Goal: Task Accomplishment & Management: Manage account settings

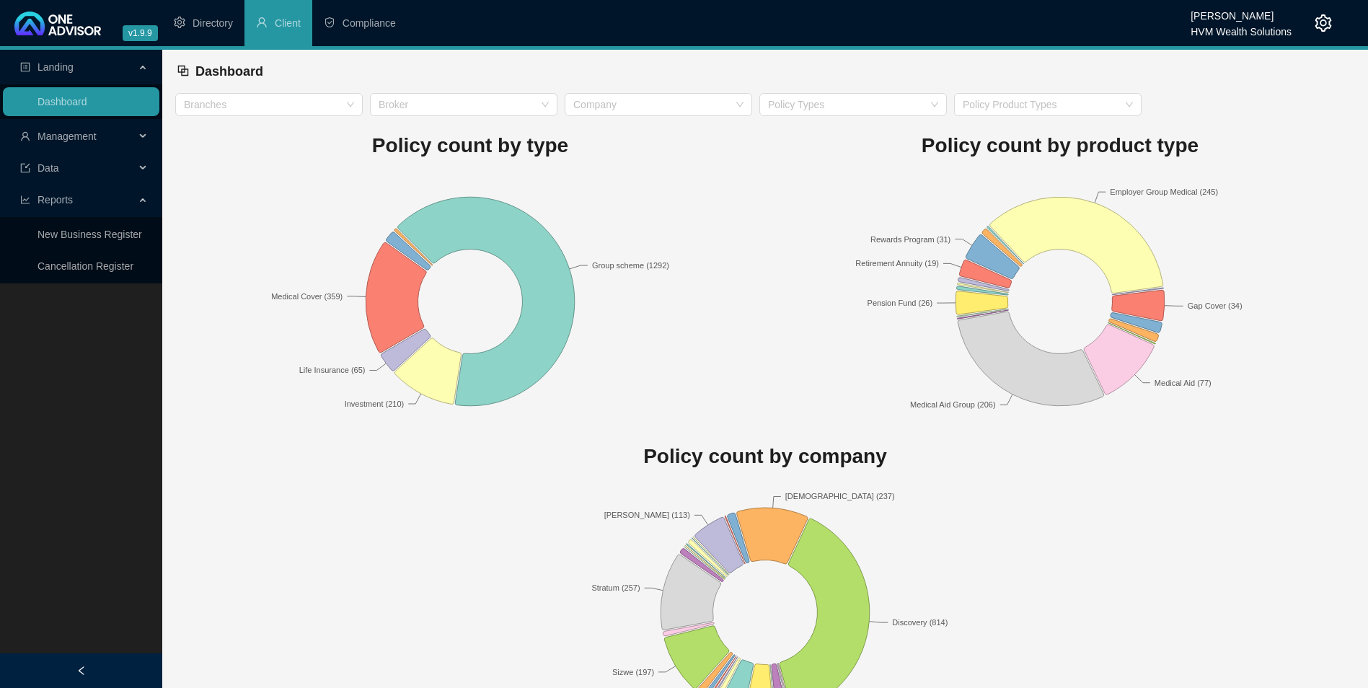
click at [81, 133] on span "Management" at bounding box center [66, 136] width 59 height 12
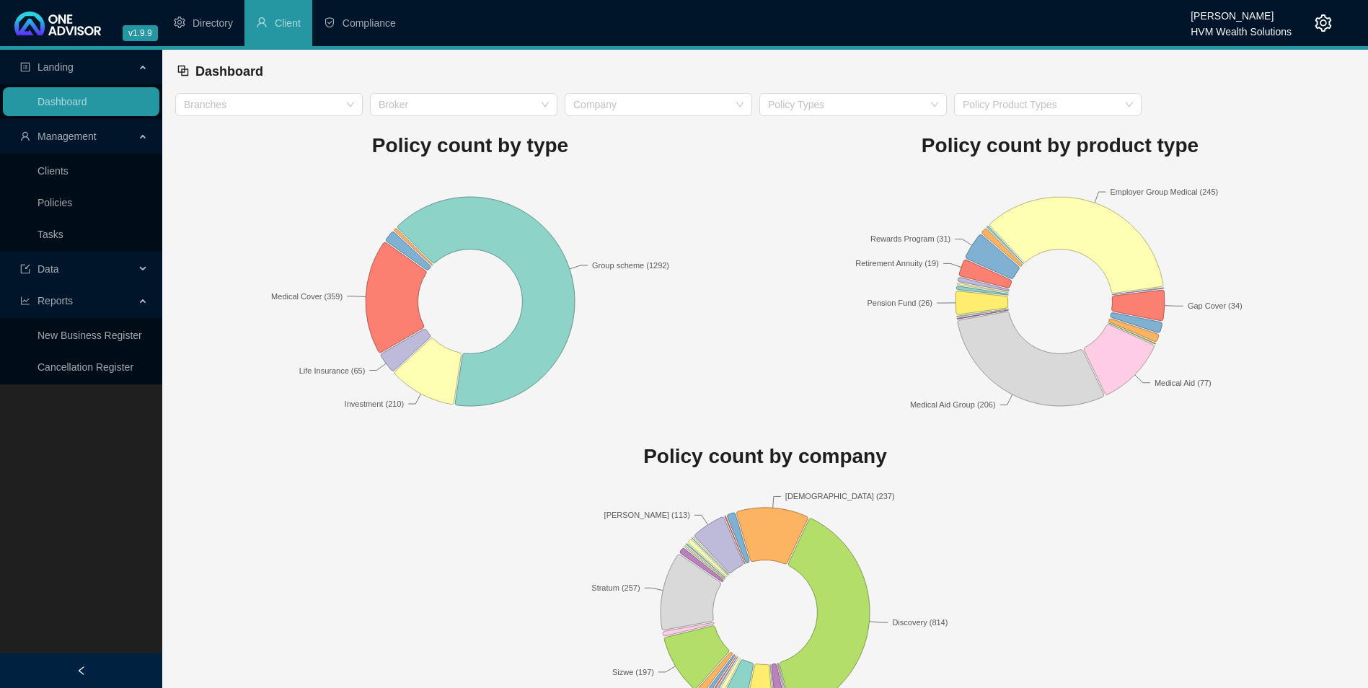
click at [49, 205] on link "Policies" at bounding box center [54, 203] width 35 height 12
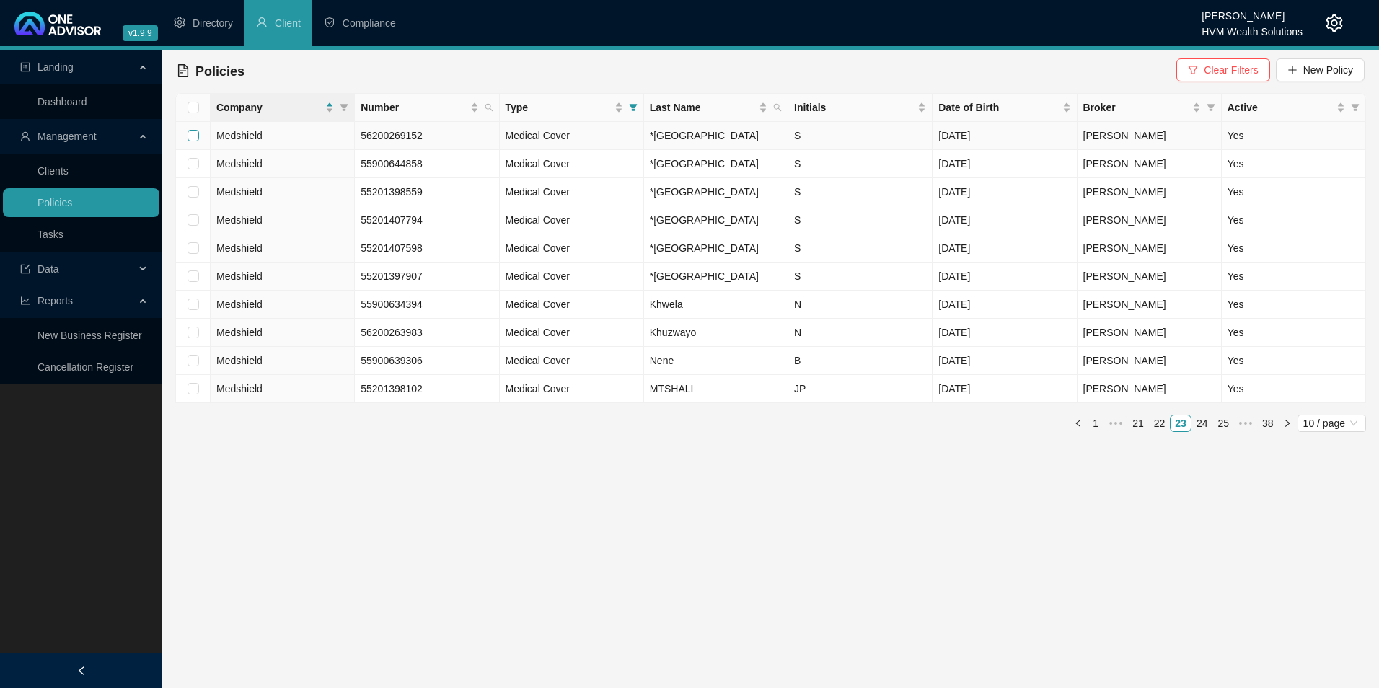
click at [190, 141] on input "checkbox" at bounding box center [193, 136] width 12 height 12
checkbox input "true"
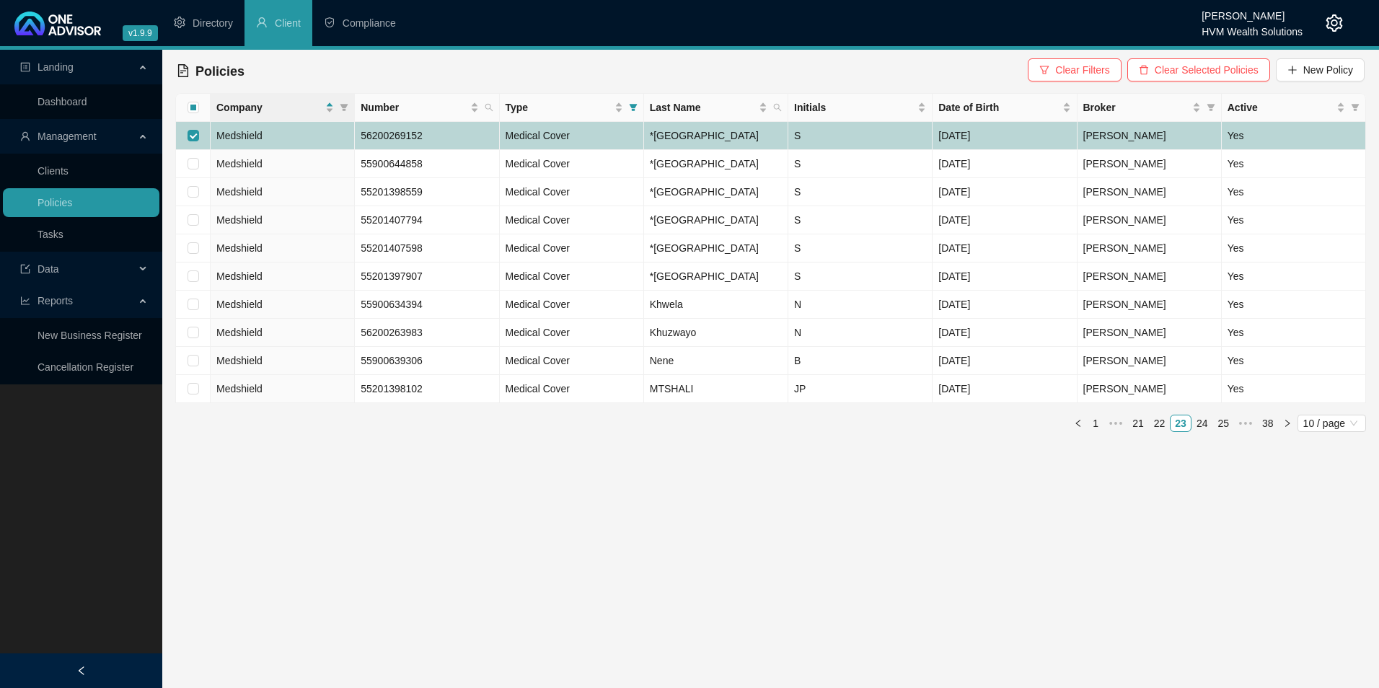
click at [272, 149] on td "Medshield" at bounding box center [283, 136] width 144 height 28
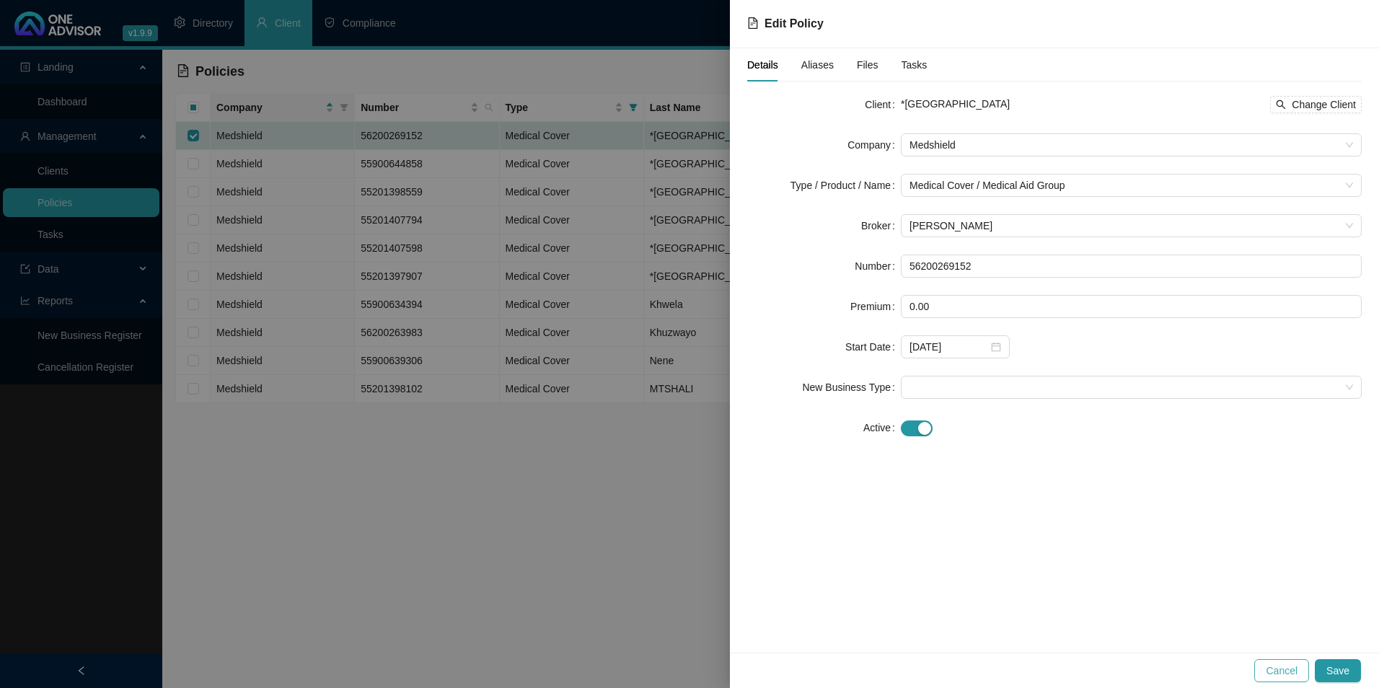
click at [1287, 667] on span "Cancel" at bounding box center [1281, 671] width 32 height 16
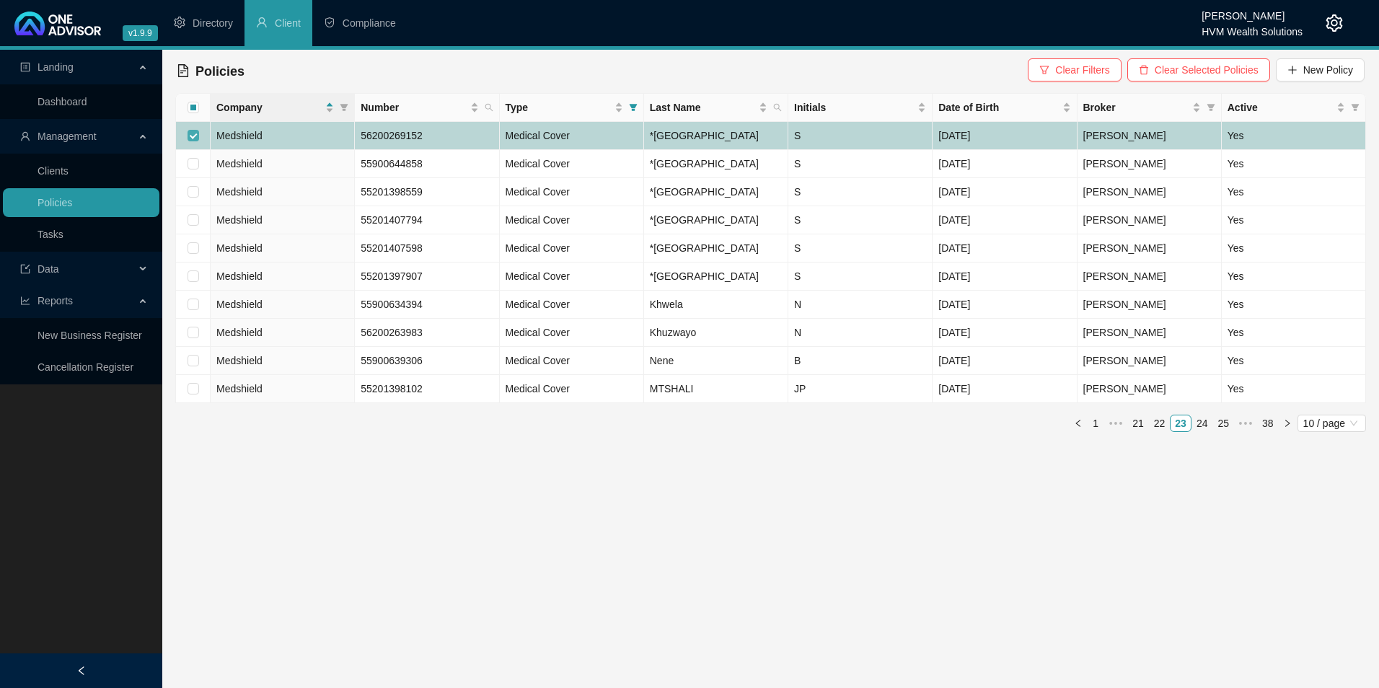
click at [190, 141] on input "checkbox" at bounding box center [193, 136] width 12 height 12
checkbox input "false"
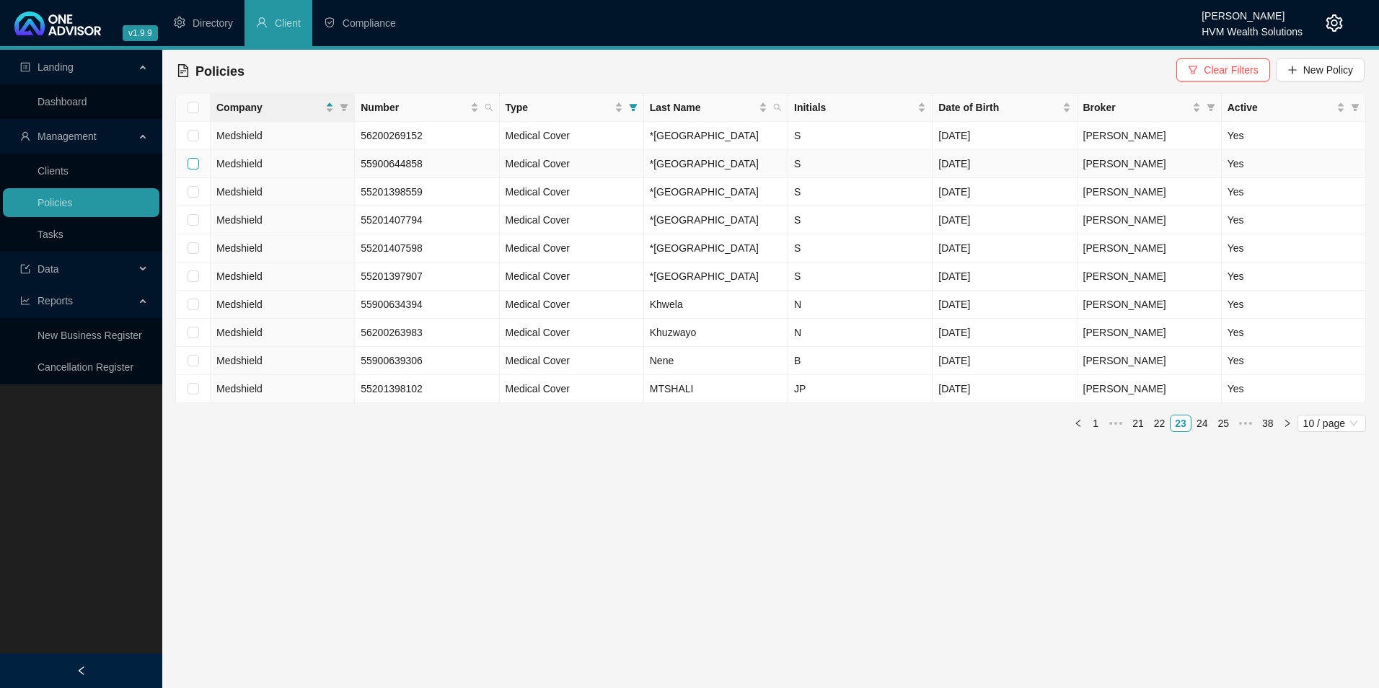
click at [193, 169] on input "checkbox" at bounding box center [193, 164] width 12 height 12
checkbox input "true"
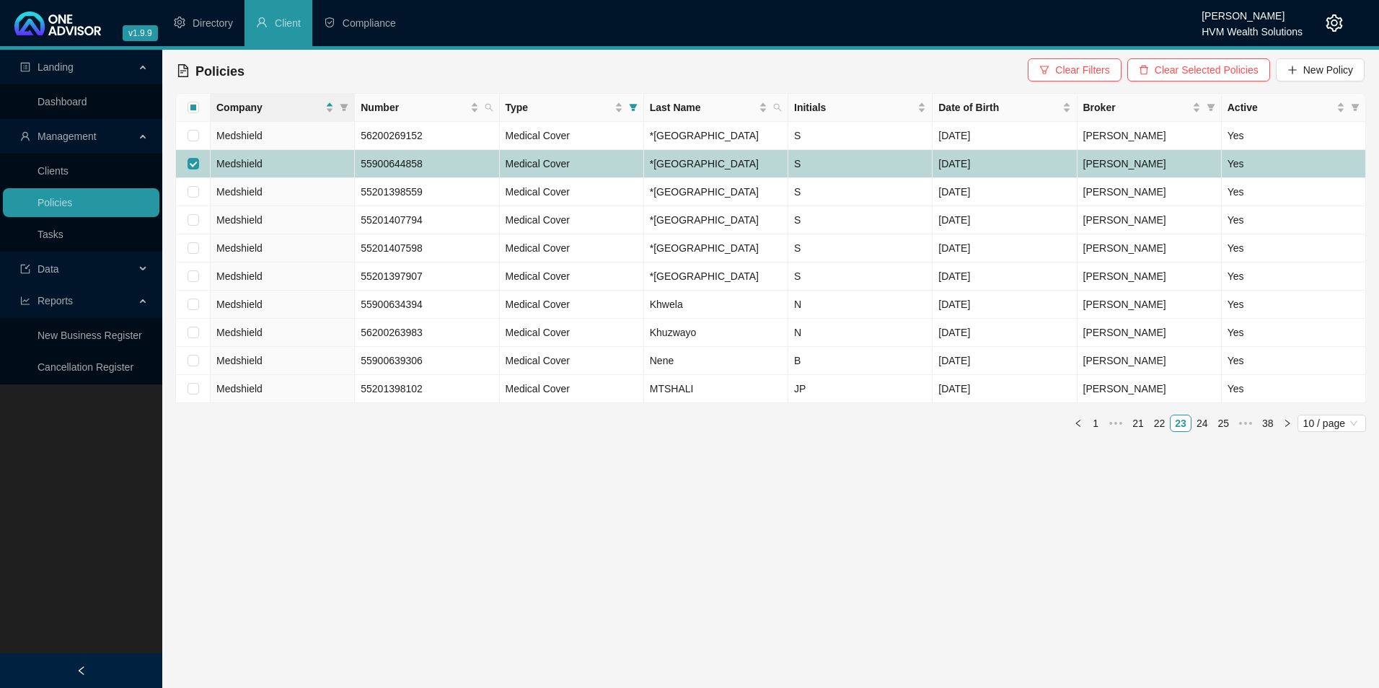
click at [327, 178] on td "Medshield" at bounding box center [283, 164] width 144 height 28
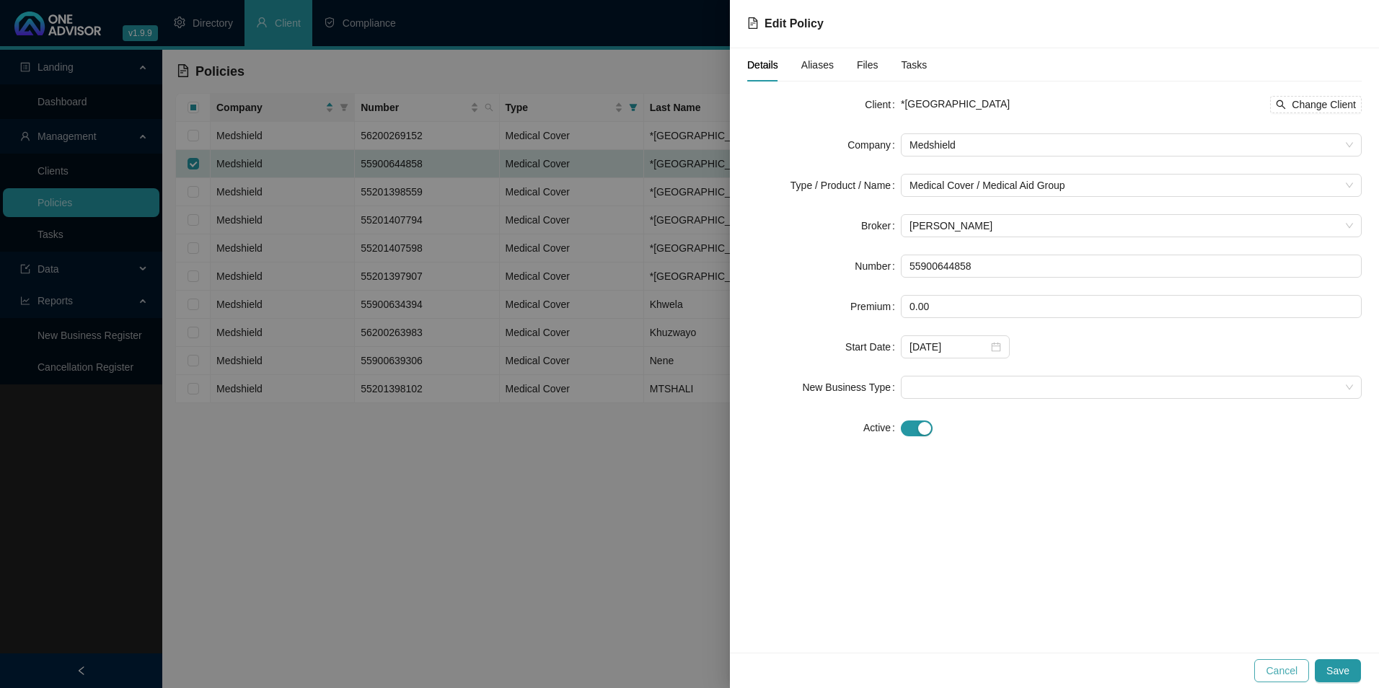
click at [1291, 672] on span "Cancel" at bounding box center [1281, 671] width 32 height 16
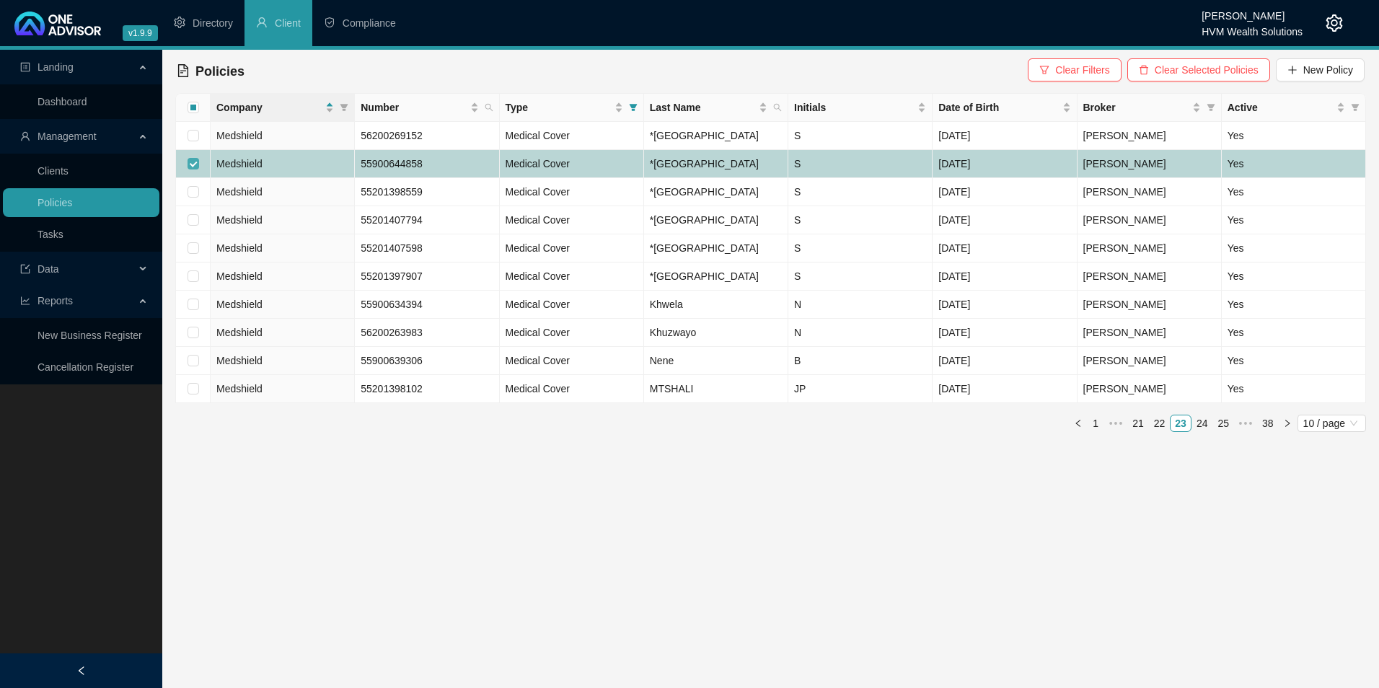
click at [192, 169] on input "checkbox" at bounding box center [193, 164] width 12 height 12
checkbox input "false"
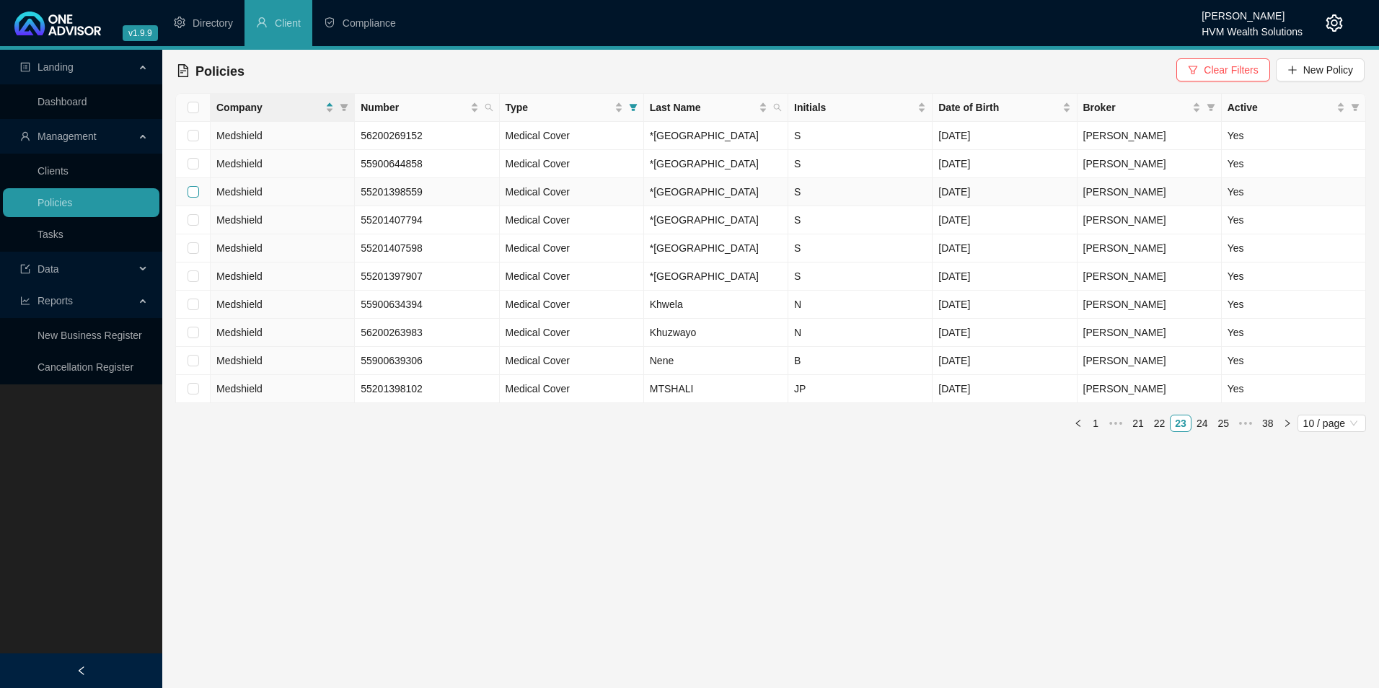
click at [195, 198] on input "checkbox" at bounding box center [193, 192] width 12 height 12
checkbox input "true"
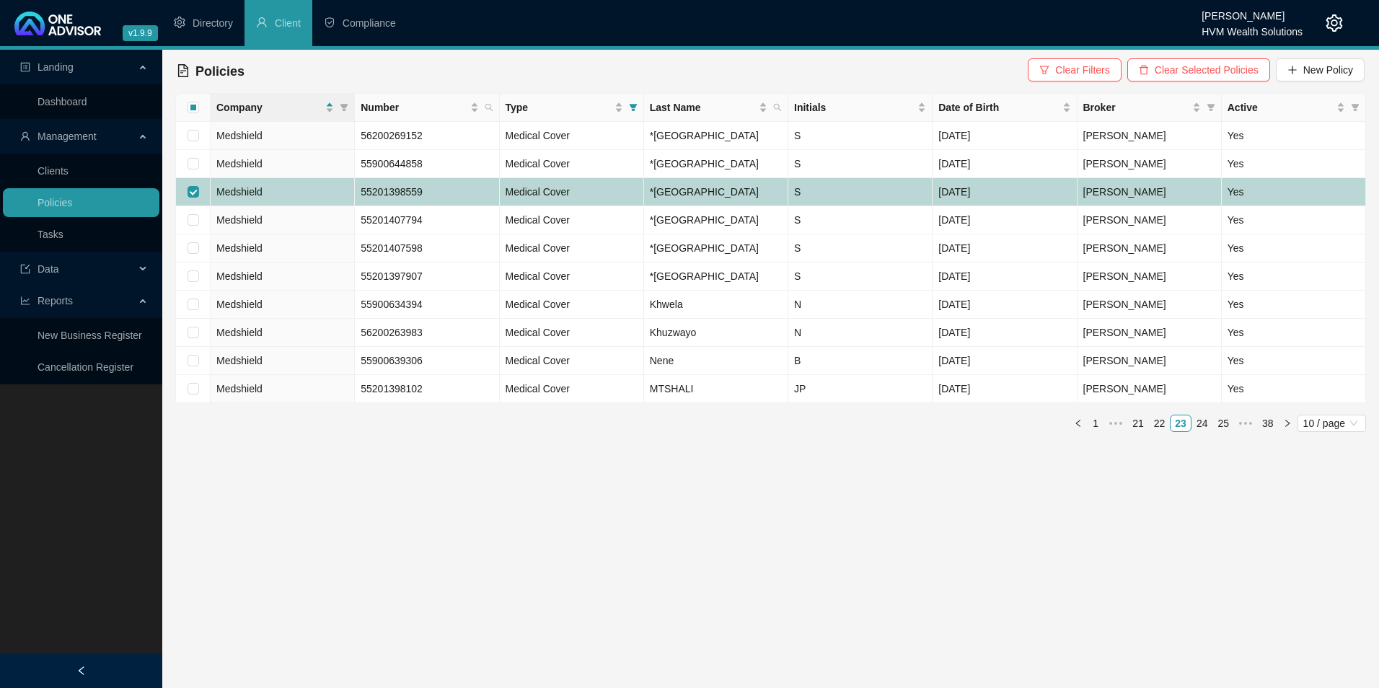
click at [360, 206] on td "55201398559" at bounding box center [427, 192] width 144 height 28
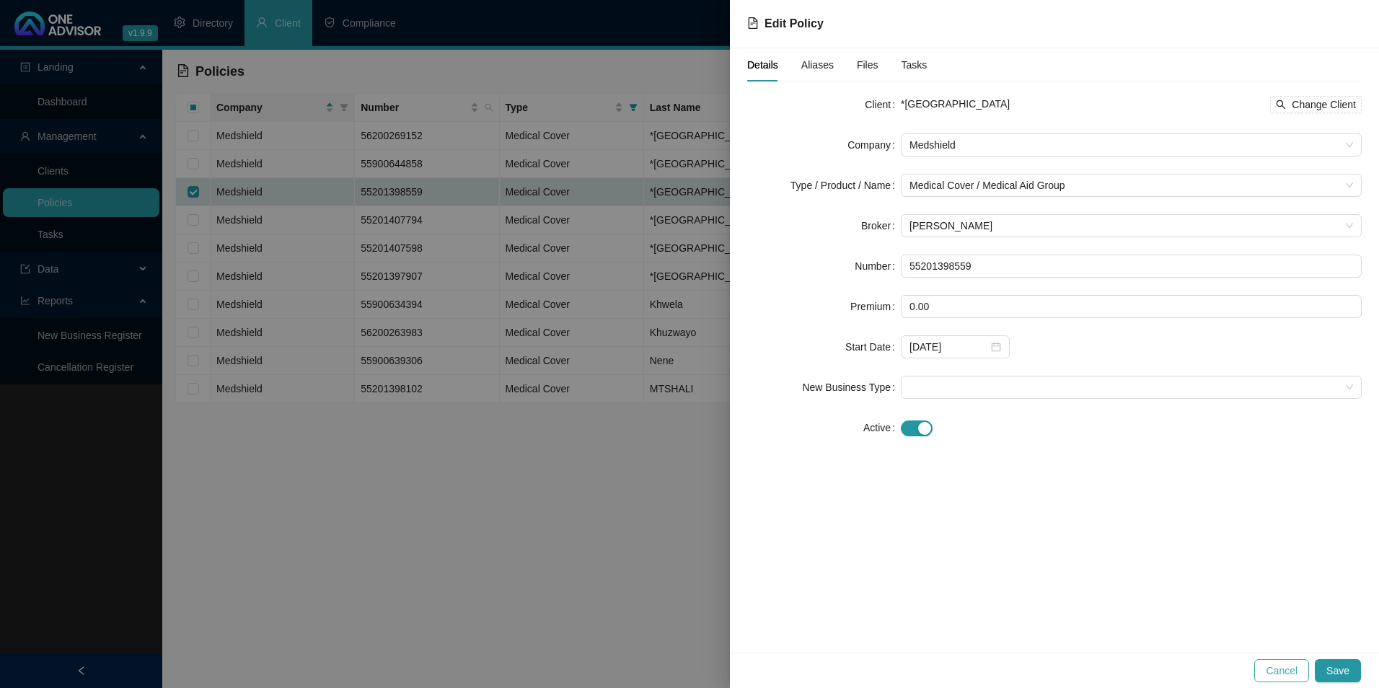
click at [1291, 676] on span "Cancel" at bounding box center [1281, 671] width 32 height 16
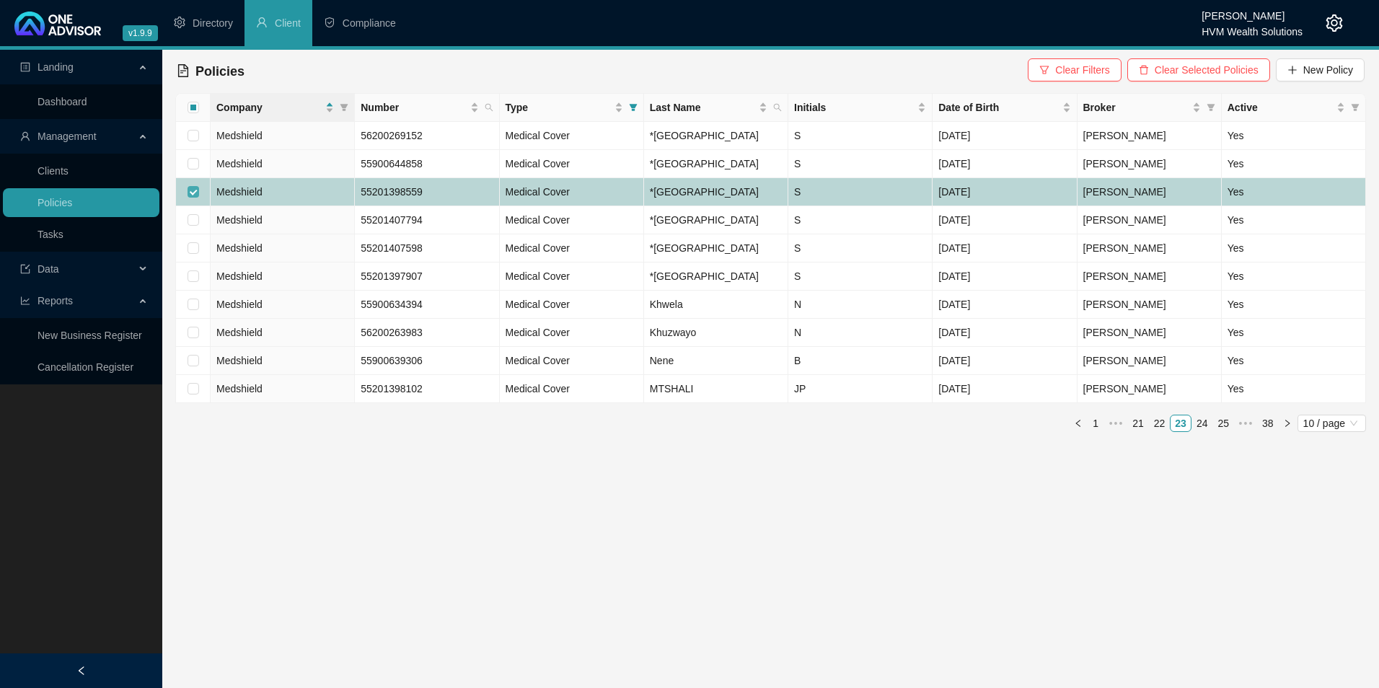
click at [193, 198] on input "checkbox" at bounding box center [193, 192] width 12 height 12
checkbox input "false"
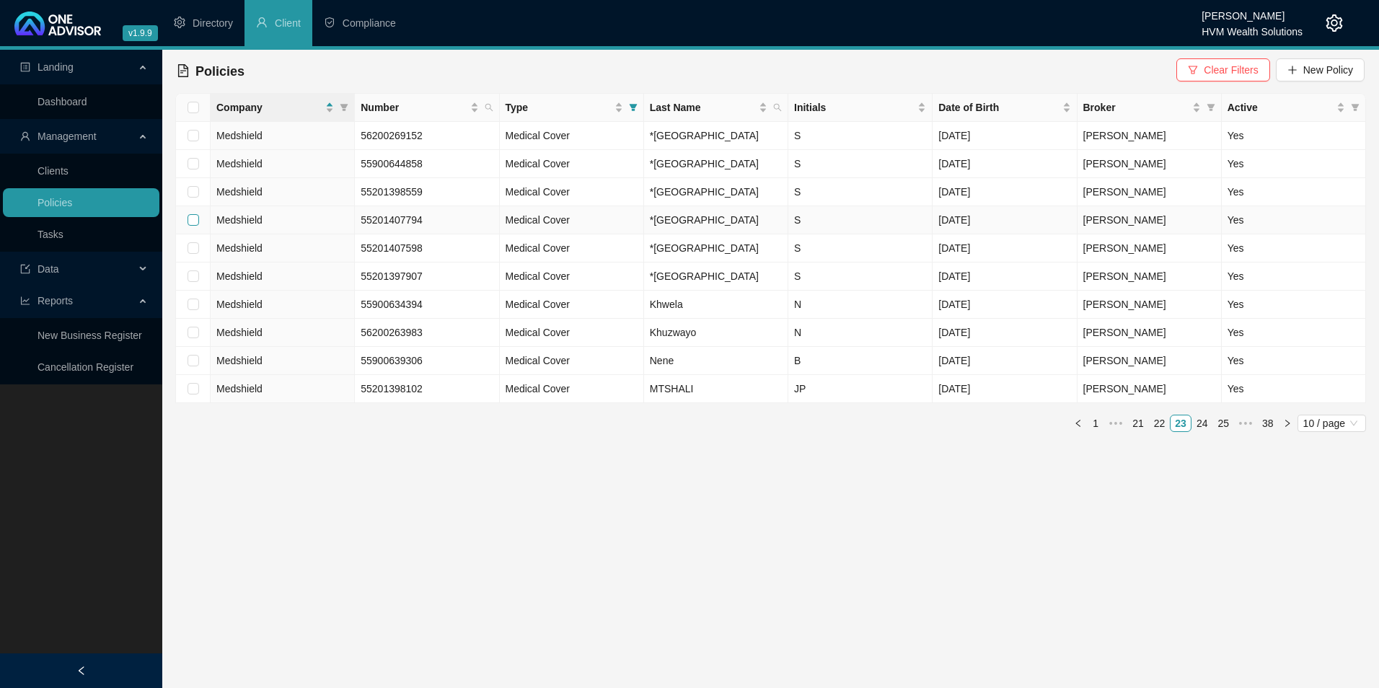
click at [190, 226] on input "checkbox" at bounding box center [193, 220] width 12 height 12
checkbox input "true"
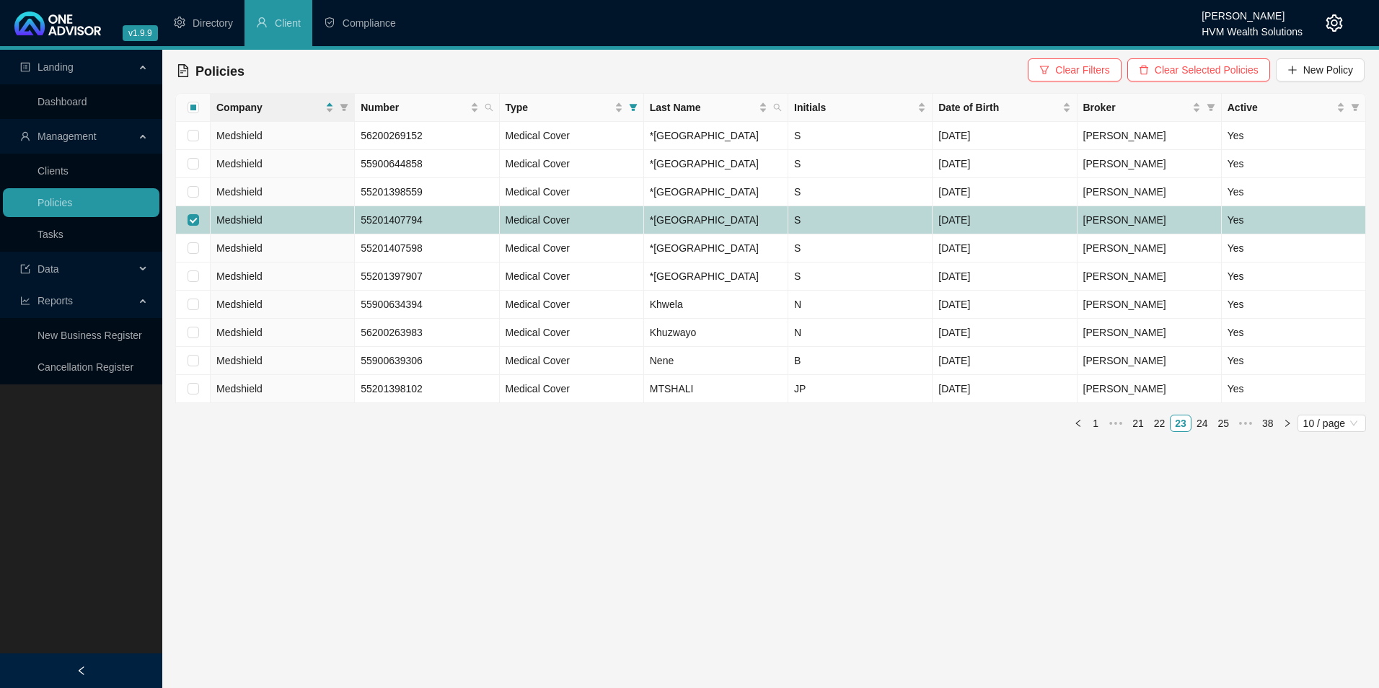
click at [600, 234] on td "Medical Cover" at bounding box center [572, 220] width 144 height 28
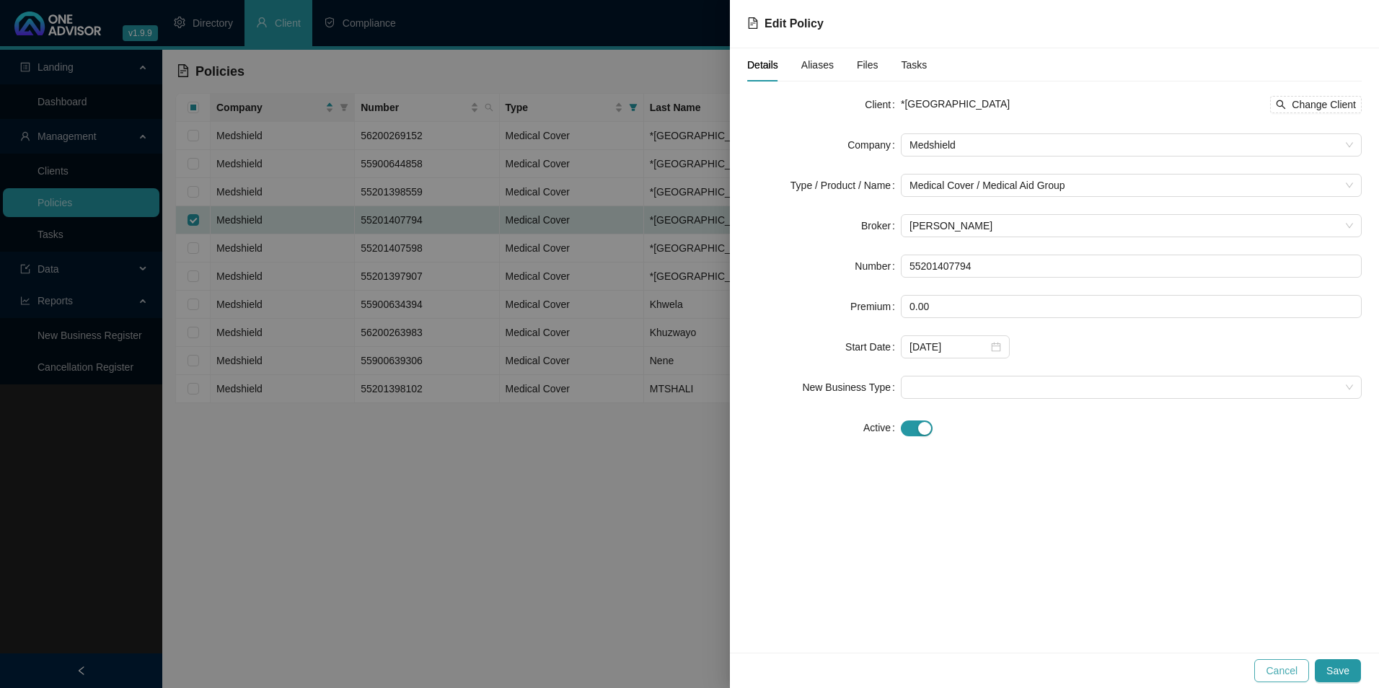
click at [1280, 678] on button "Cancel" at bounding box center [1281, 670] width 55 height 23
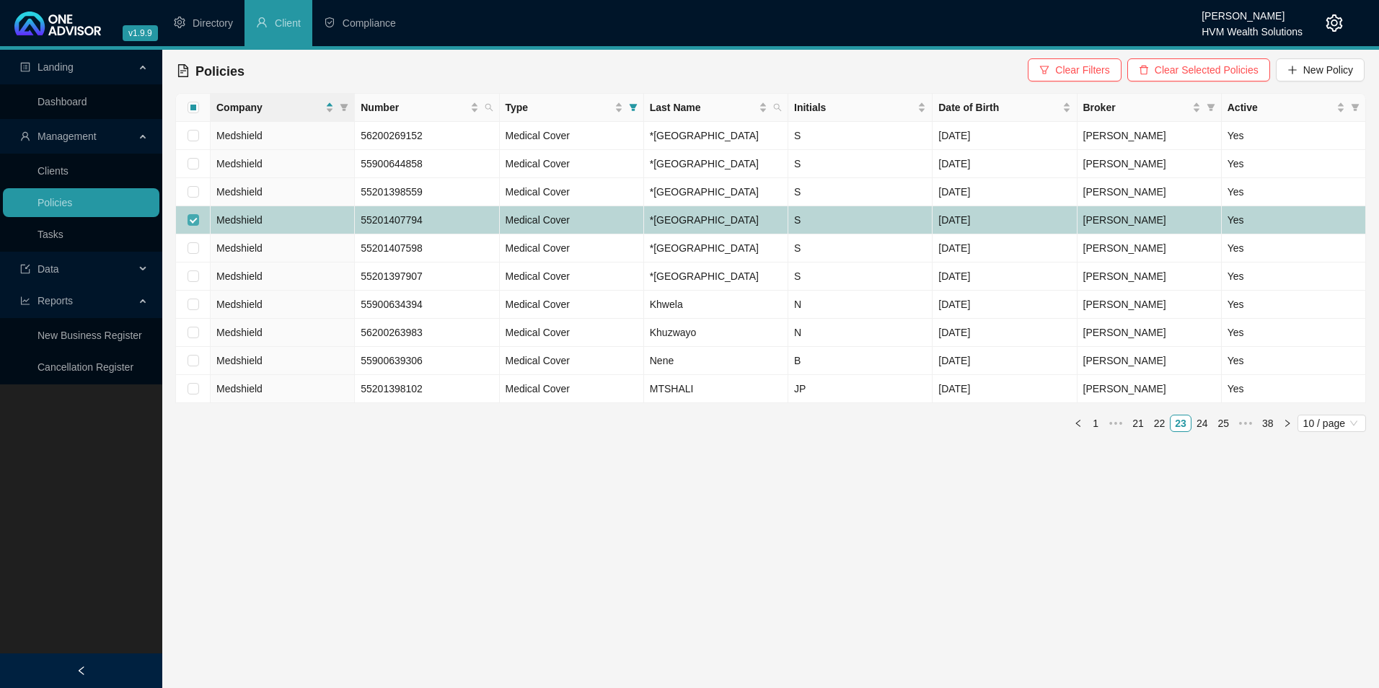
drag, startPoint x: 187, startPoint y: 270, endPoint x: 196, endPoint y: 277, distance: 10.8
click at [187, 226] on input "checkbox" at bounding box center [193, 220] width 12 height 12
checkbox input "false"
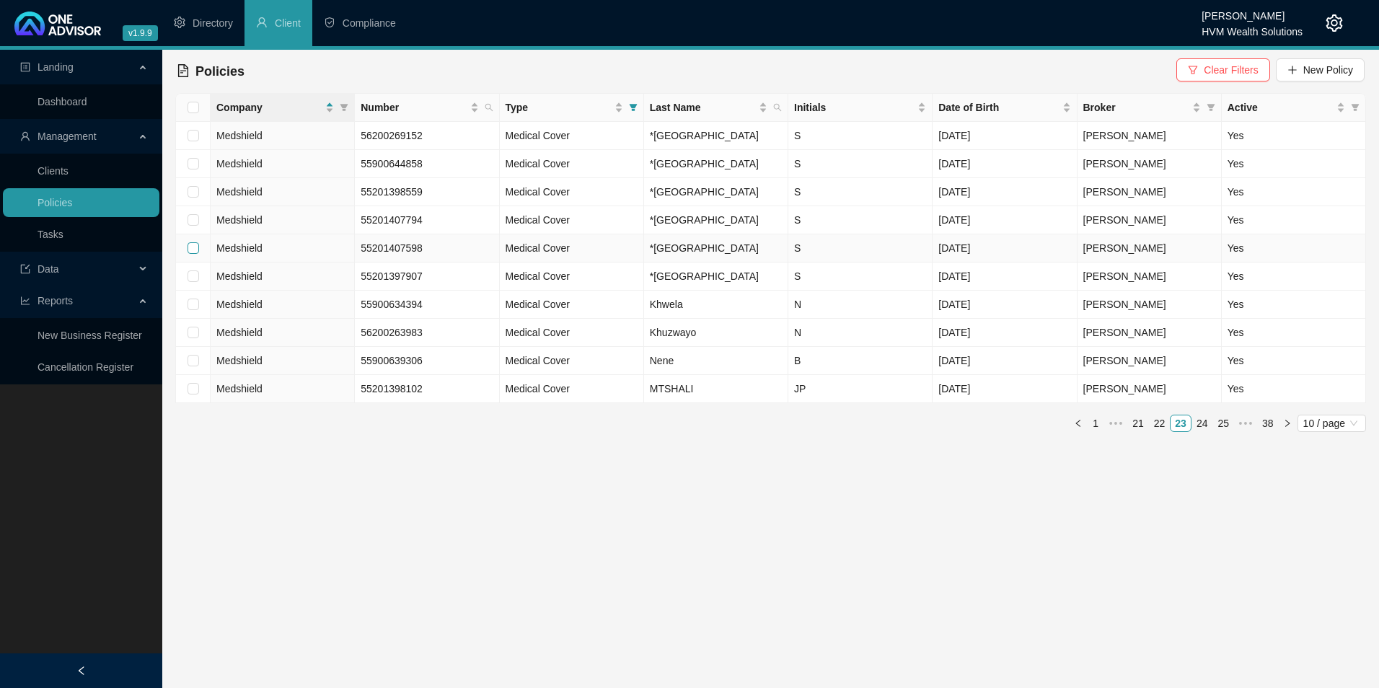
click at [194, 254] on input "checkbox" at bounding box center [193, 248] width 12 height 12
checkbox input "true"
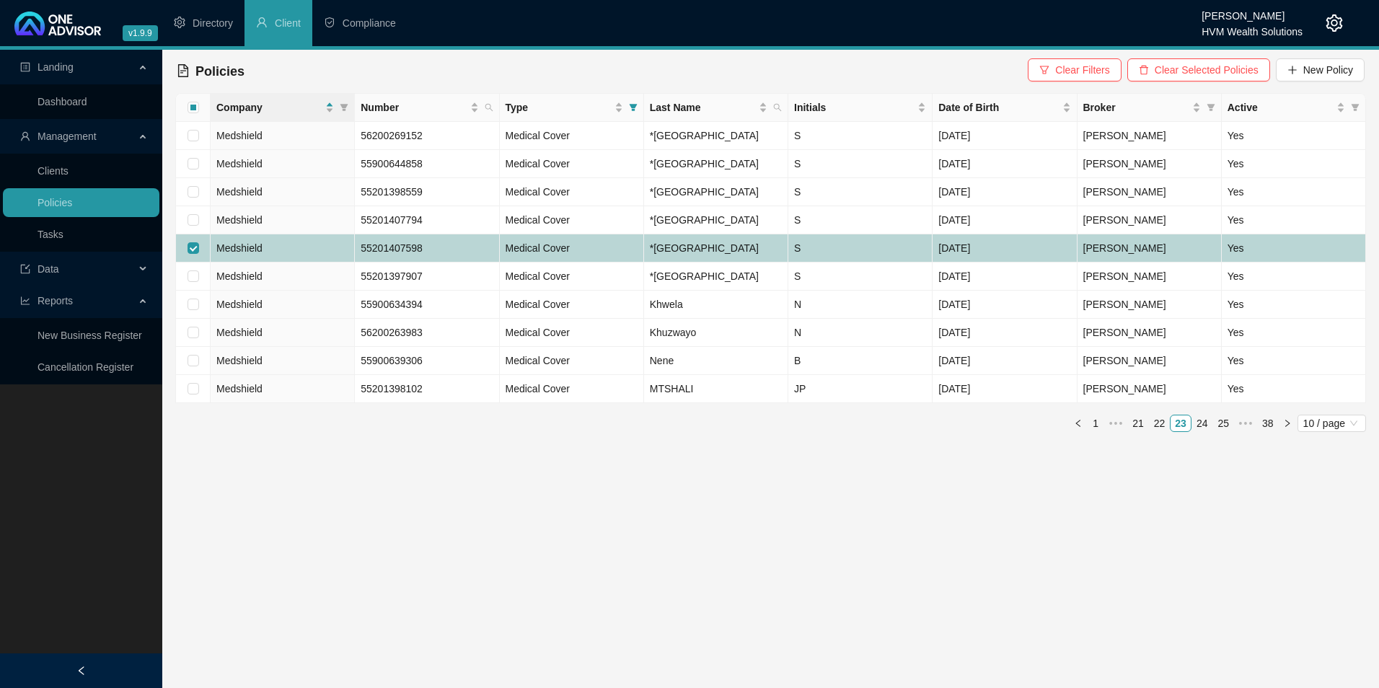
click at [287, 262] on td "Medshield" at bounding box center [283, 248] width 144 height 28
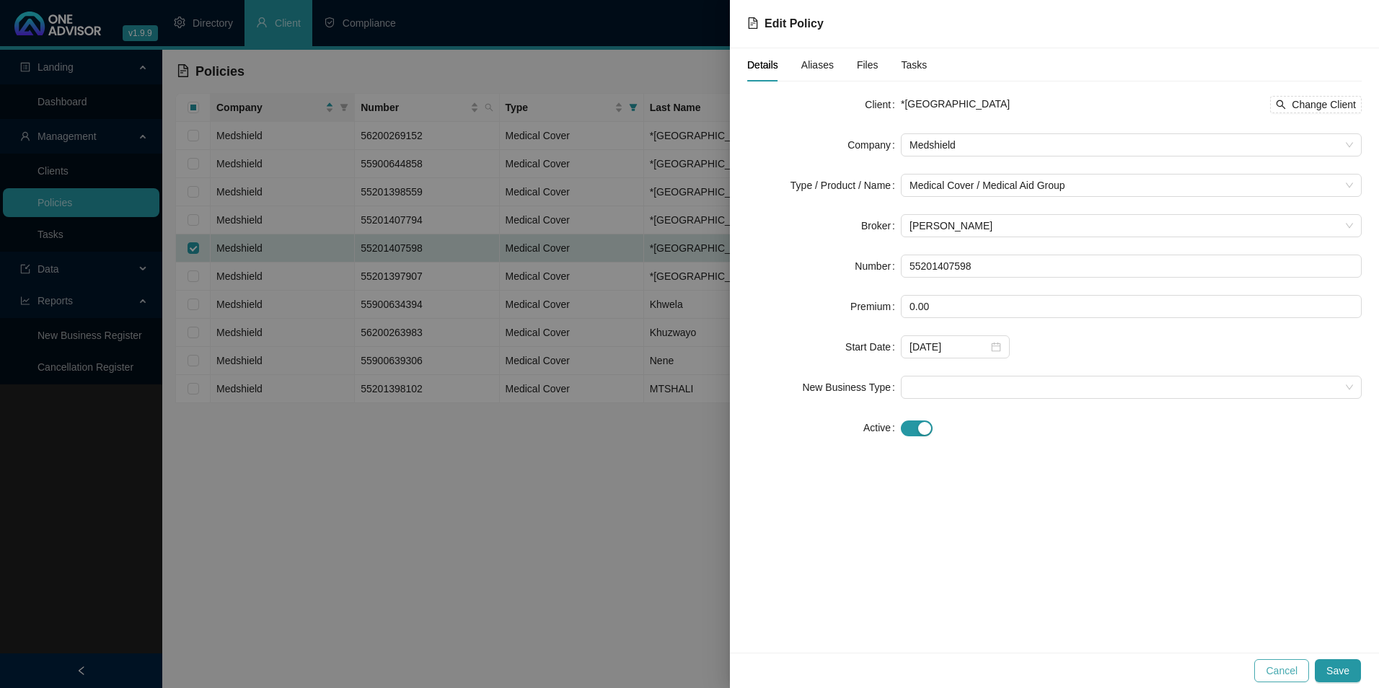
click at [1279, 667] on span "Cancel" at bounding box center [1281, 671] width 32 height 16
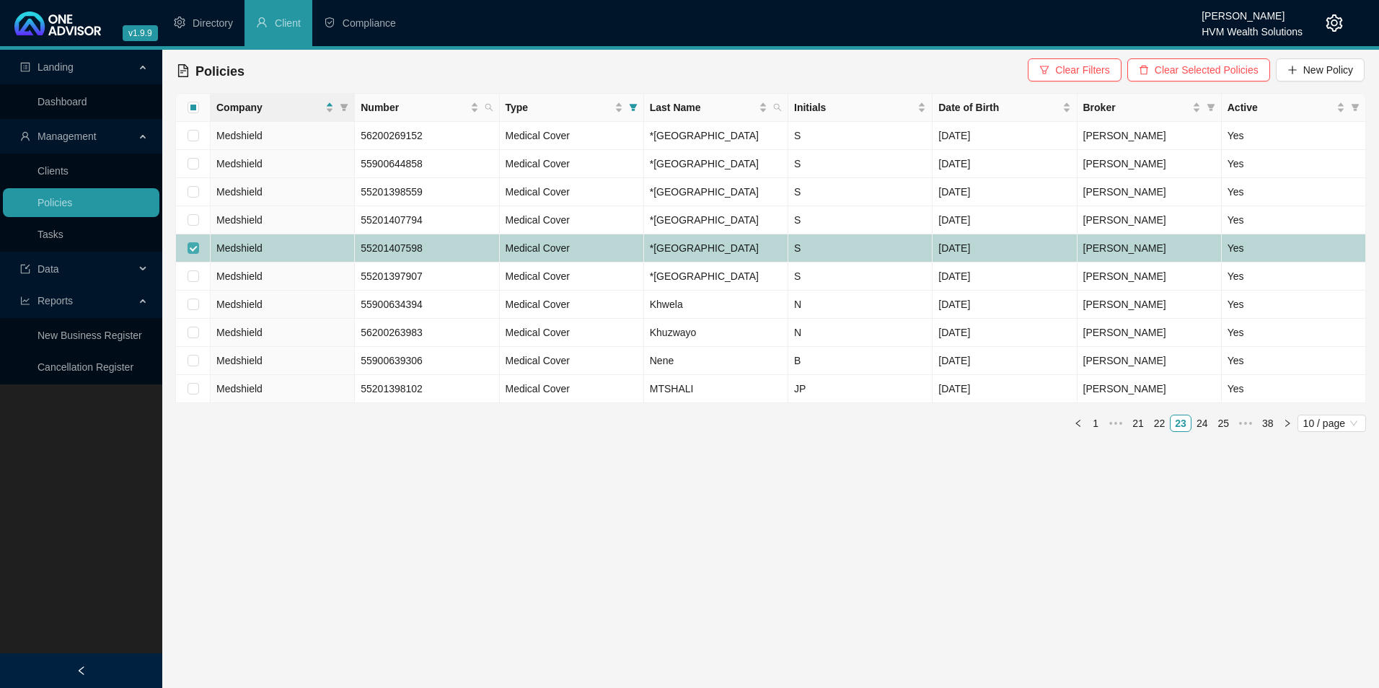
click at [190, 256] on label at bounding box center [193, 248] width 12 height 16
click at [190, 254] on input "checkbox" at bounding box center [193, 248] width 12 height 12
checkbox input "false"
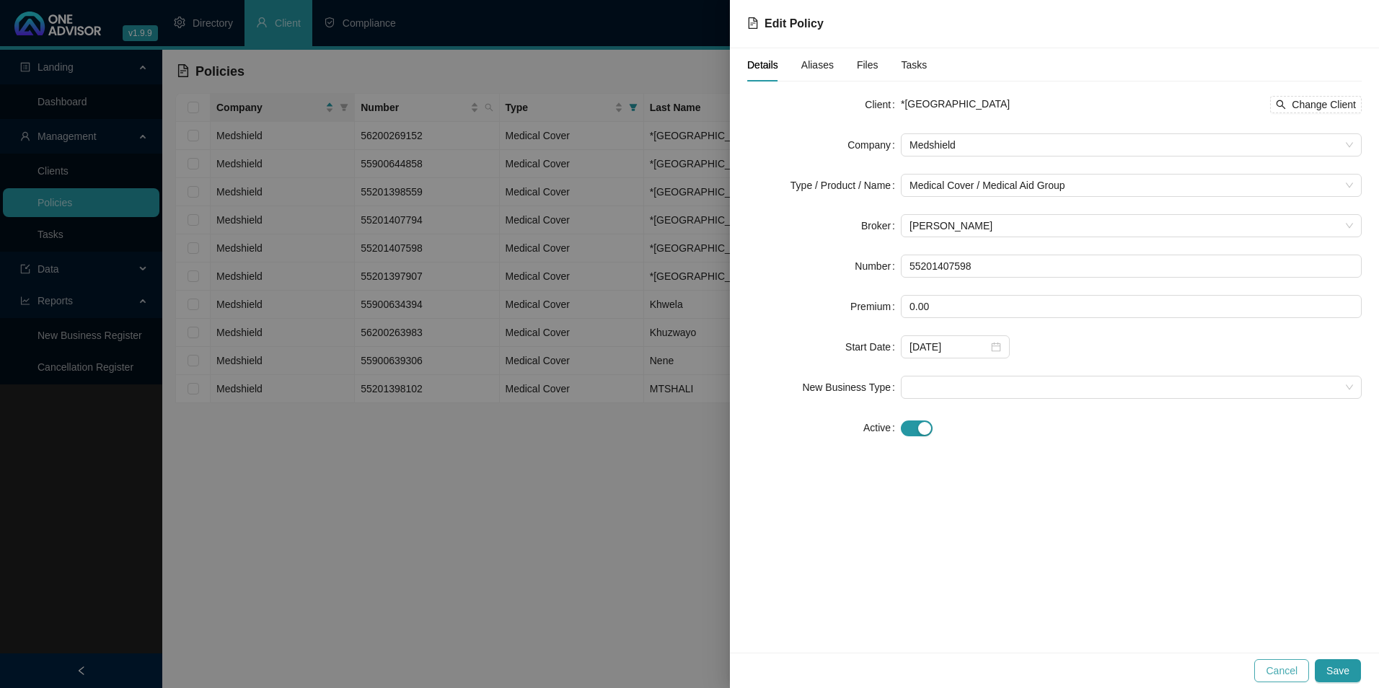
click at [1282, 673] on span "Cancel" at bounding box center [1281, 671] width 32 height 16
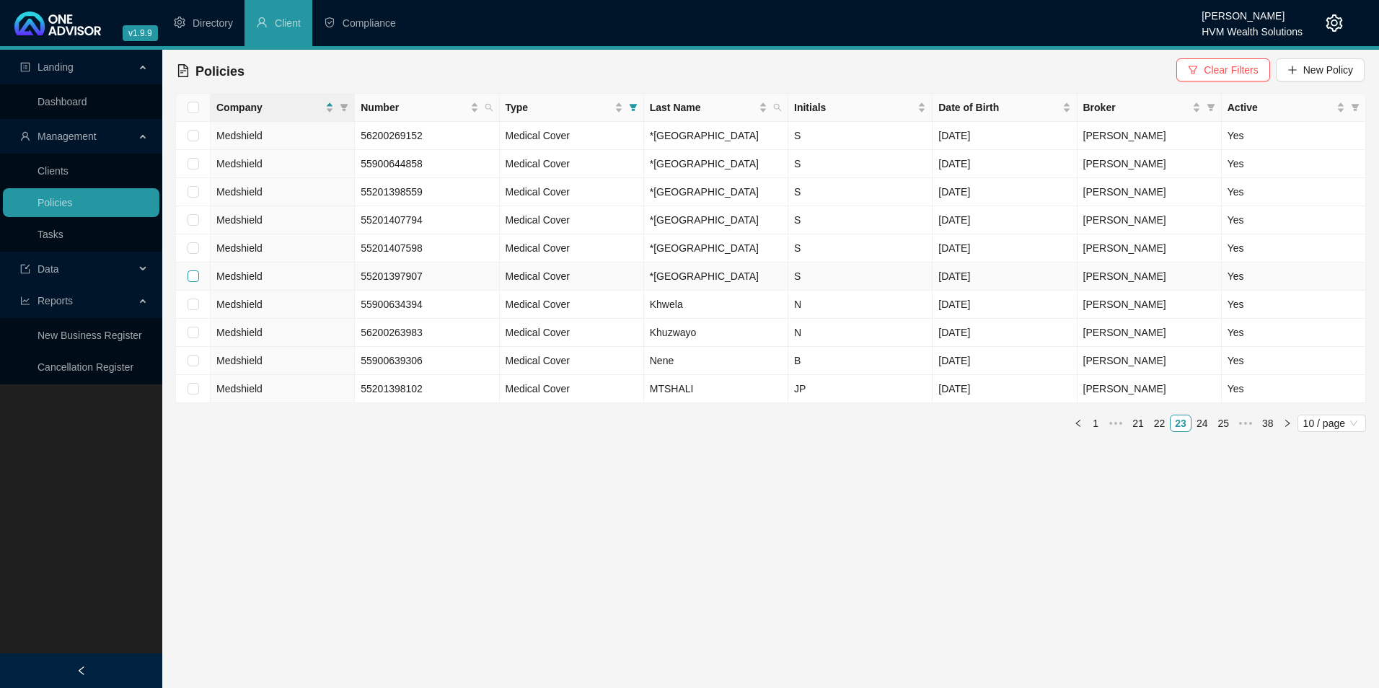
click at [192, 282] on input "checkbox" at bounding box center [193, 276] width 12 height 12
checkbox input "true"
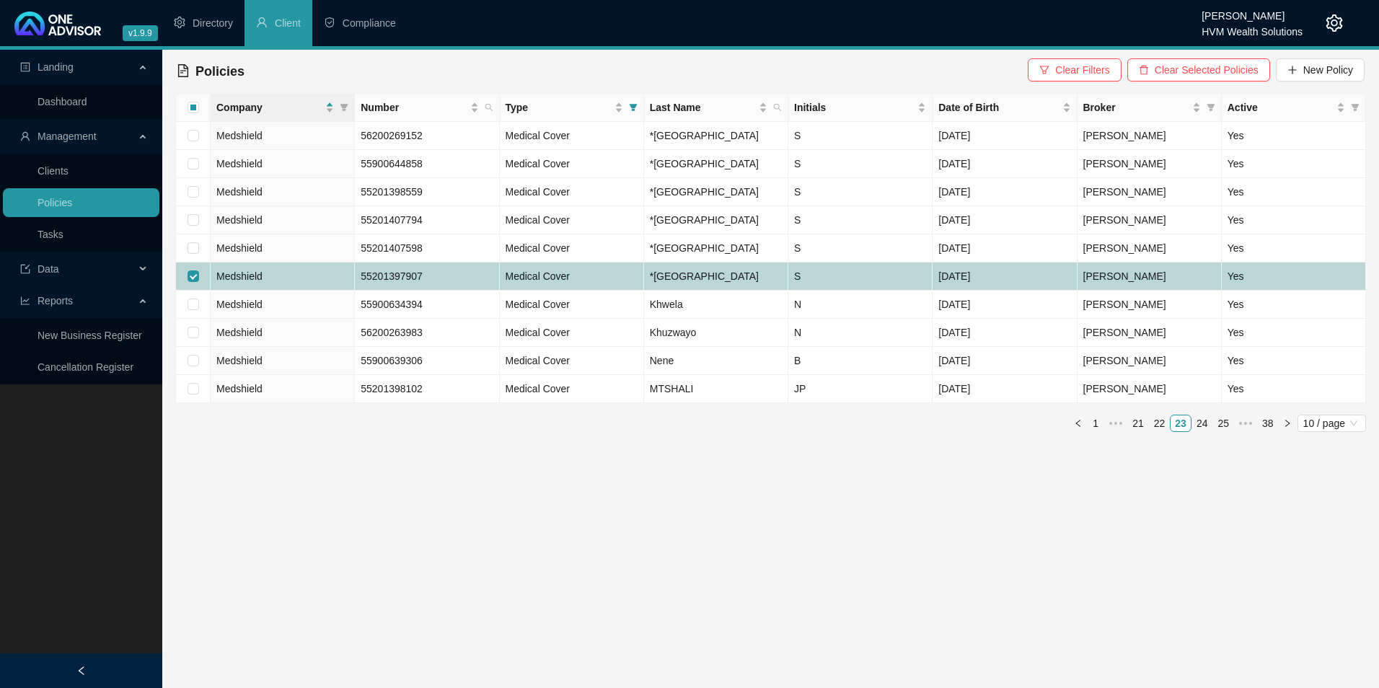
click at [325, 291] on td "Medshield" at bounding box center [283, 276] width 144 height 28
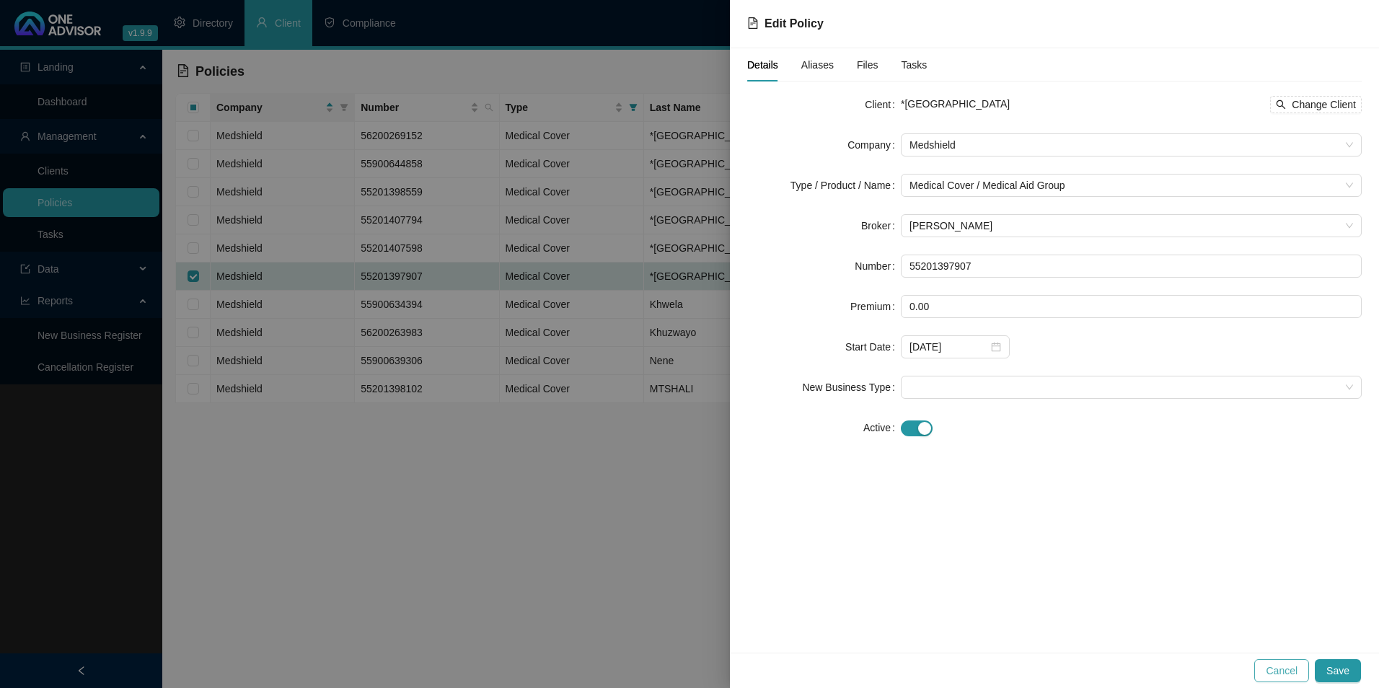
click at [1274, 673] on span "Cancel" at bounding box center [1281, 671] width 32 height 16
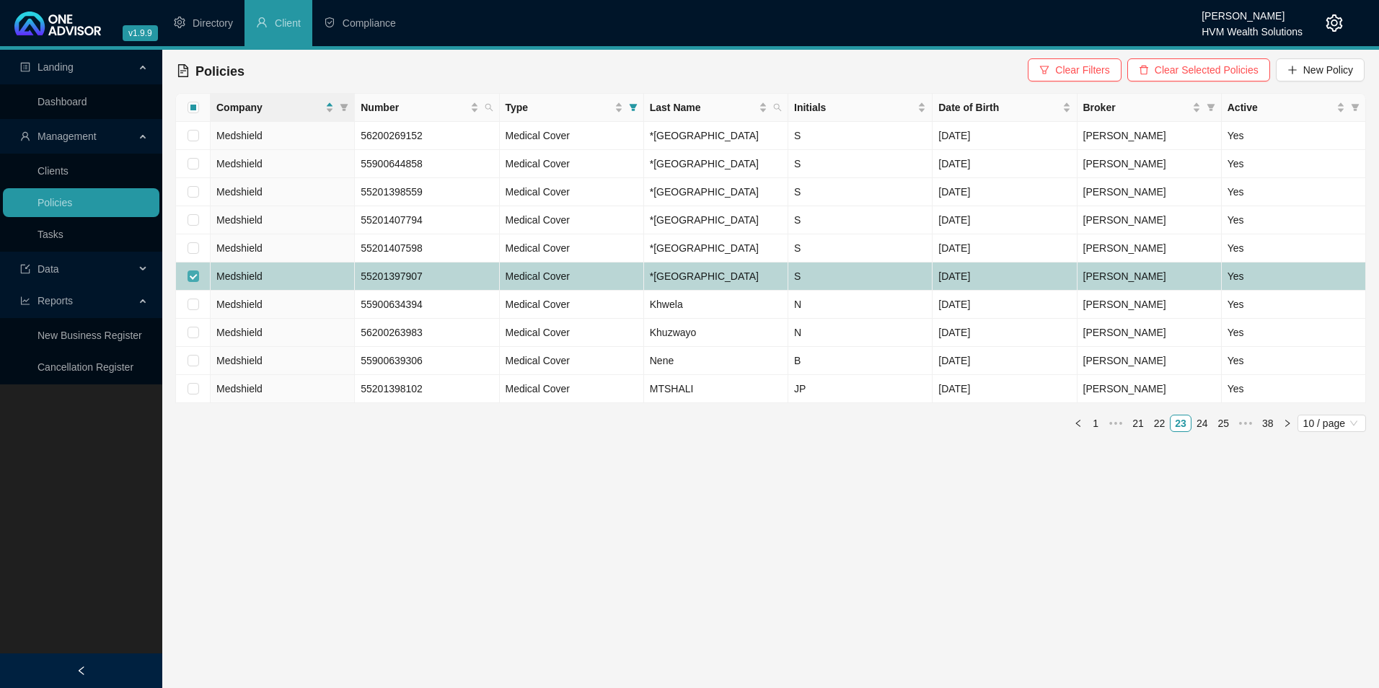
click at [195, 282] on input "checkbox" at bounding box center [193, 276] width 12 height 12
checkbox input "false"
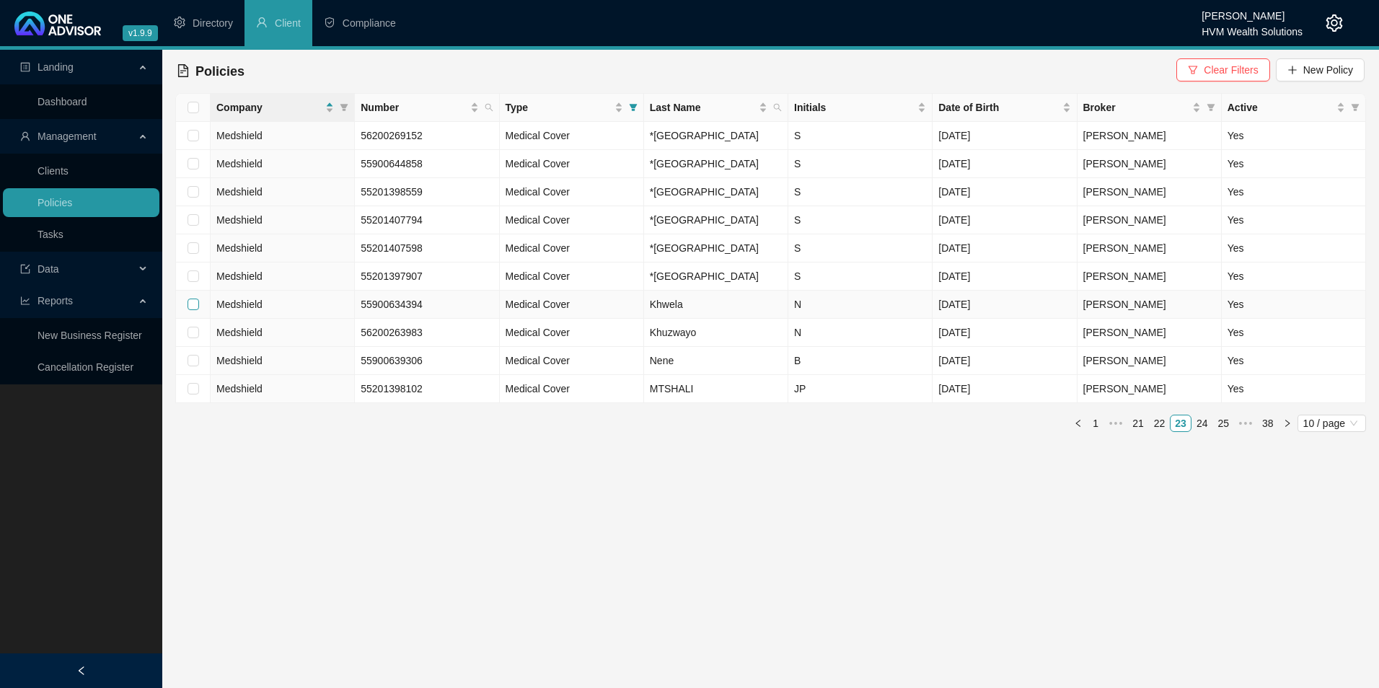
click at [197, 310] on input "checkbox" at bounding box center [193, 304] width 12 height 12
checkbox input "true"
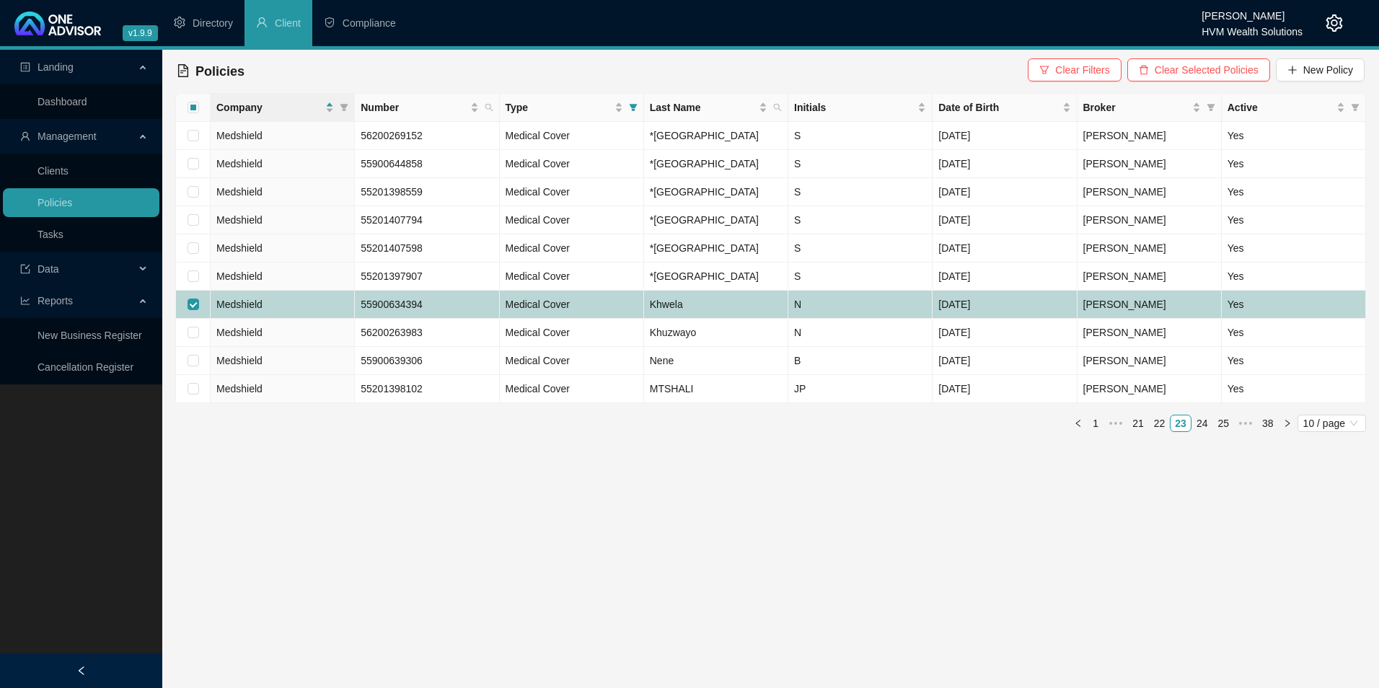
click at [292, 319] on td "Medshield" at bounding box center [283, 305] width 144 height 28
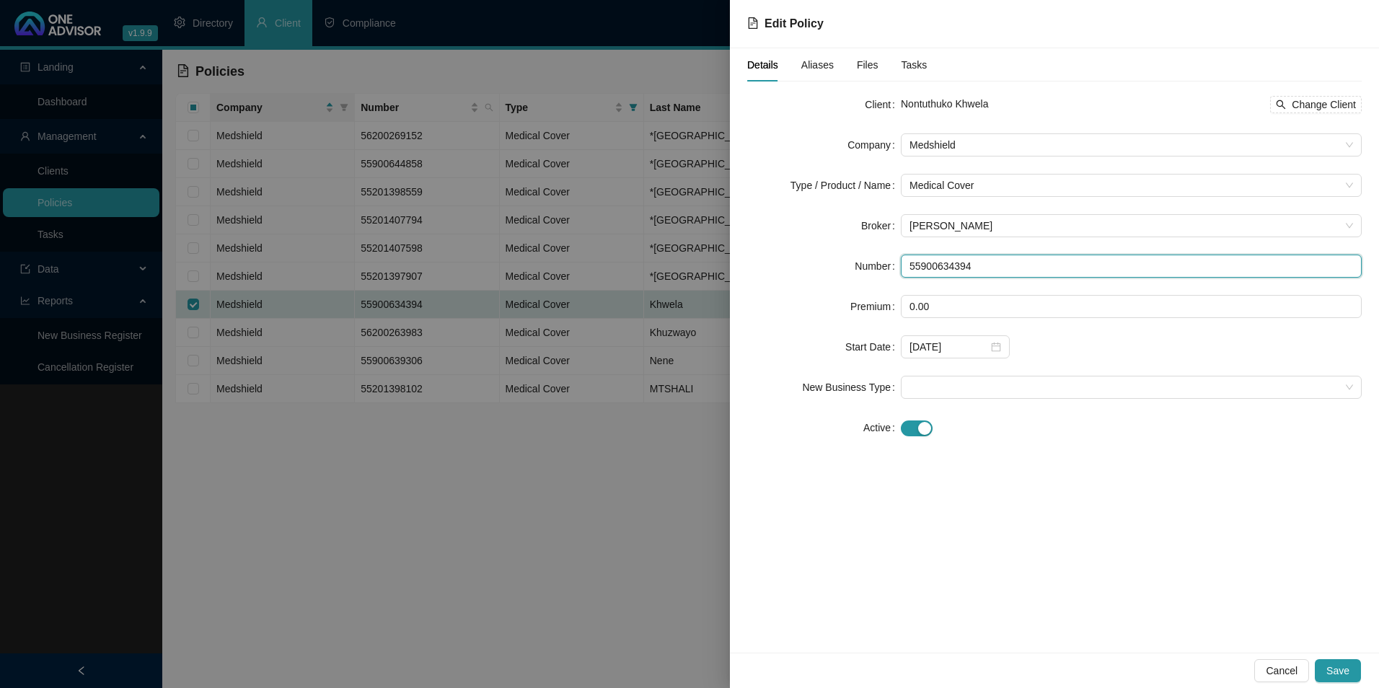
drag, startPoint x: 978, startPoint y: 271, endPoint x: 895, endPoint y: 261, distance: 82.8
click at [895, 261] on div "Number 55900634394" at bounding box center [1054, 266] width 614 height 23
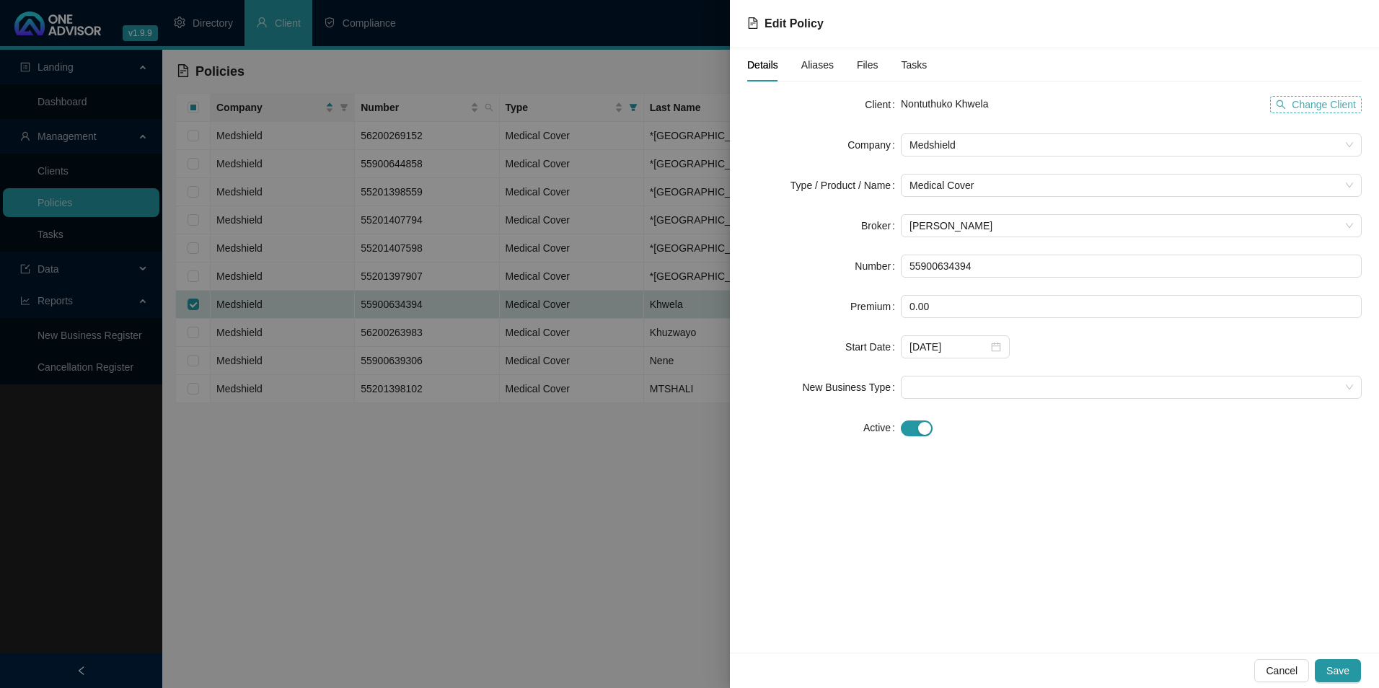
click at [1315, 107] on span "Change Client" at bounding box center [1323, 105] width 64 height 16
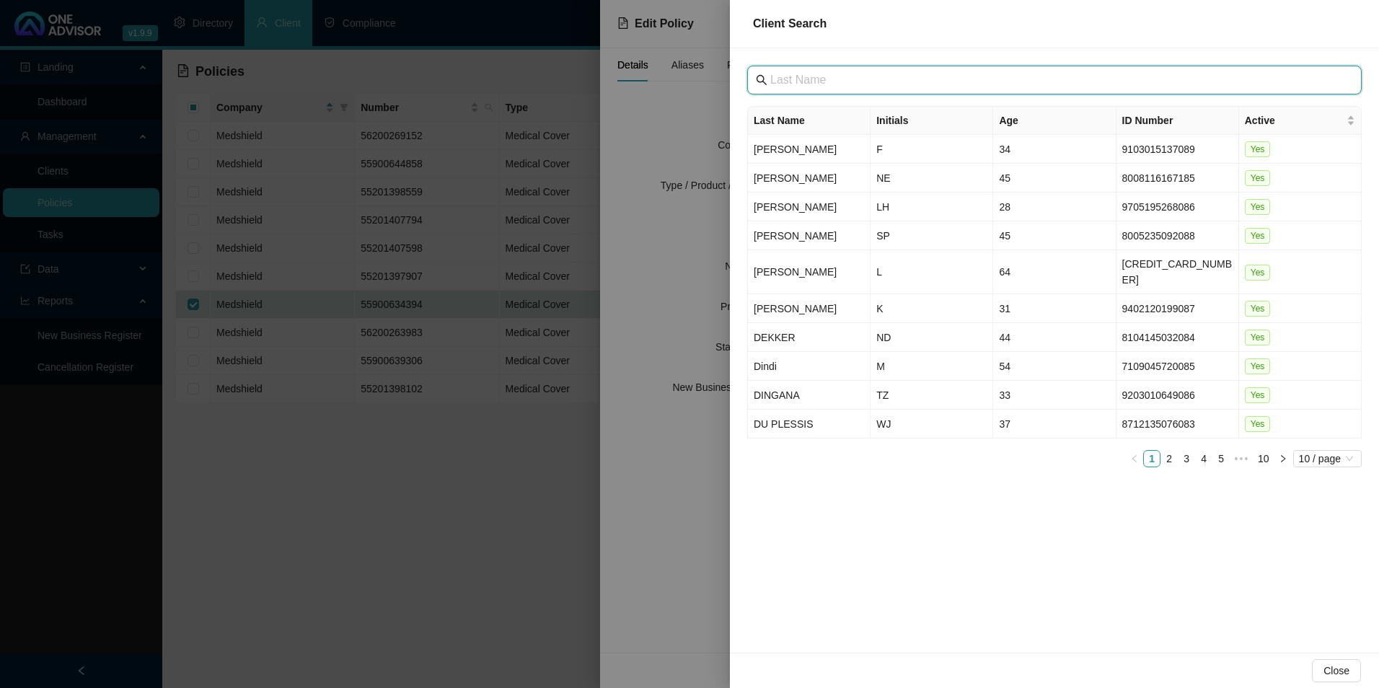
paste input "[GEOGRAPHIC_DATA]"
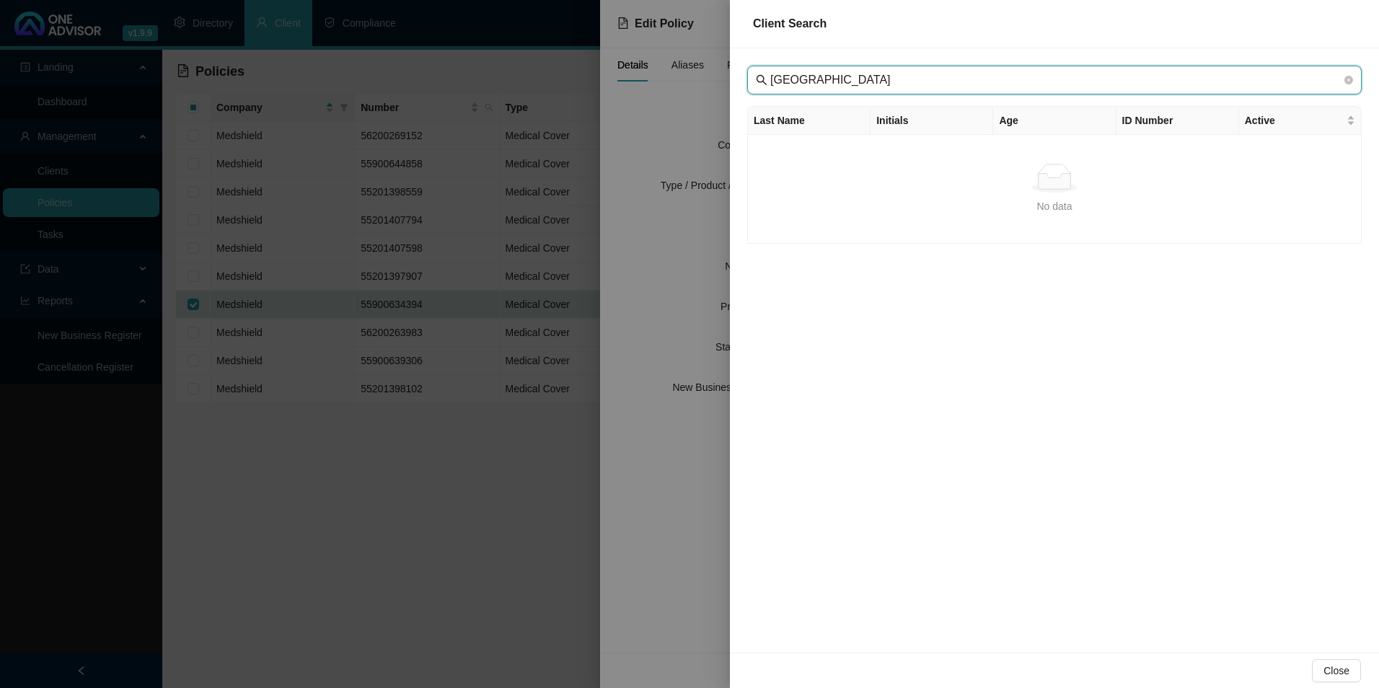
click at [794, 85] on input "[GEOGRAPHIC_DATA]" at bounding box center [1055, 79] width 571 height 17
type input "[GEOGRAPHIC_DATA]"
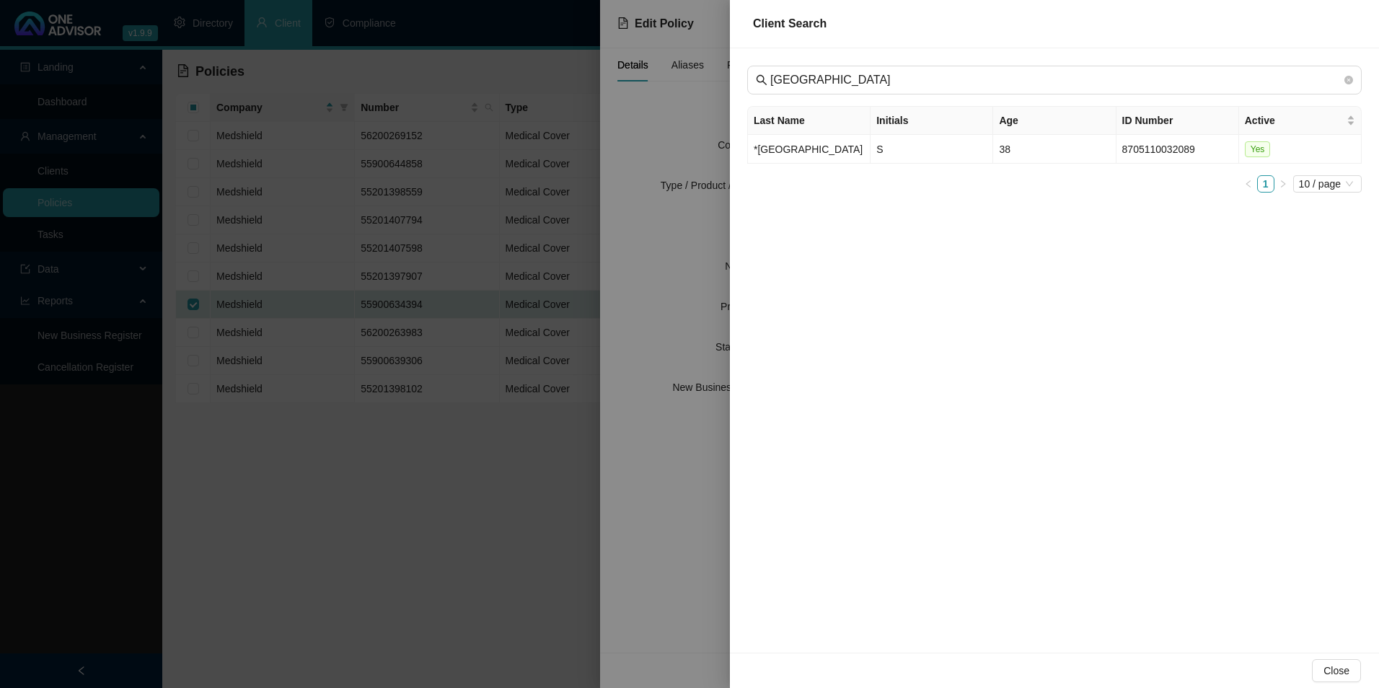
click at [797, 151] on td "*[GEOGRAPHIC_DATA]" at bounding box center [809, 149] width 123 height 29
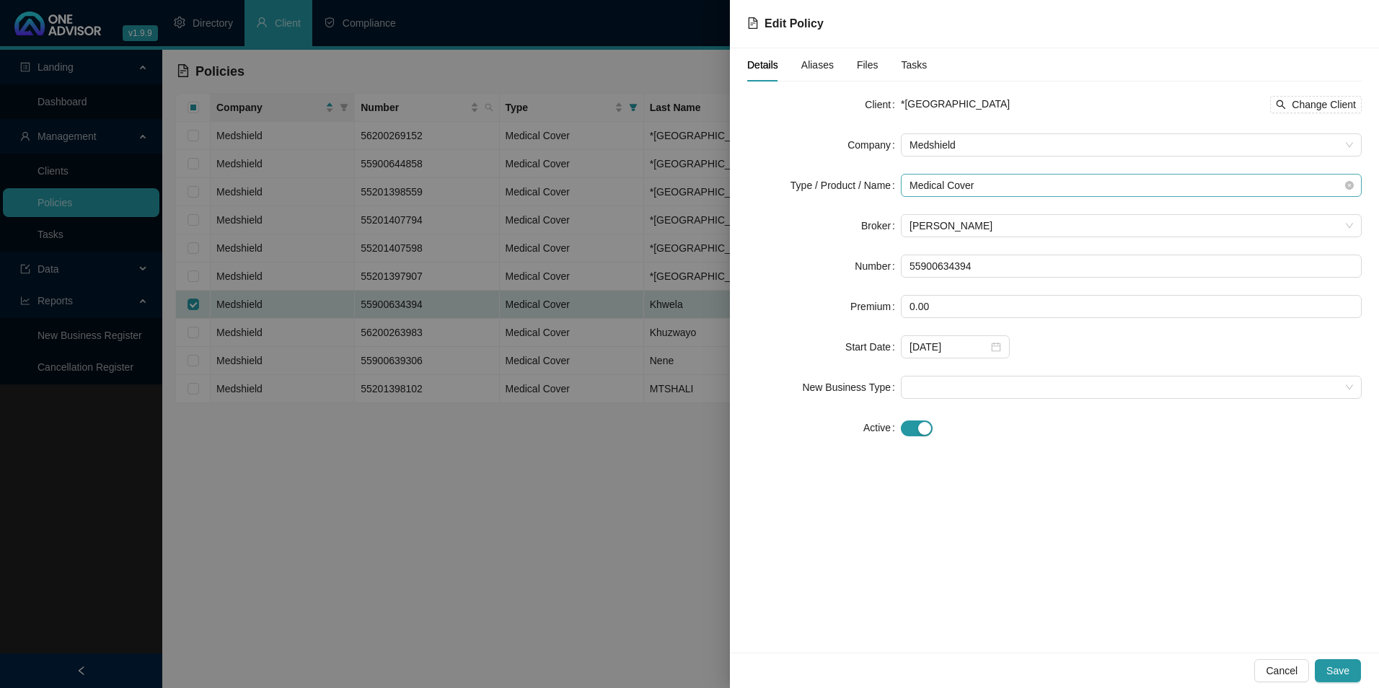
click at [1027, 180] on span "Medical Cover" at bounding box center [1130, 185] width 443 height 22
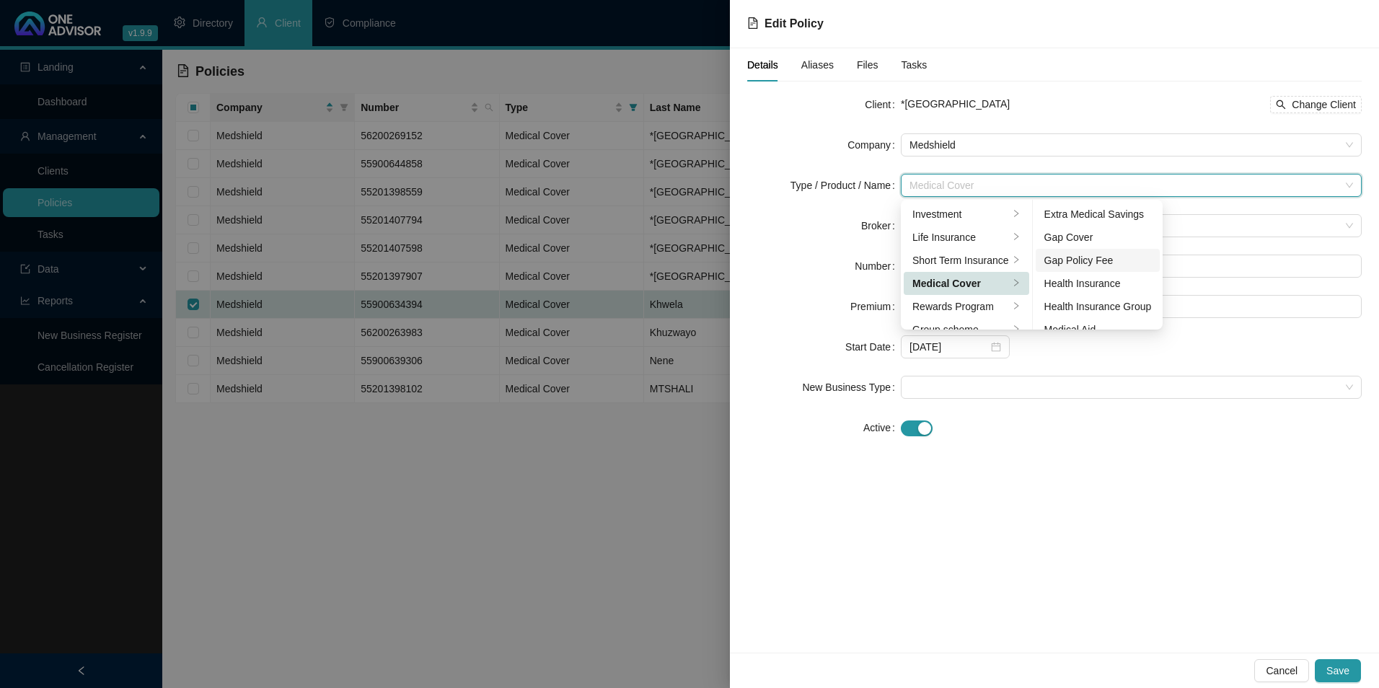
scroll to position [72, 0]
click at [1099, 280] on div "Medical Aid Group" at bounding box center [1097, 281] width 107 height 16
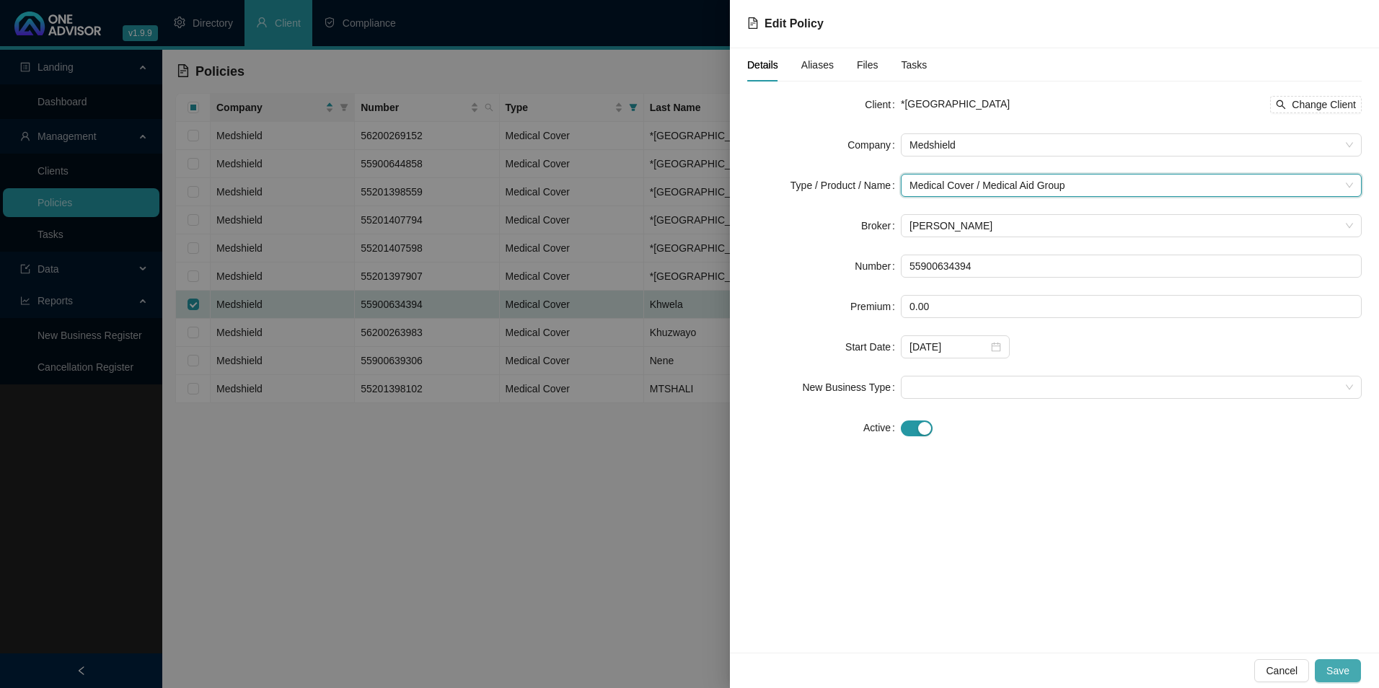
click at [1340, 672] on span "Save" at bounding box center [1337, 671] width 23 height 16
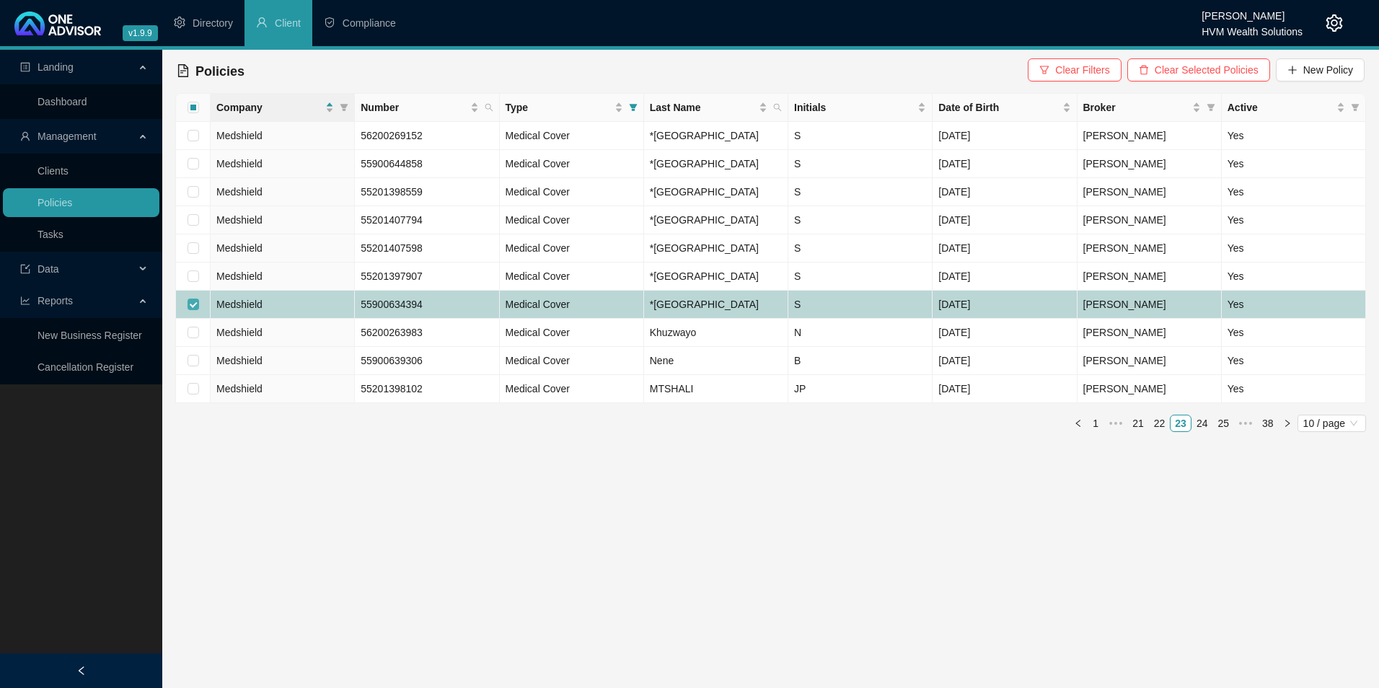
click at [192, 310] on input "checkbox" at bounding box center [193, 304] width 12 height 12
checkbox input "false"
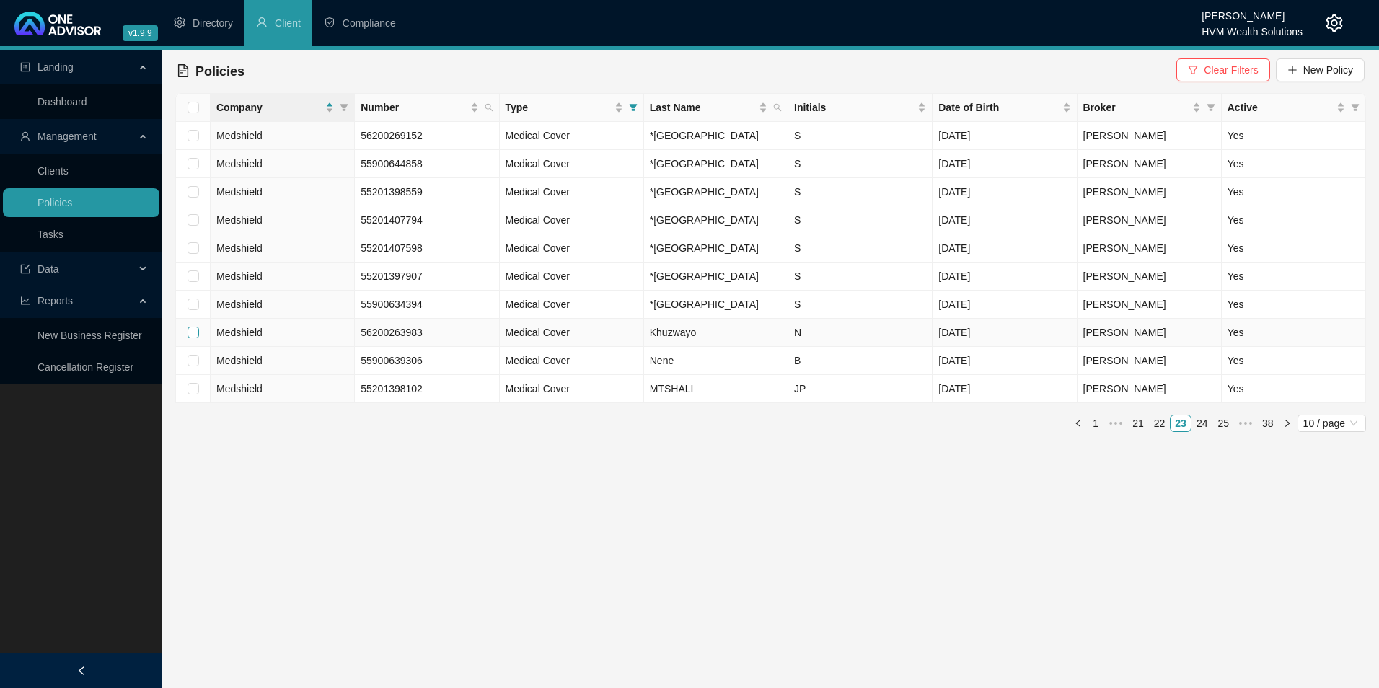
click at [190, 338] on input "checkbox" at bounding box center [193, 333] width 12 height 12
checkbox input "true"
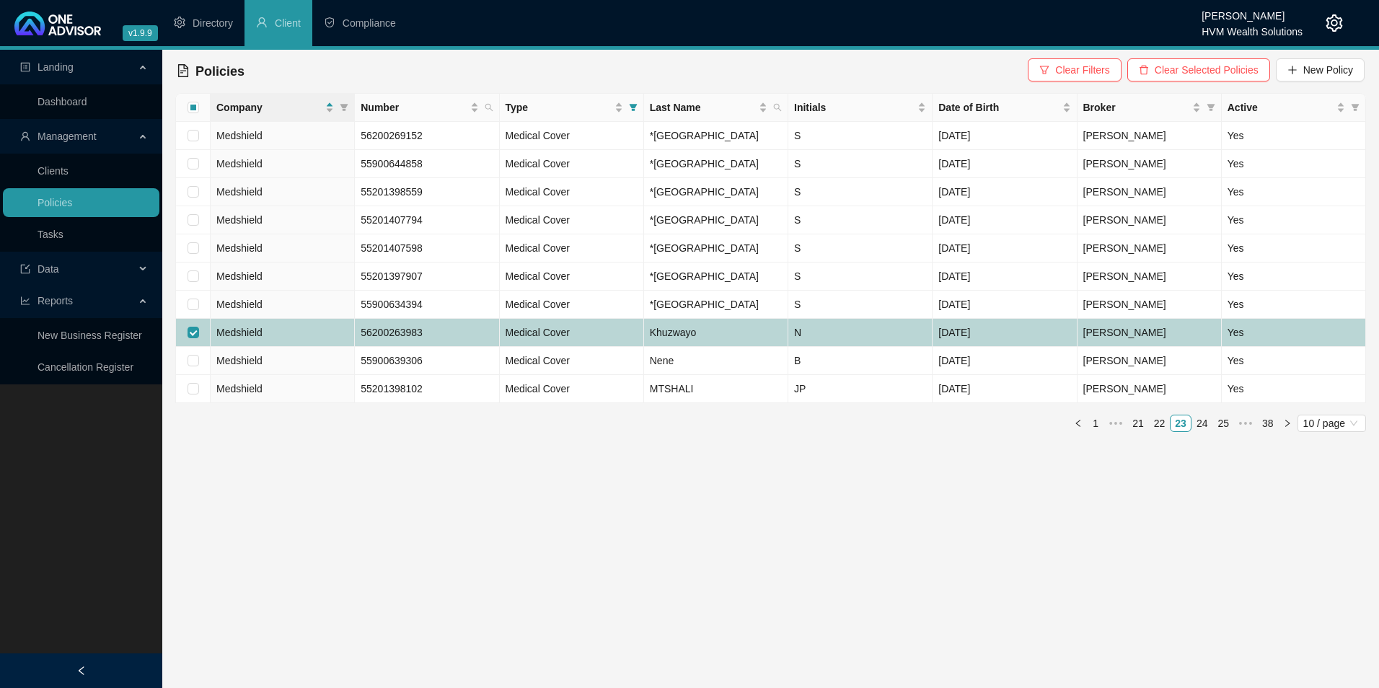
click at [304, 347] on td "Medshield" at bounding box center [283, 333] width 144 height 28
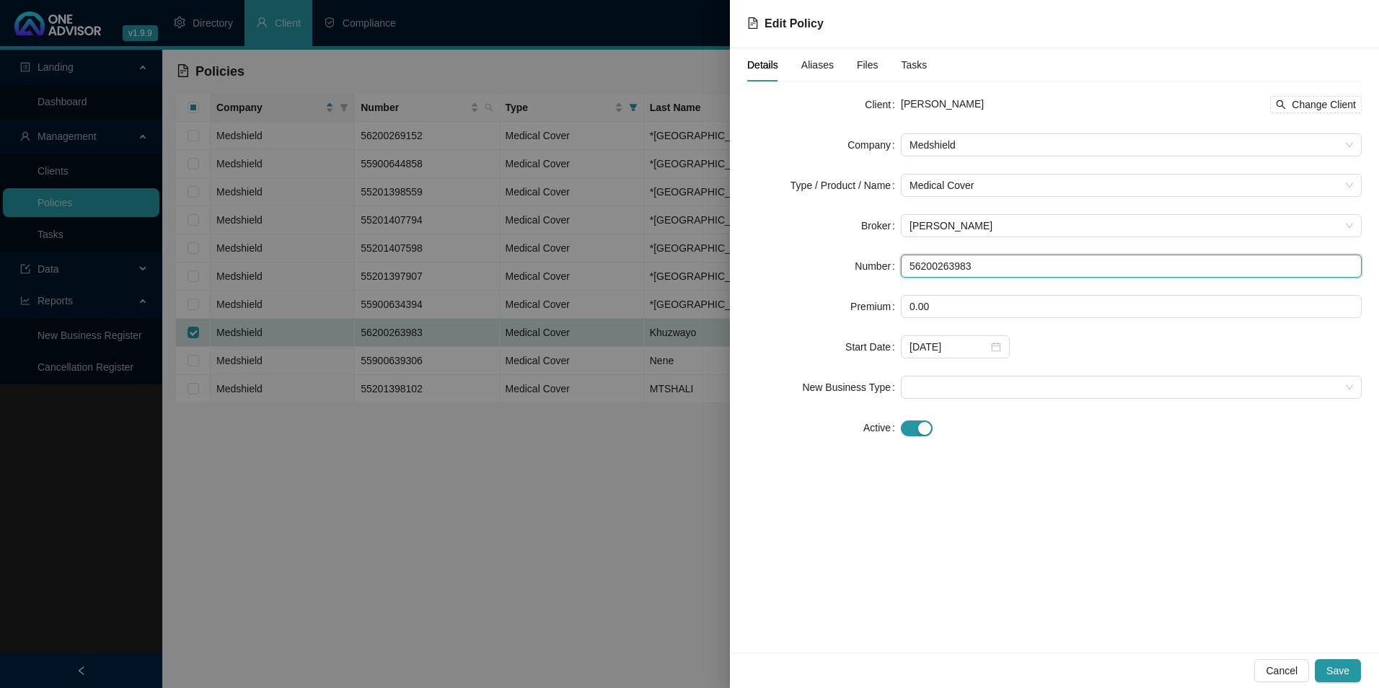
drag, startPoint x: 988, startPoint y: 268, endPoint x: 898, endPoint y: 263, distance: 91.0
click at [898, 263] on div "Number 56200263983" at bounding box center [1054, 266] width 614 height 23
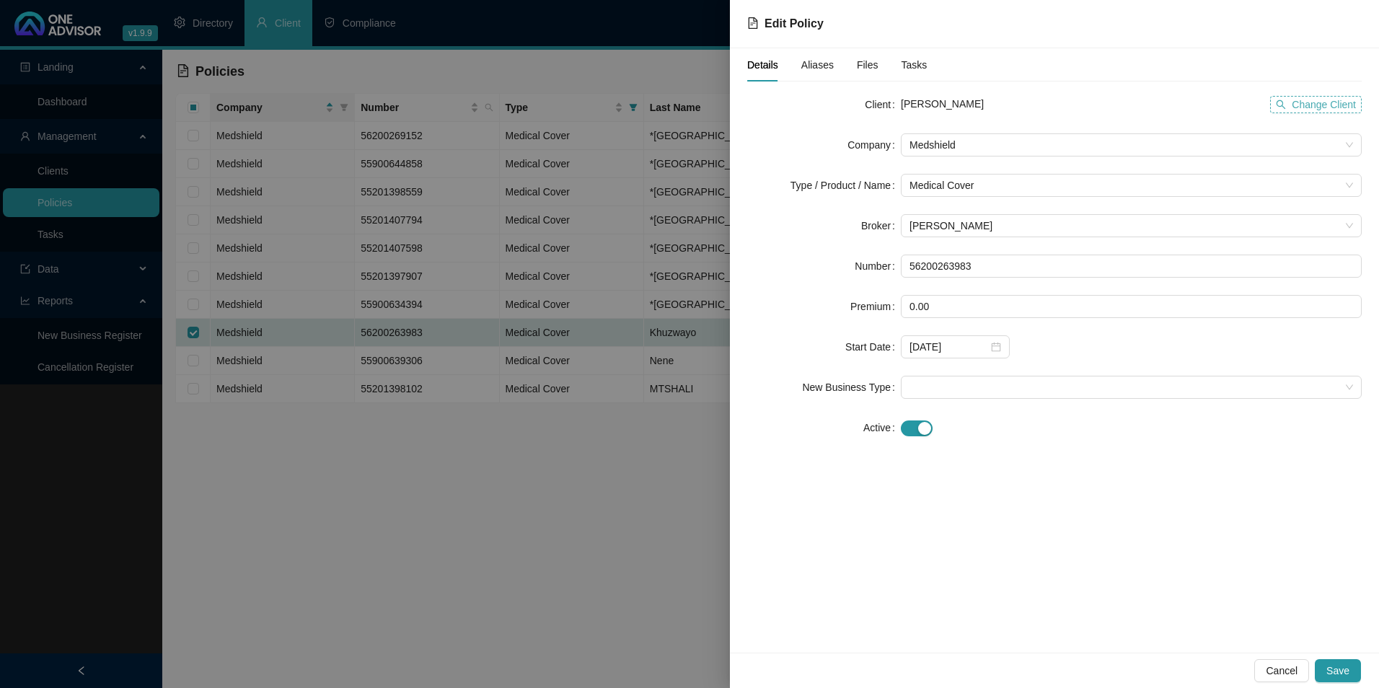
click at [1302, 104] on span "Change Client" at bounding box center [1323, 105] width 64 height 16
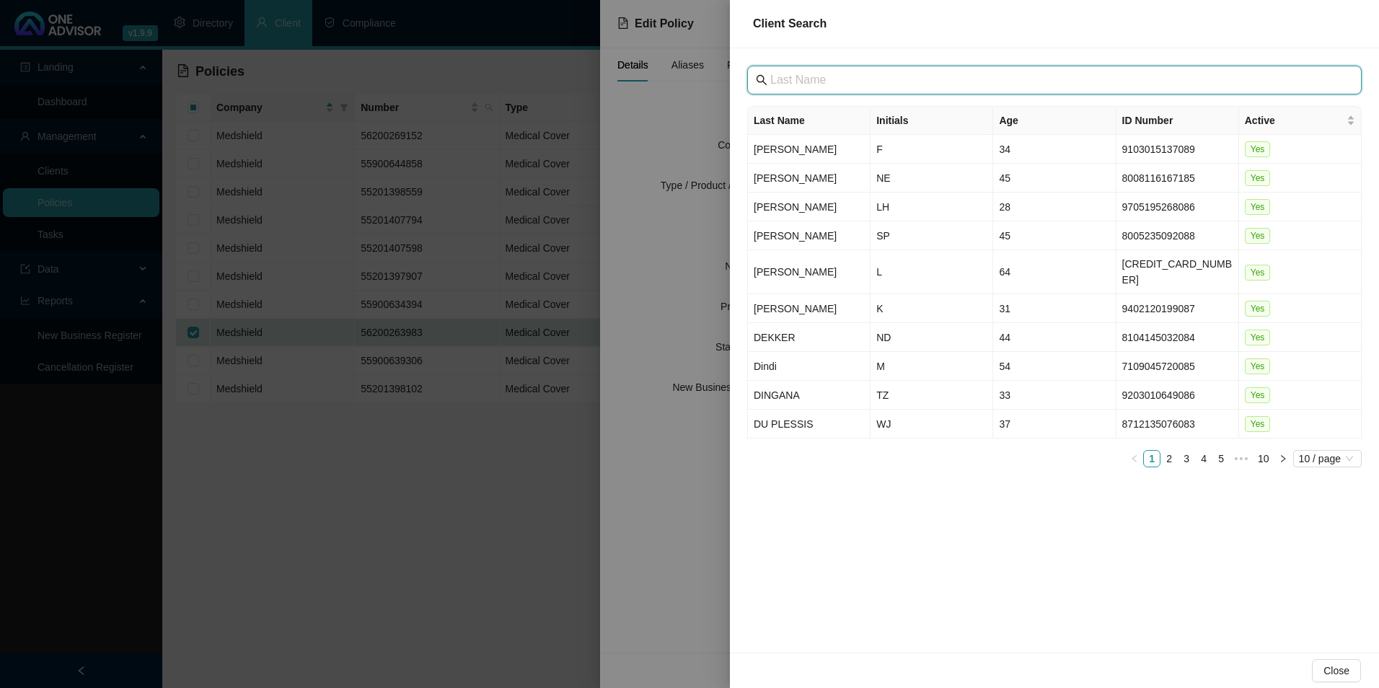
paste input "[GEOGRAPHIC_DATA]"
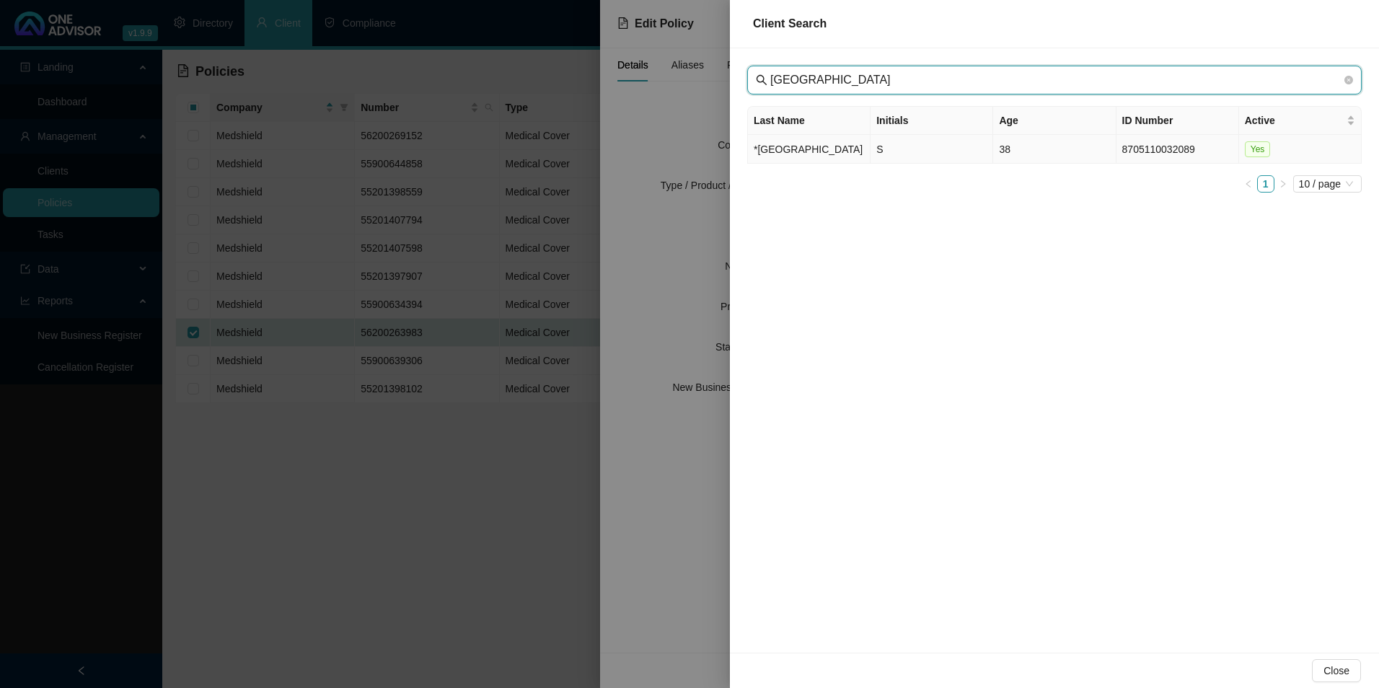
type input "[GEOGRAPHIC_DATA]"
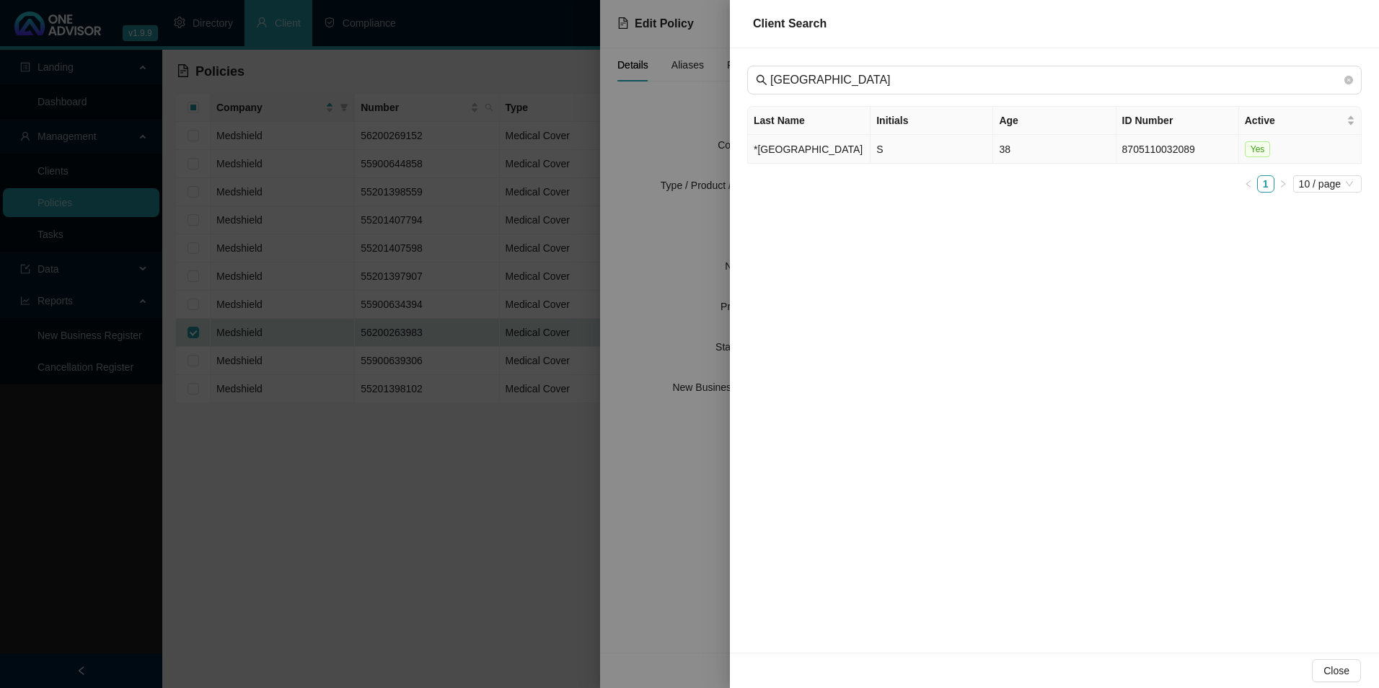
click at [815, 159] on td "*[GEOGRAPHIC_DATA]" at bounding box center [809, 149] width 123 height 29
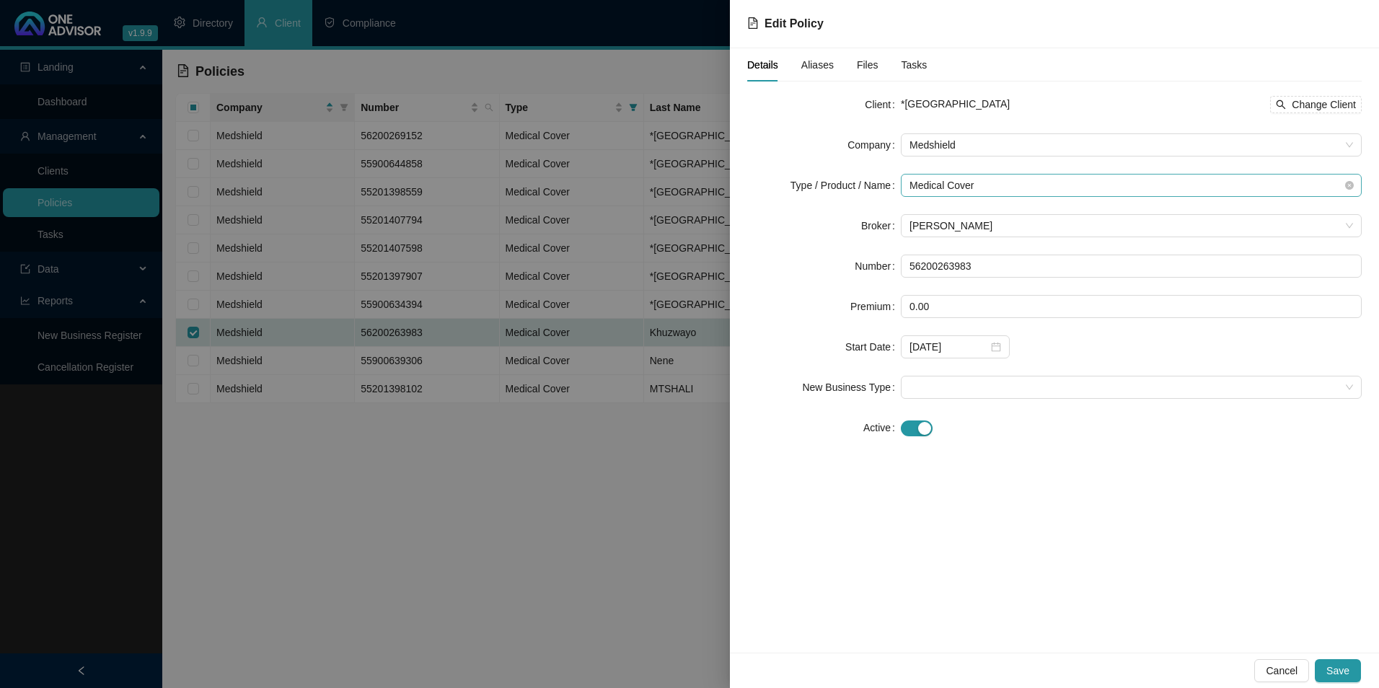
click at [1007, 193] on span "Medical Cover" at bounding box center [1130, 185] width 443 height 22
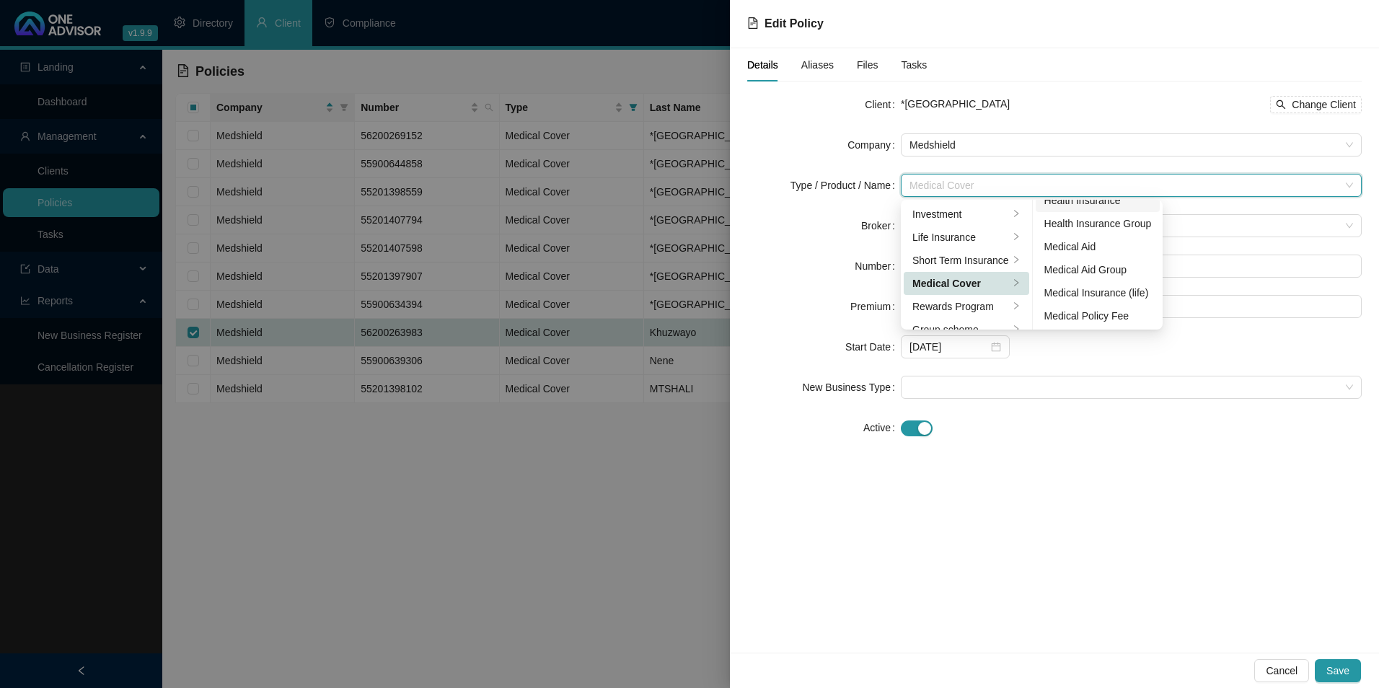
scroll to position [84, 0]
click at [1078, 265] on div "Medical Aid Group" at bounding box center [1097, 269] width 107 height 16
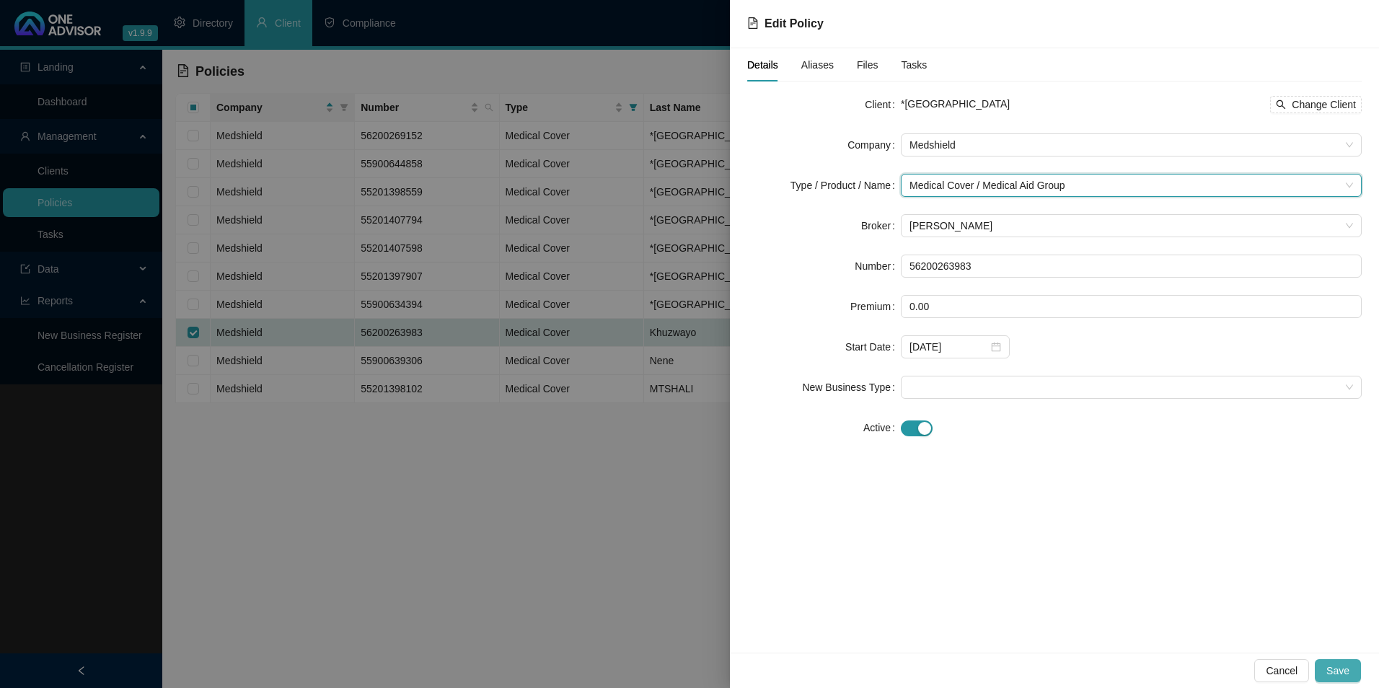
click at [1352, 671] on button "Save" at bounding box center [1337, 670] width 46 height 23
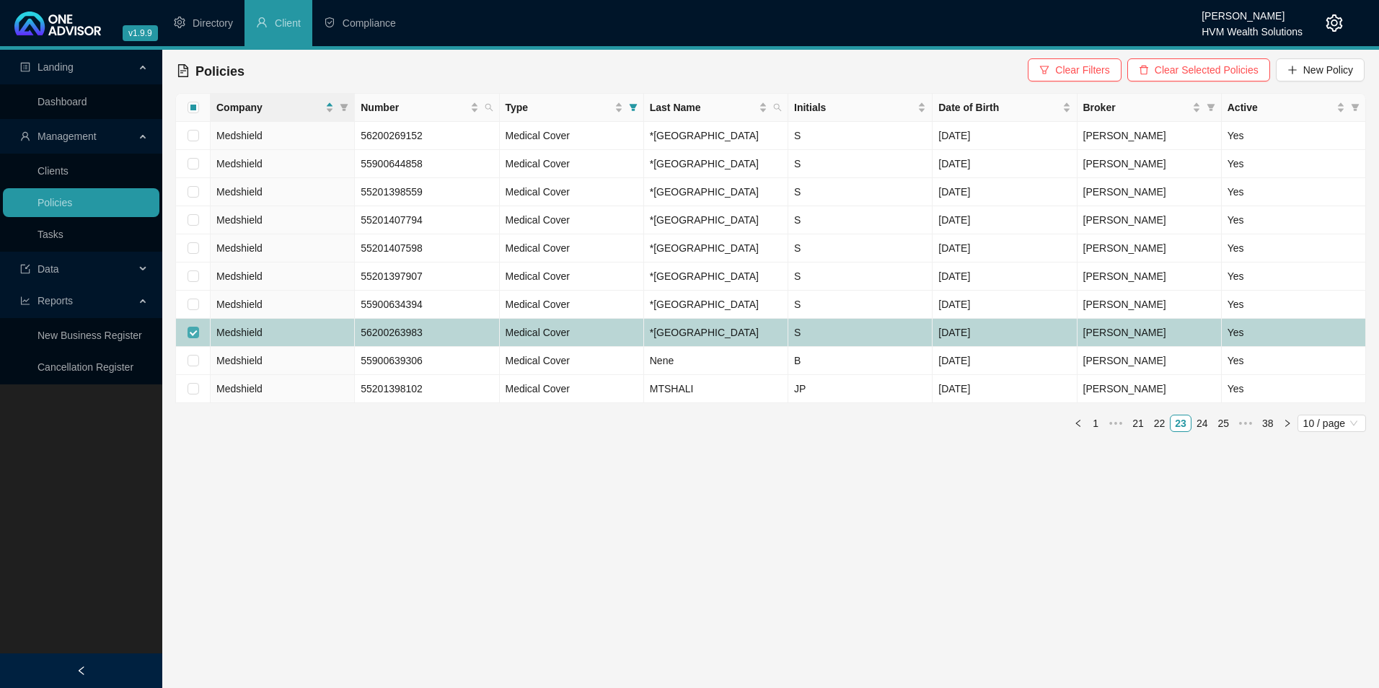
click at [195, 338] on input "checkbox" at bounding box center [193, 333] width 12 height 12
checkbox input "false"
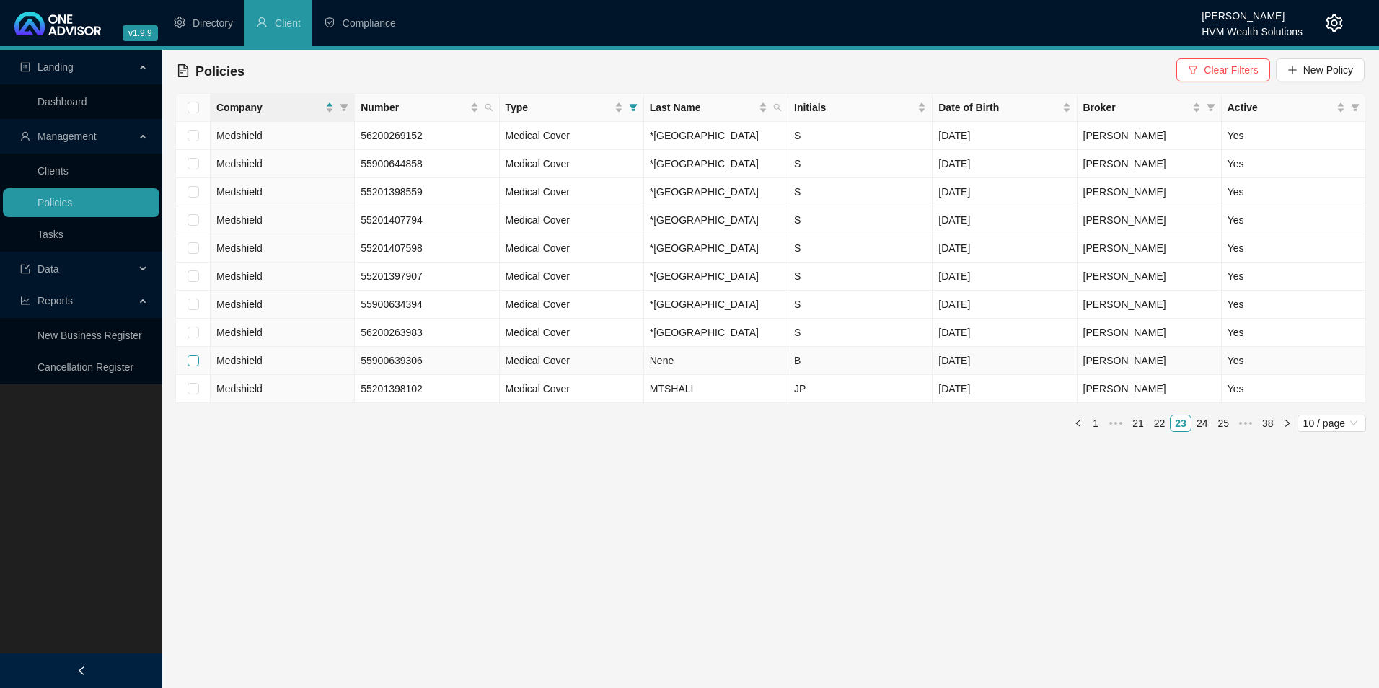
click at [196, 366] on input "checkbox" at bounding box center [193, 361] width 12 height 12
checkbox input "true"
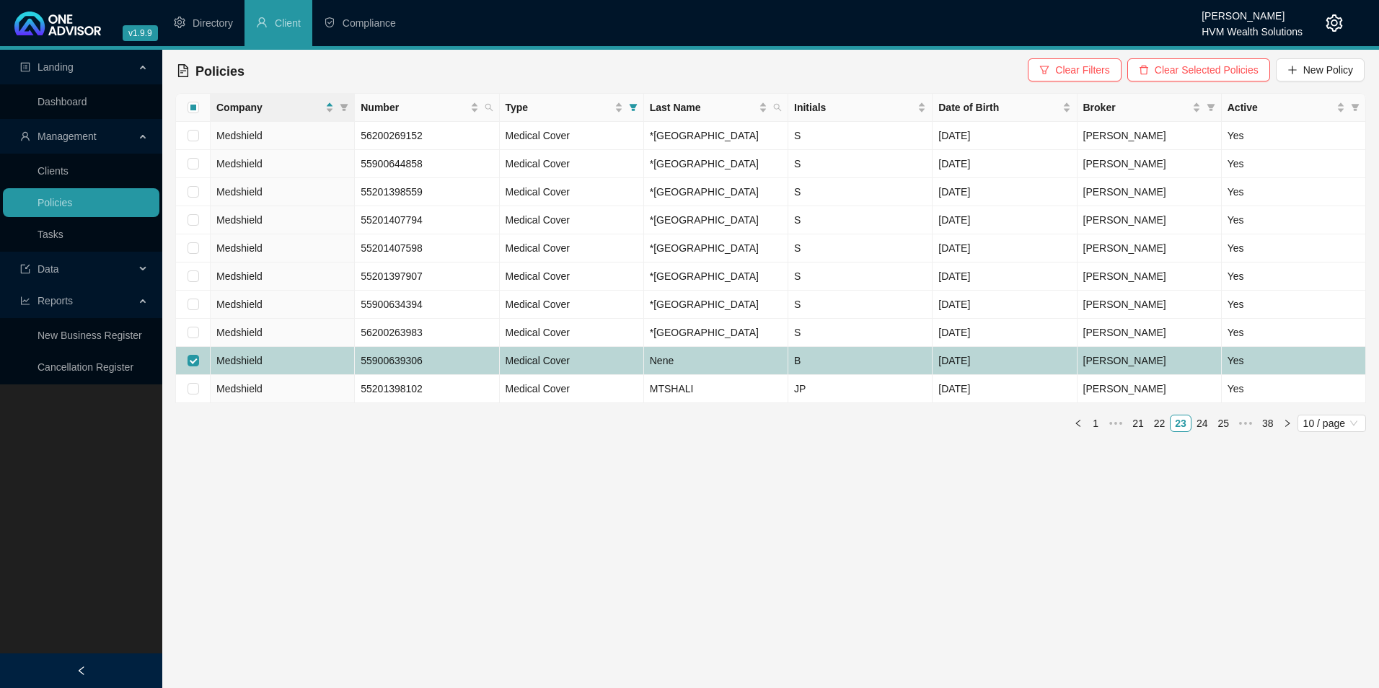
click at [304, 375] on td "Medshield" at bounding box center [283, 361] width 144 height 28
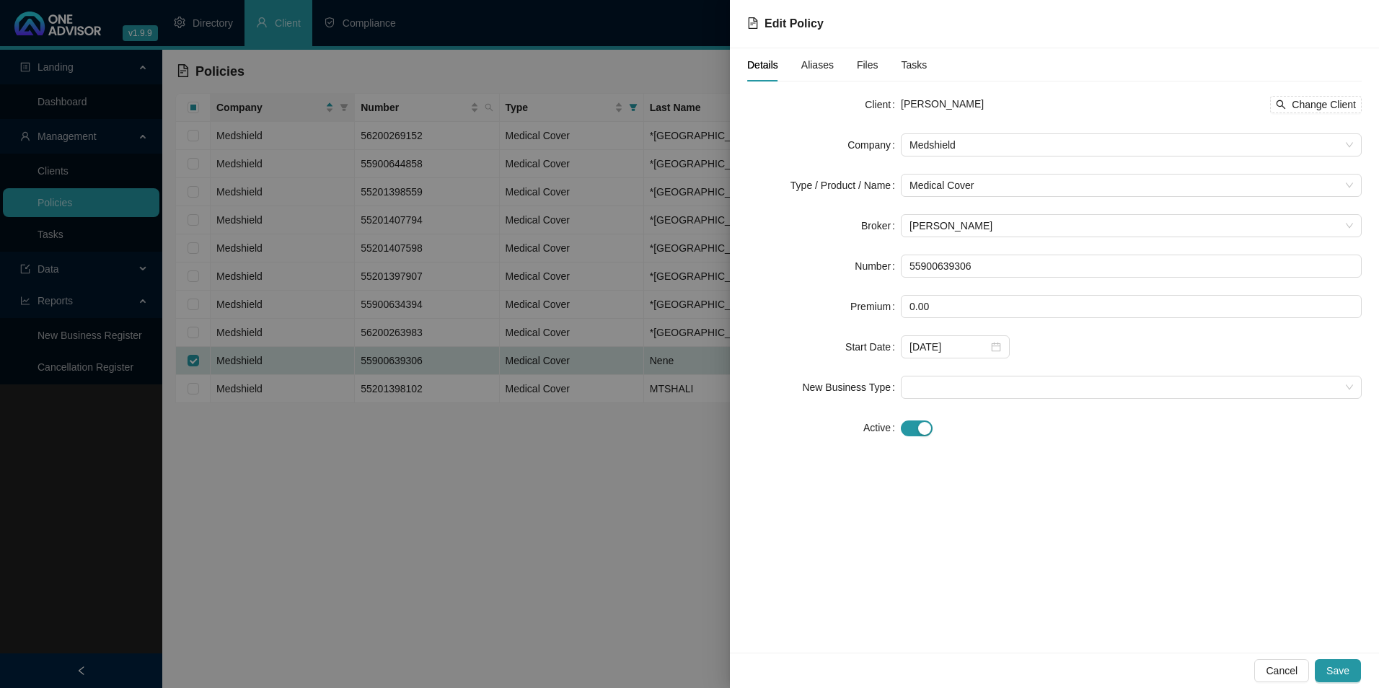
drag, startPoint x: 978, startPoint y: 102, endPoint x: 965, endPoint y: 102, distance: 13.7
click at [965, 102] on div "[PERSON_NAME] Change Client" at bounding box center [1131, 104] width 461 height 17
drag, startPoint x: 981, startPoint y: 272, endPoint x: 857, endPoint y: 274, distance: 123.3
click at [857, 274] on div "Number 55900639306" at bounding box center [1054, 266] width 614 height 23
click at [970, 143] on span "Medshield" at bounding box center [1130, 145] width 443 height 22
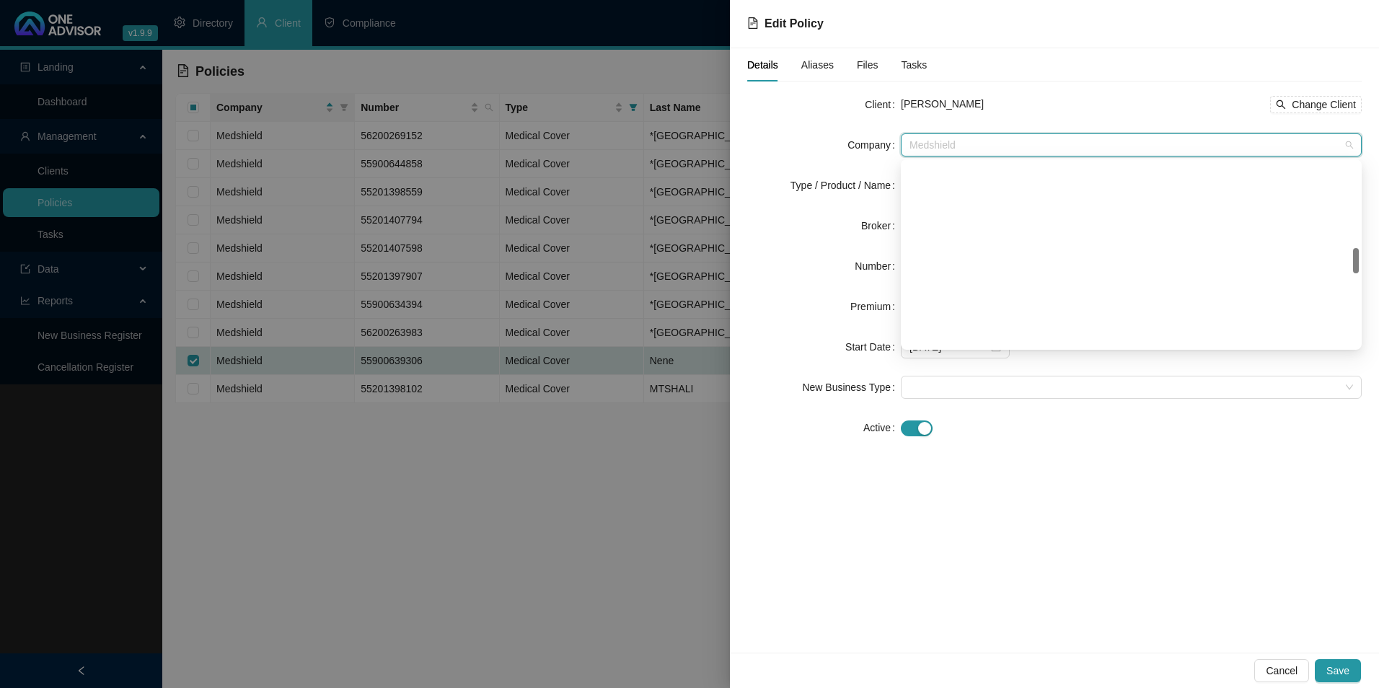
scroll to position [623, 0]
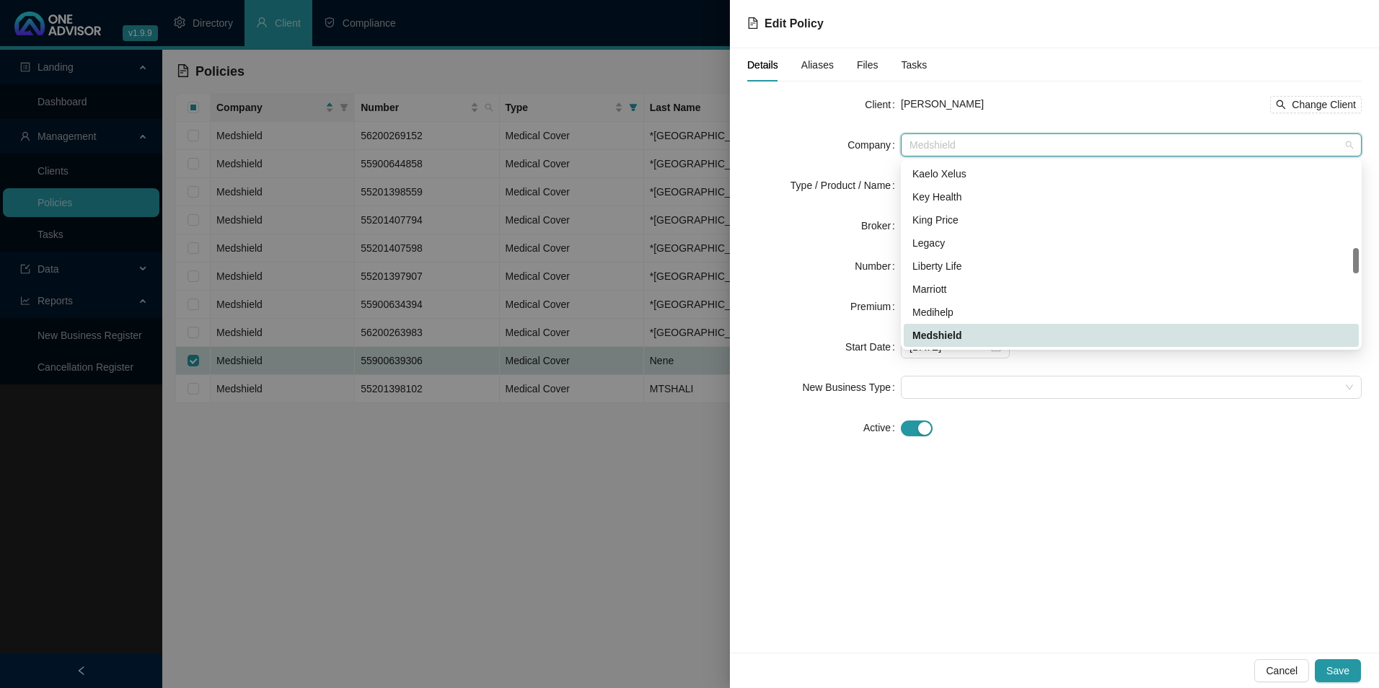
click at [1020, 98] on div "[PERSON_NAME] Change Client" at bounding box center [1131, 104] width 461 height 17
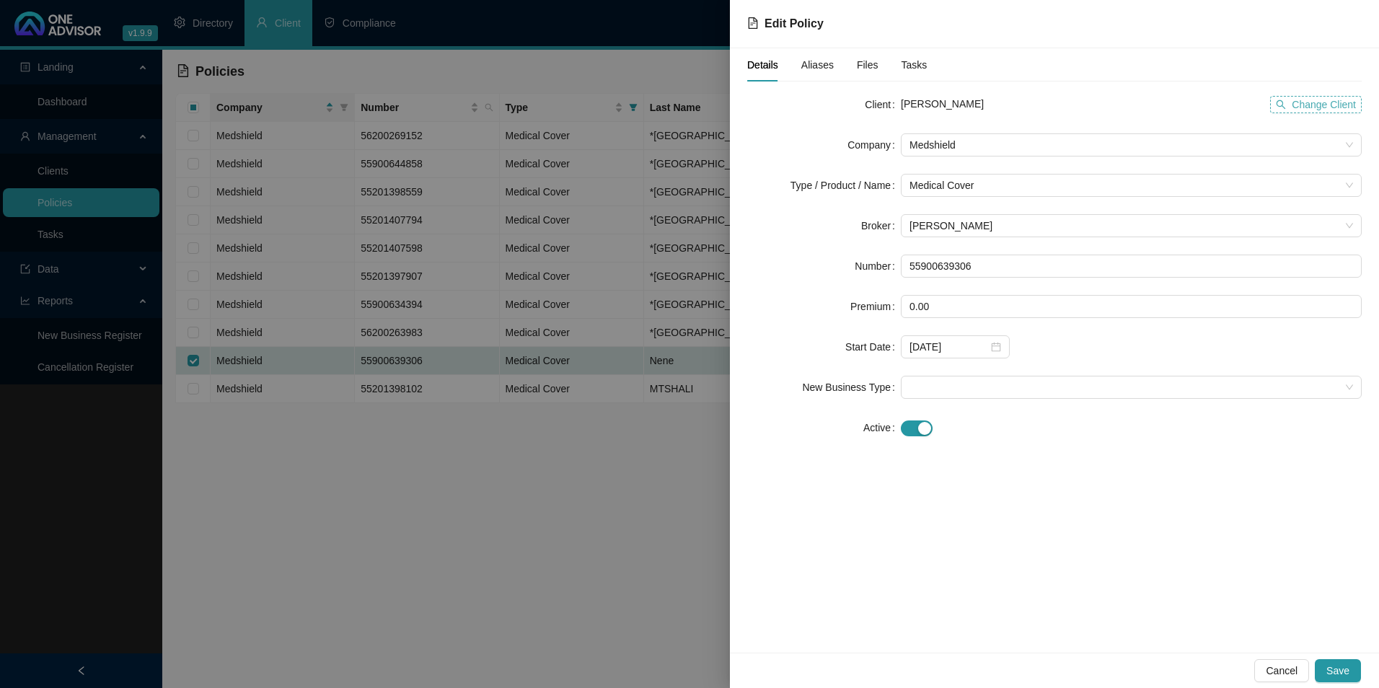
click at [1335, 105] on span "Change Client" at bounding box center [1323, 105] width 64 height 16
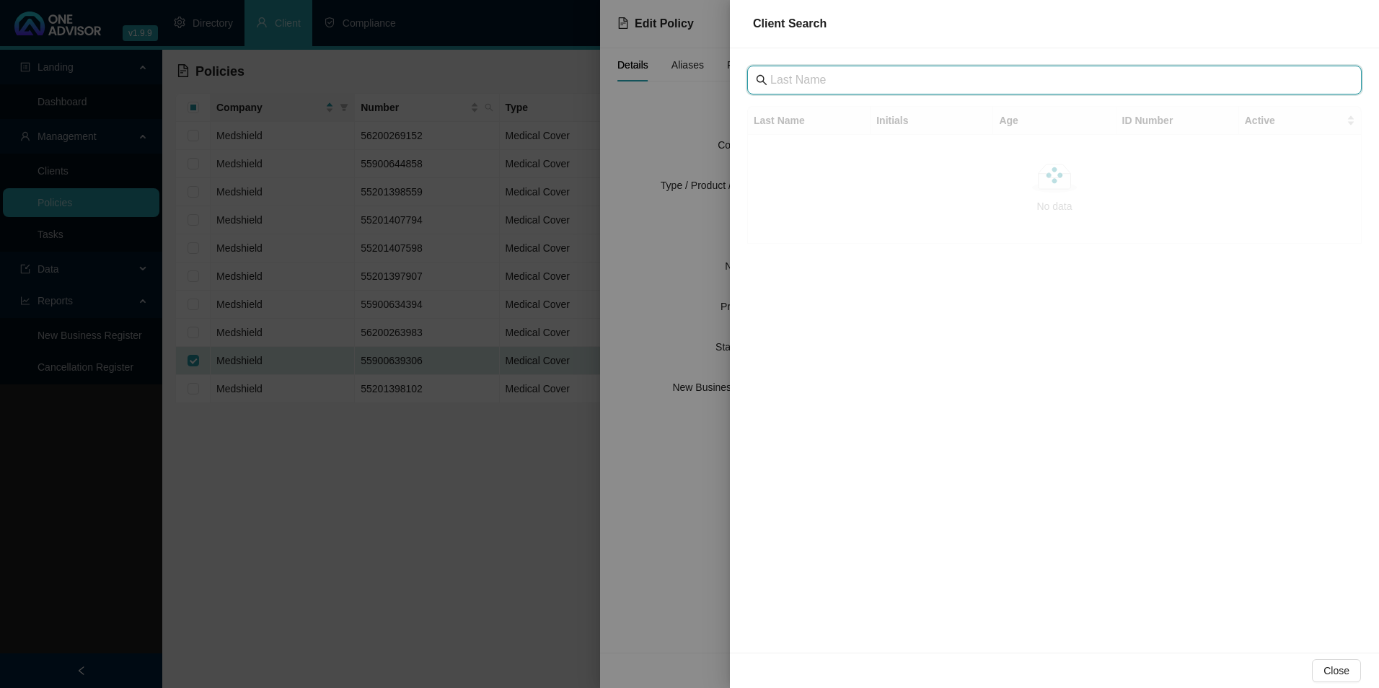
drag, startPoint x: 833, startPoint y: 66, endPoint x: 799, endPoint y: 79, distance: 36.6
paste input "[GEOGRAPHIC_DATA]"
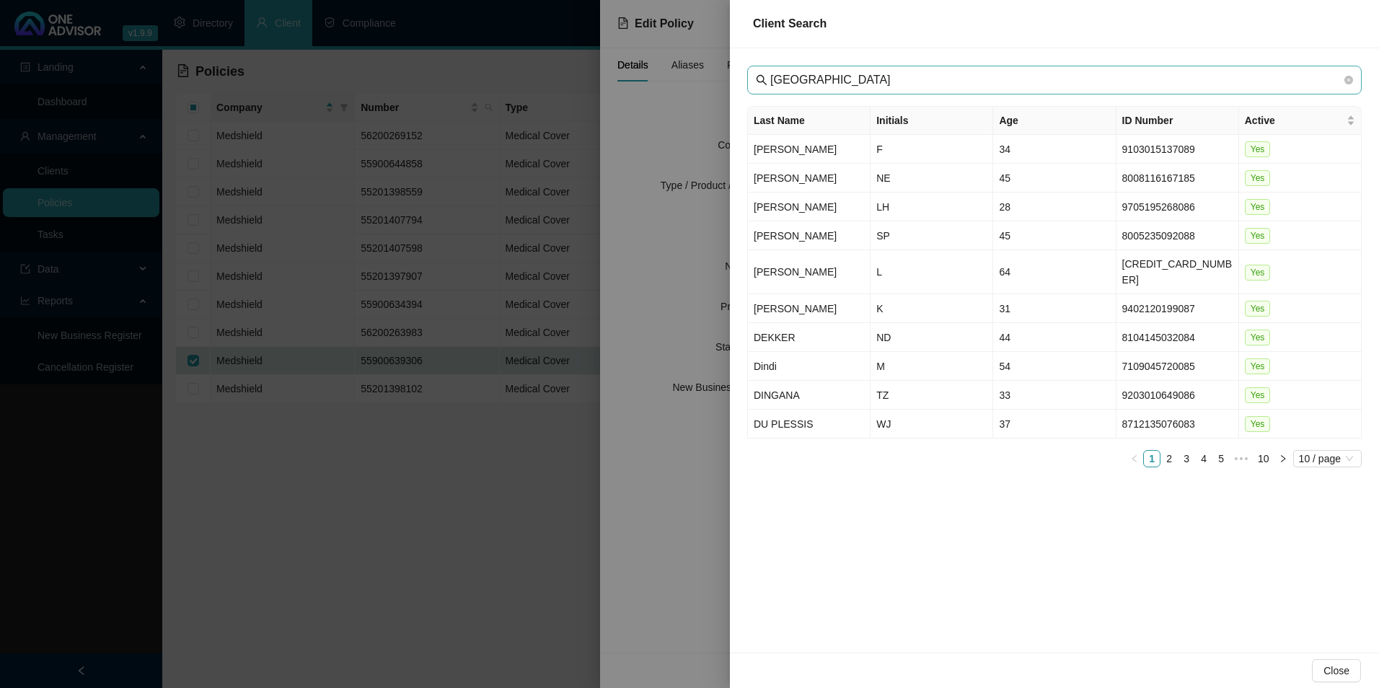
click at [769, 79] on span "[GEOGRAPHIC_DATA]" at bounding box center [1054, 80] width 614 height 29
click at [773, 81] on input "[GEOGRAPHIC_DATA]" at bounding box center [1055, 79] width 571 height 17
click at [1022, 90] on span "[GEOGRAPHIC_DATA]" at bounding box center [1054, 80] width 614 height 29
click at [1014, 87] on input "[GEOGRAPHIC_DATA]" at bounding box center [1055, 79] width 571 height 17
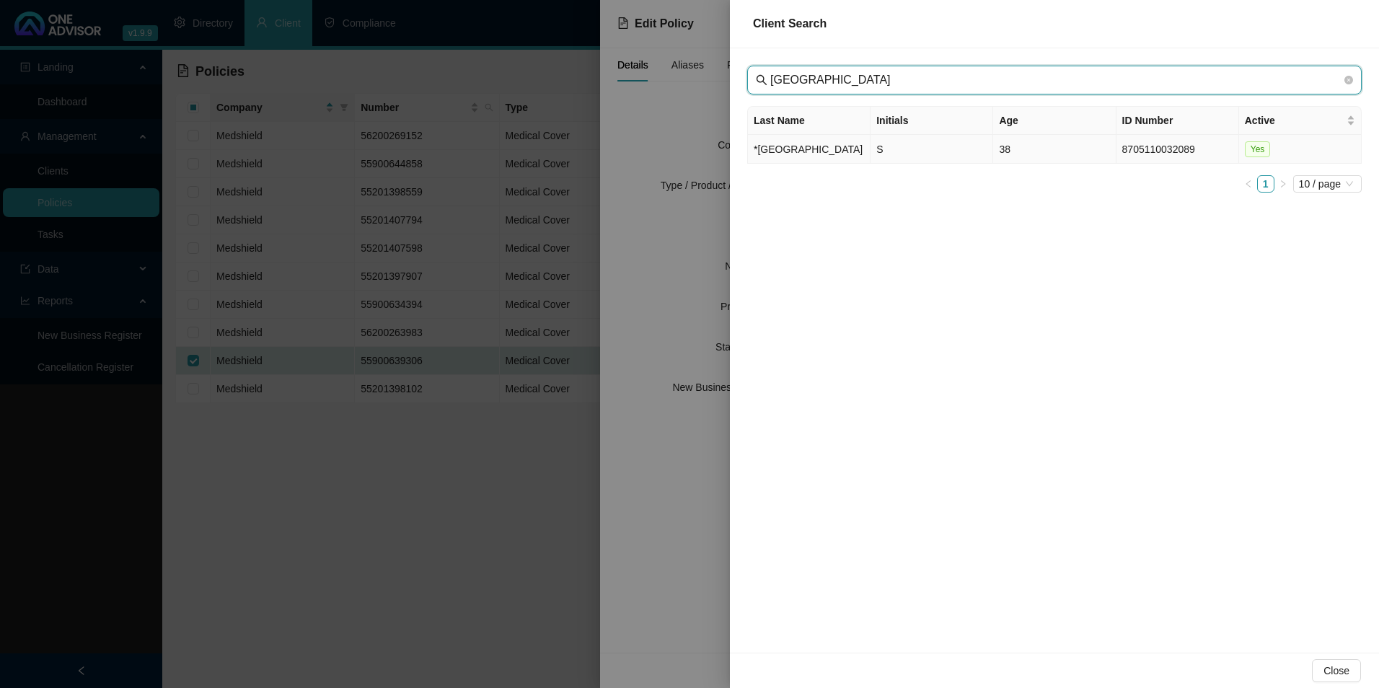
type input "[GEOGRAPHIC_DATA]"
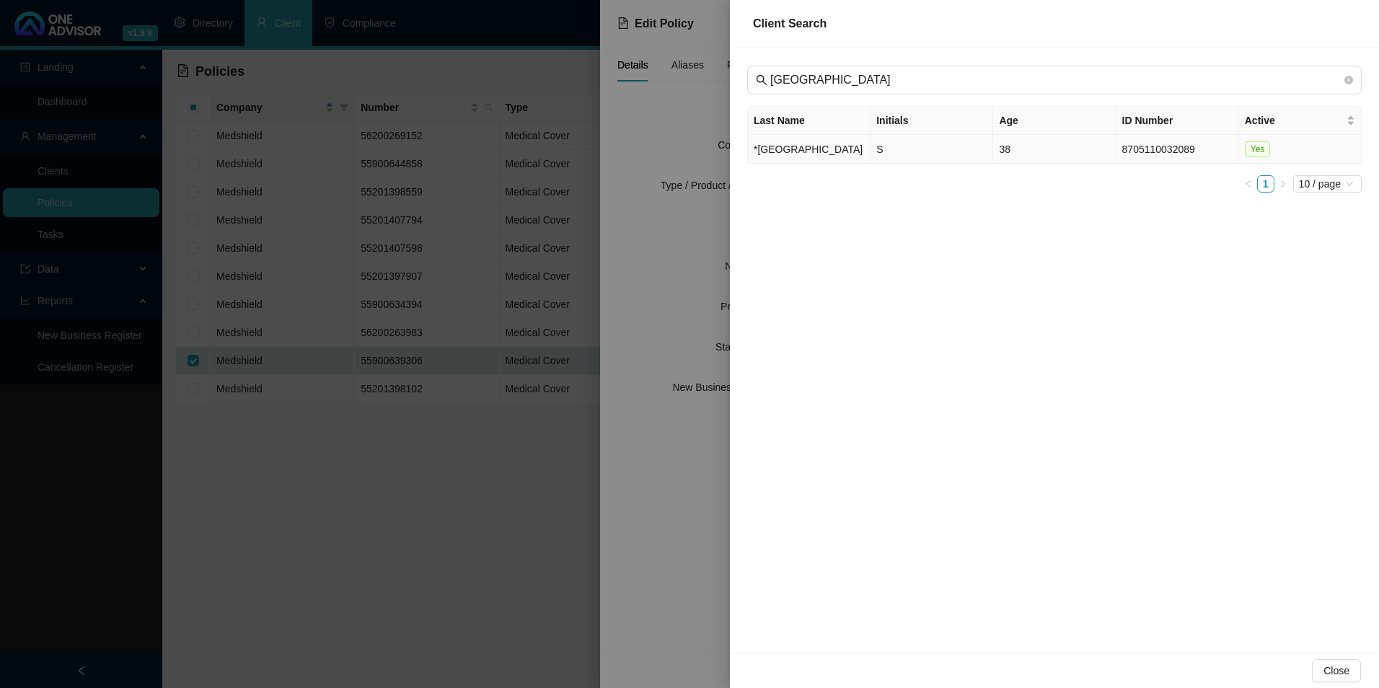
click at [787, 157] on td "*[GEOGRAPHIC_DATA]" at bounding box center [809, 149] width 123 height 29
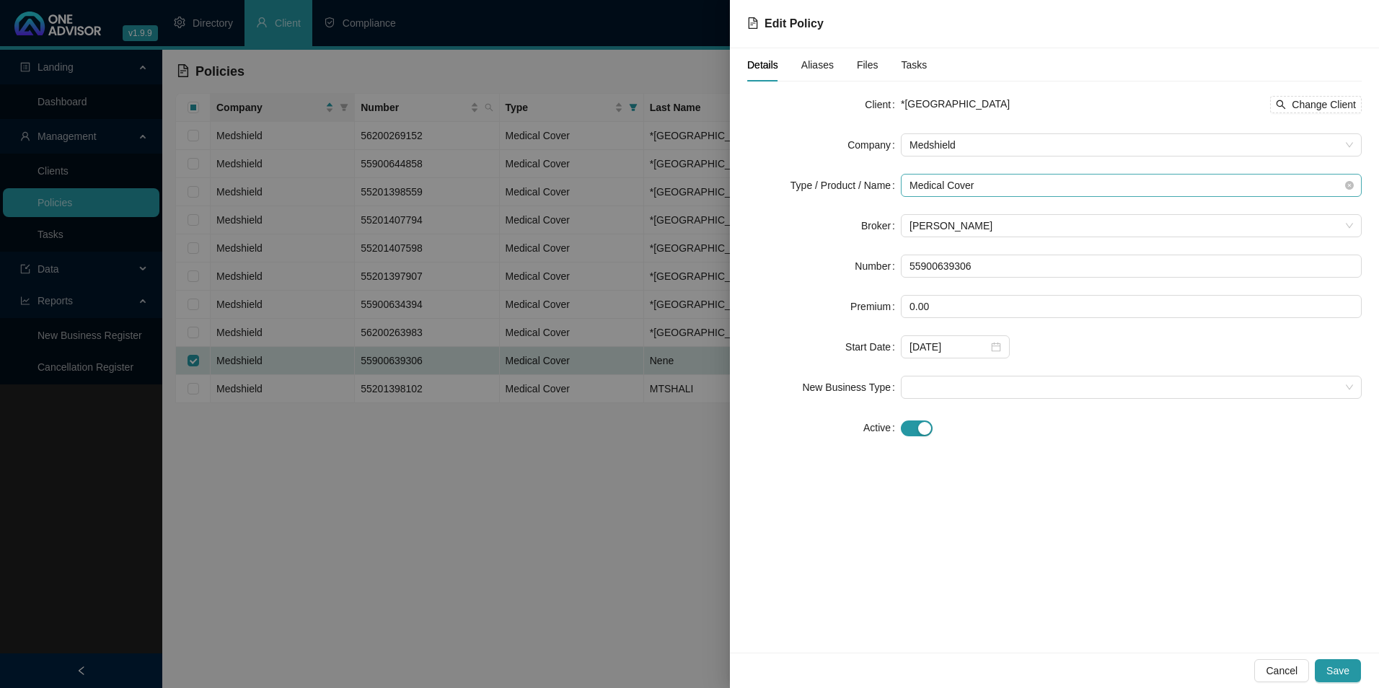
click at [1037, 187] on span "Medical Cover" at bounding box center [1130, 185] width 443 height 22
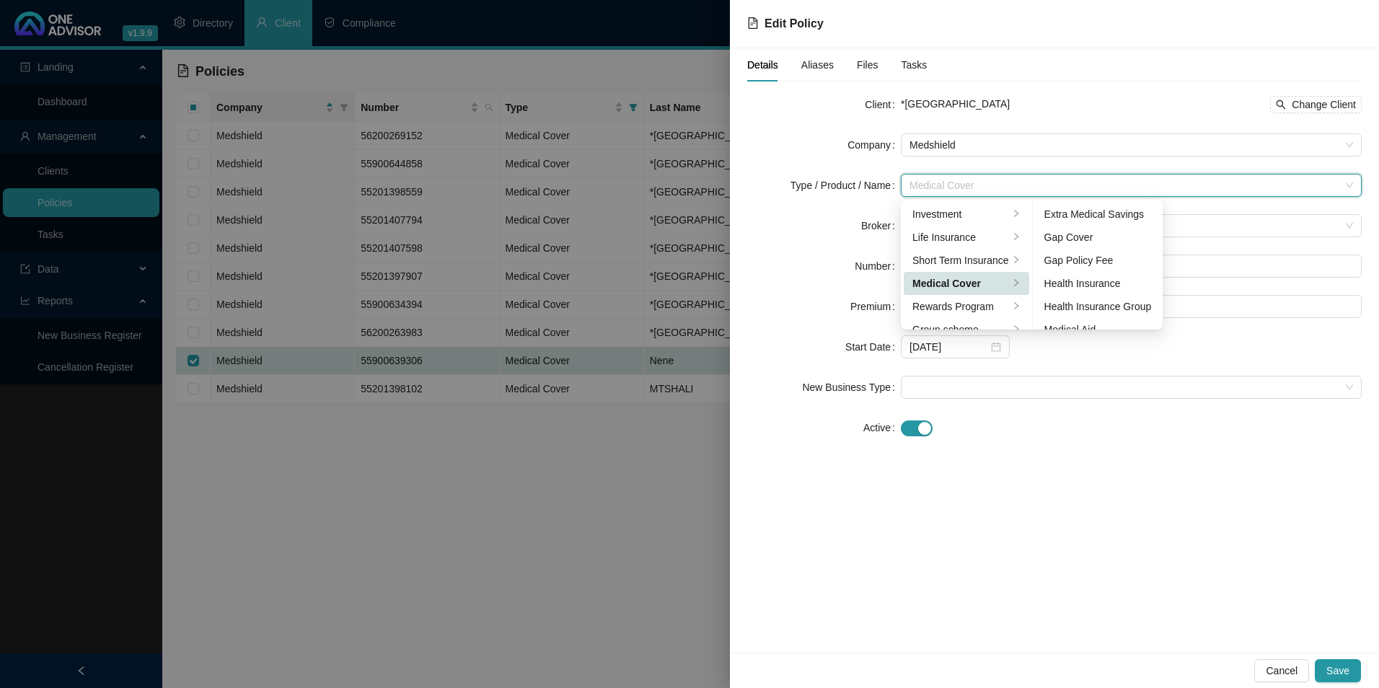
scroll to position [72, 0]
click at [1092, 281] on div "Medical Aid Group" at bounding box center [1097, 281] width 107 height 16
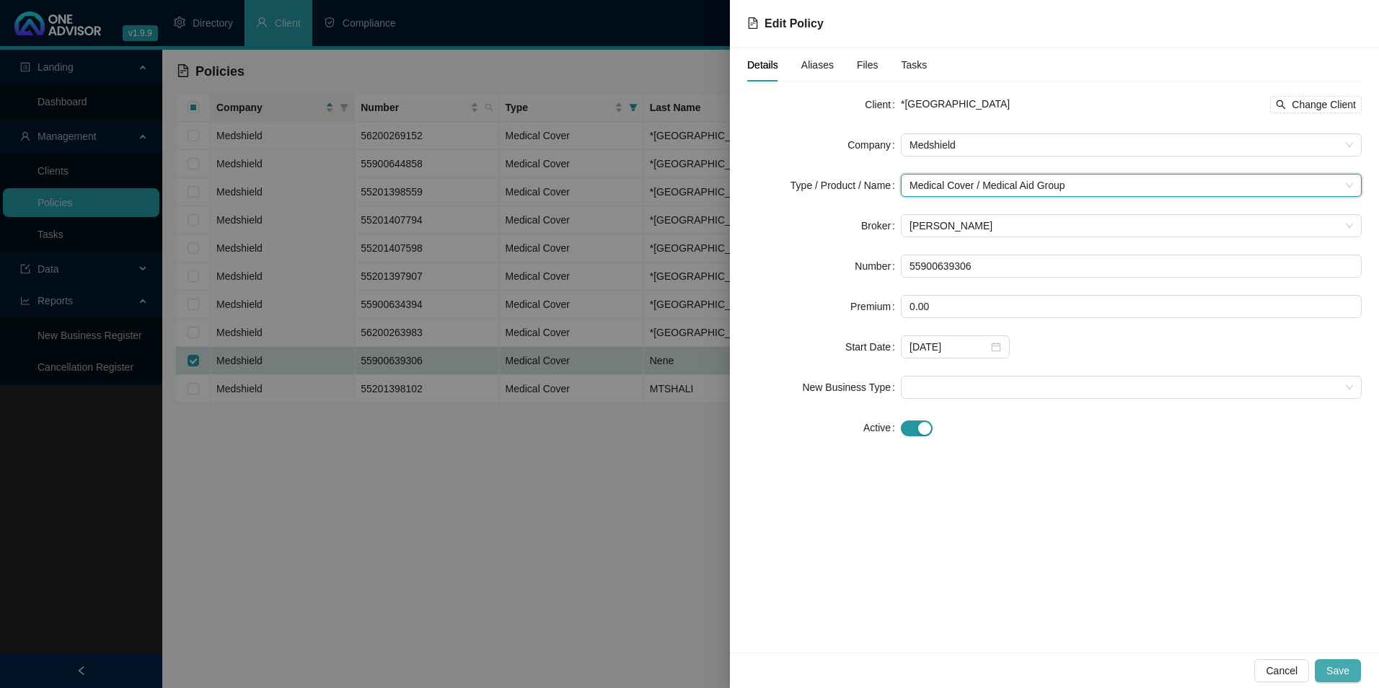
click at [1350, 671] on button "Save" at bounding box center [1337, 670] width 46 height 23
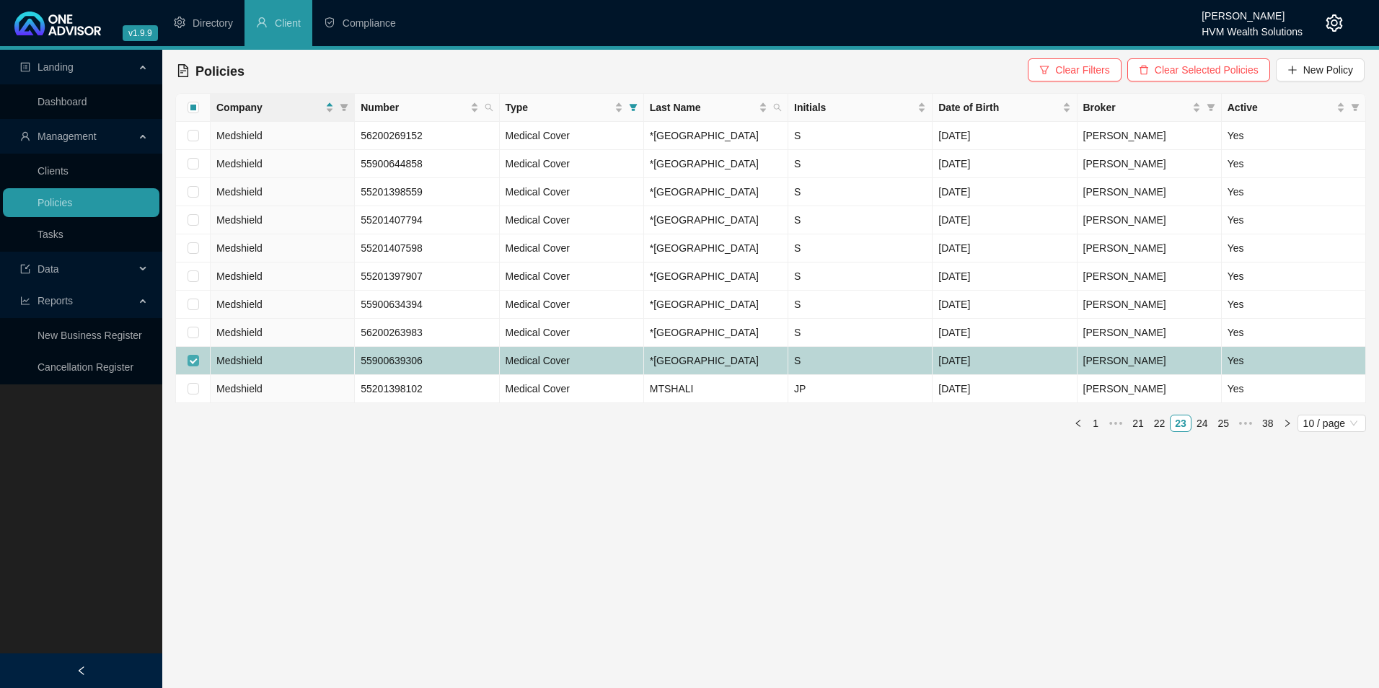
click at [194, 366] on input "checkbox" at bounding box center [193, 361] width 12 height 12
checkbox input "false"
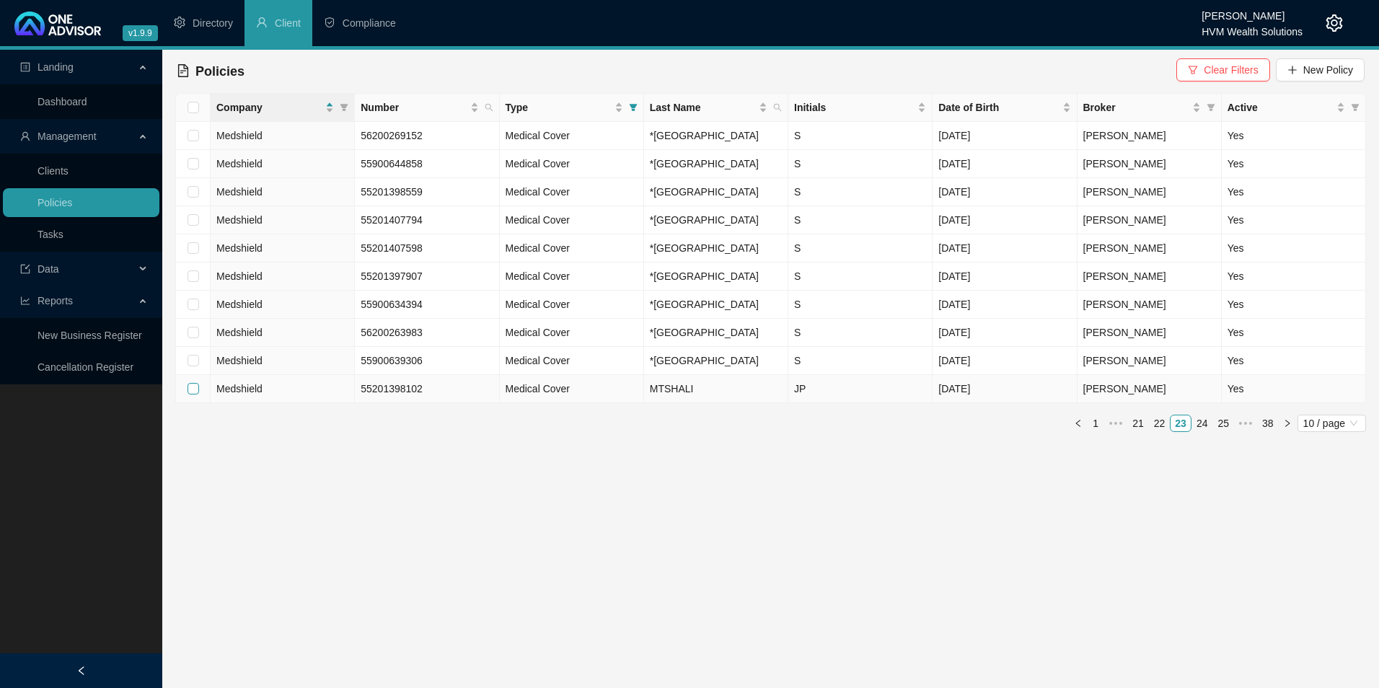
click at [190, 394] on input "checkbox" at bounding box center [193, 389] width 12 height 12
checkbox input "true"
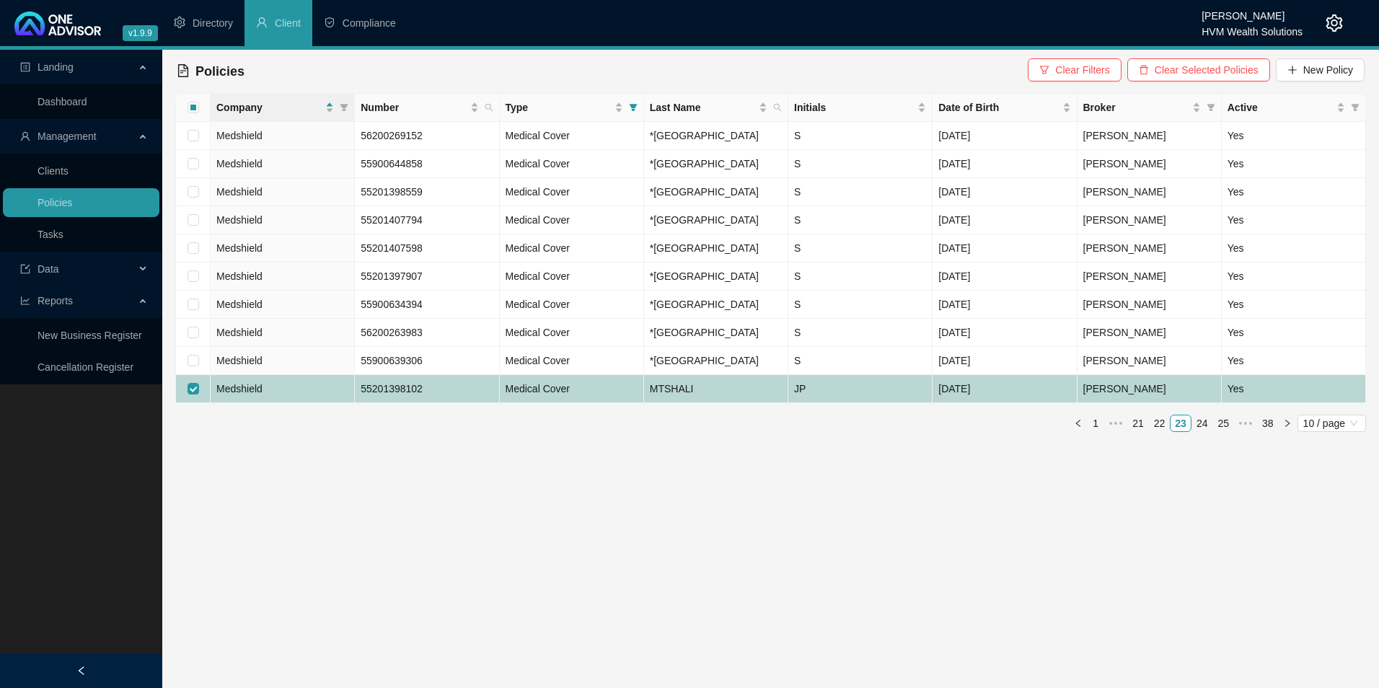
click at [304, 403] on td "Medshield" at bounding box center [283, 389] width 144 height 28
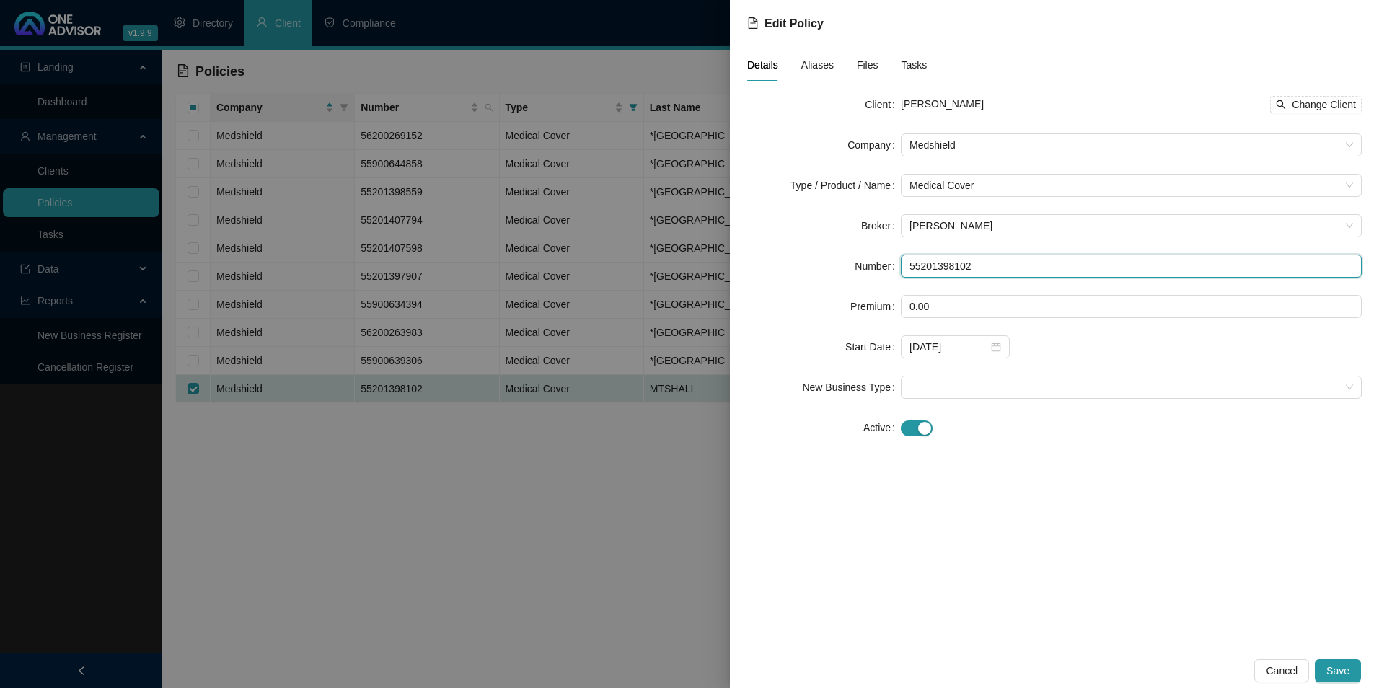
drag, startPoint x: 1038, startPoint y: 270, endPoint x: 891, endPoint y: 266, distance: 147.1
click at [891, 266] on div "Number 55201398102" at bounding box center [1054, 266] width 614 height 23
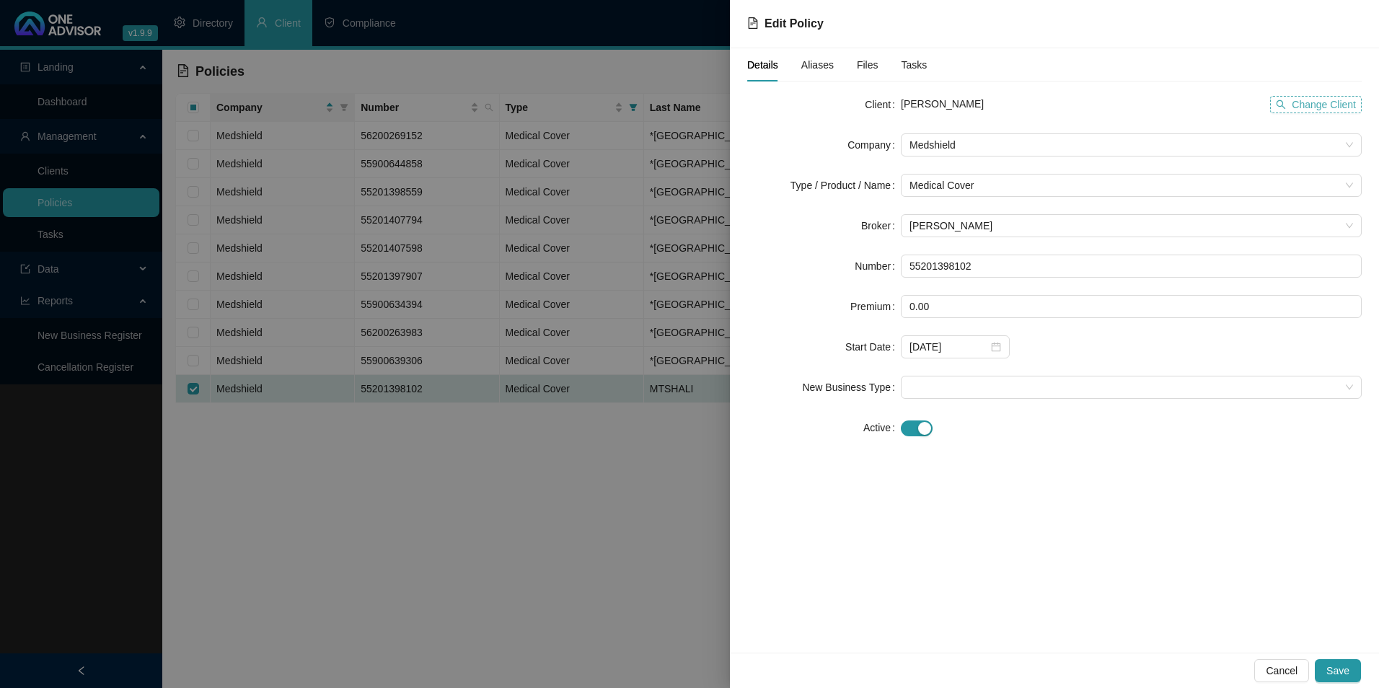
click at [1329, 99] on span "Change Client" at bounding box center [1323, 105] width 64 height 16
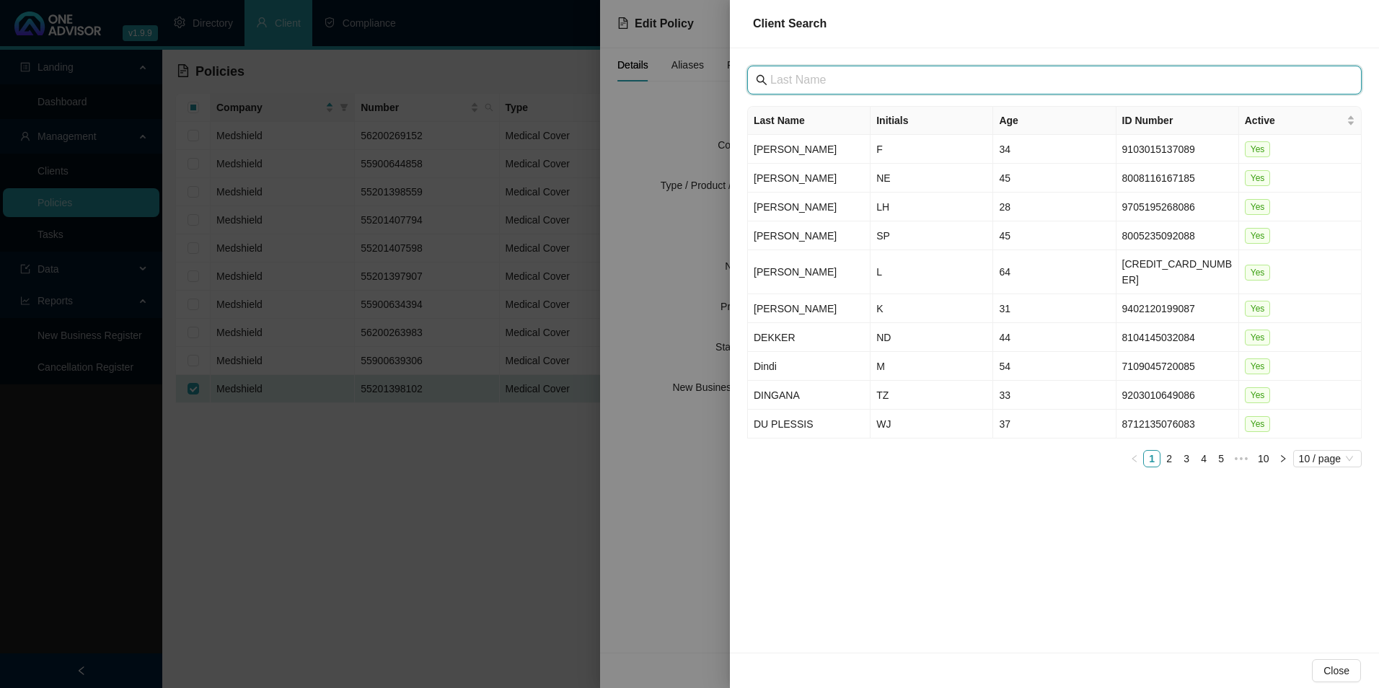
paste input "[GEOGRAPHIC_DATA]"
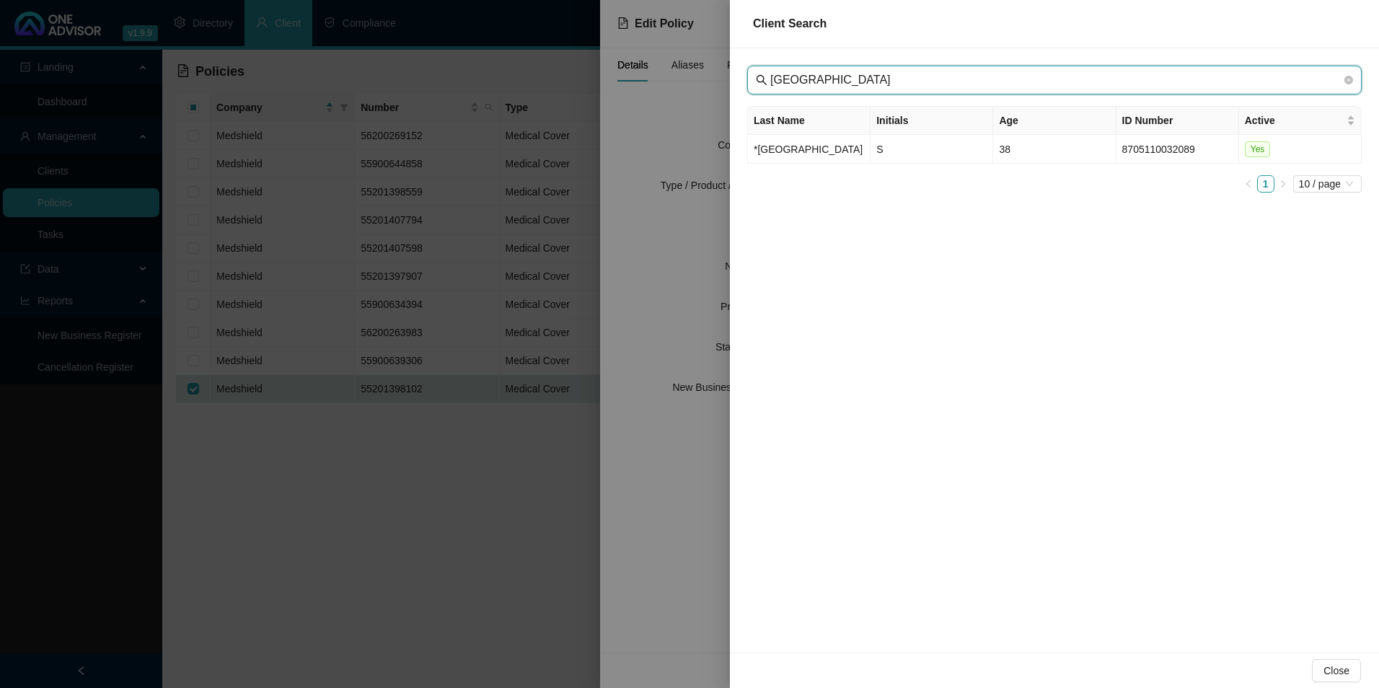
type input "[GEOGRAPHIC_DATA]"
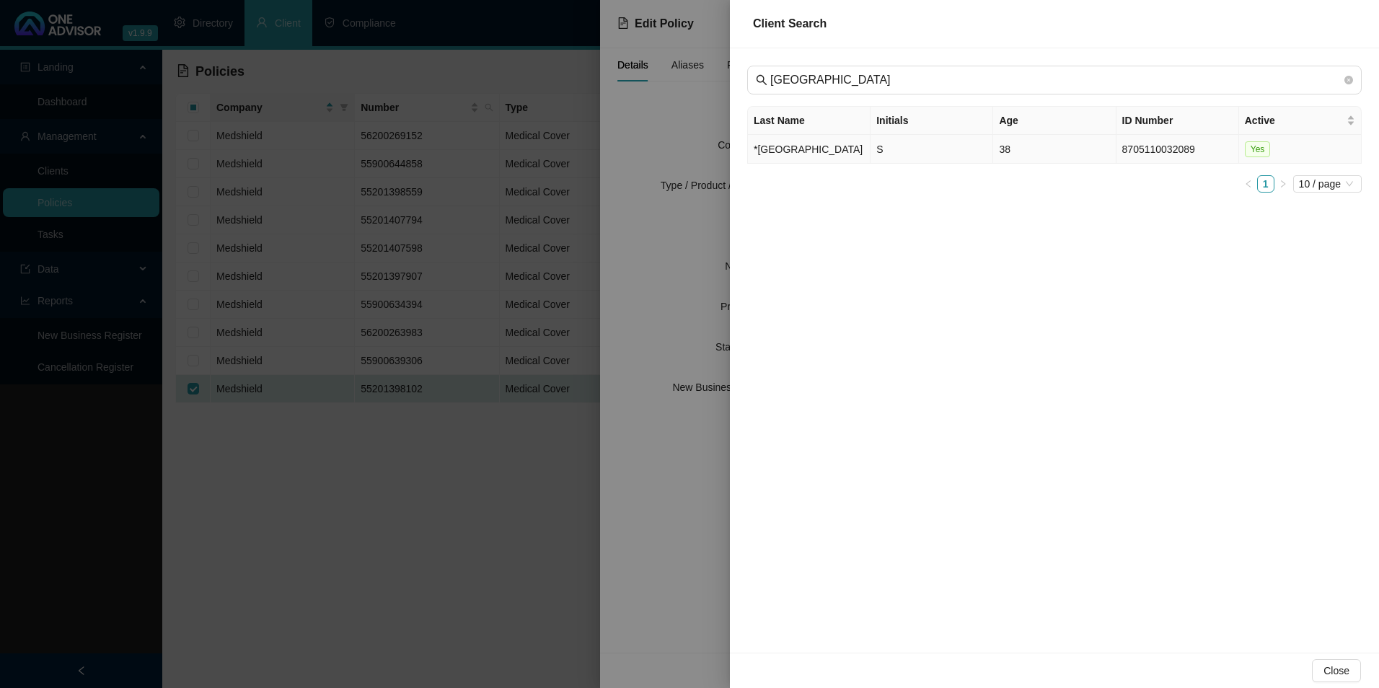
click at [790, 159] on td "*[GEOGRAPHIC_DATA]" at bounding box center [809, 149] width 123 height 29
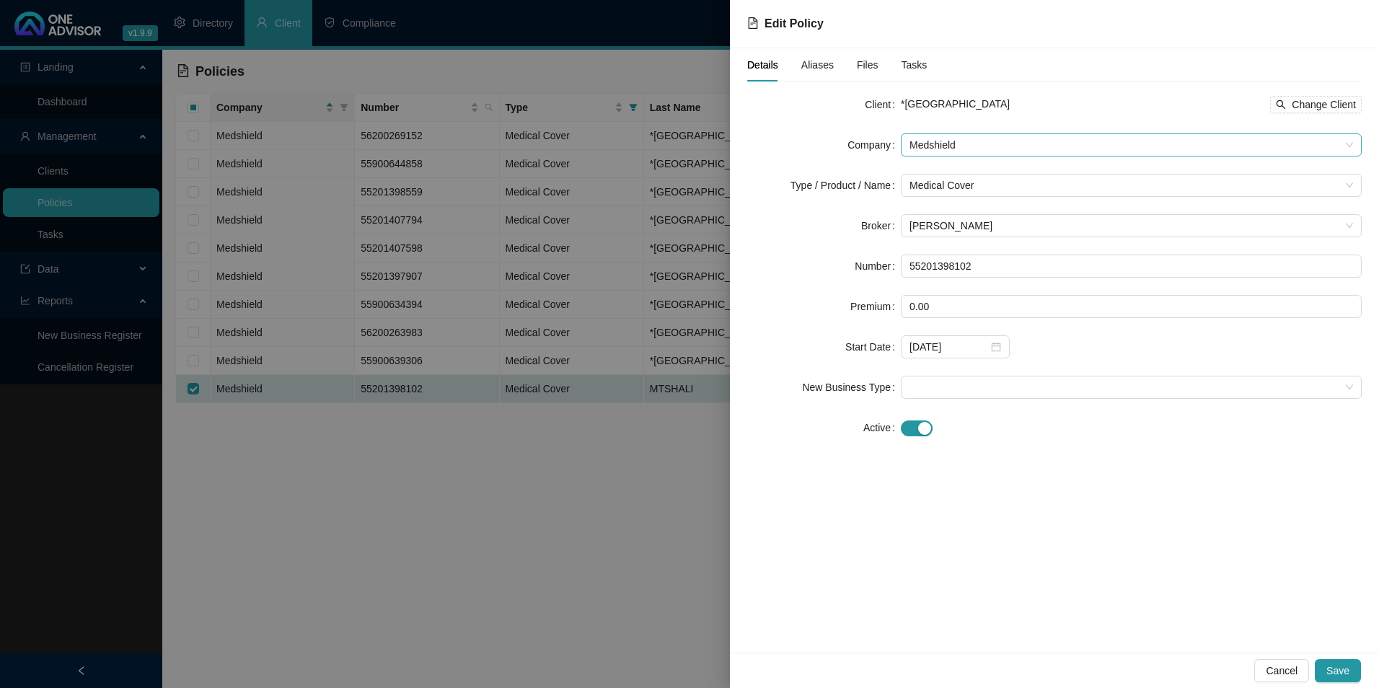
click at [997, 149] on span "Medshield" at bounding box center [1130, 145] width 443 height 22
click at [990, 152] on span "Medshield" at bounding box center [1130, 145] width 443 height 22
click at [980, 181] on span "Medical Cover" at bounding box center [1130, 185] width 443 height 22
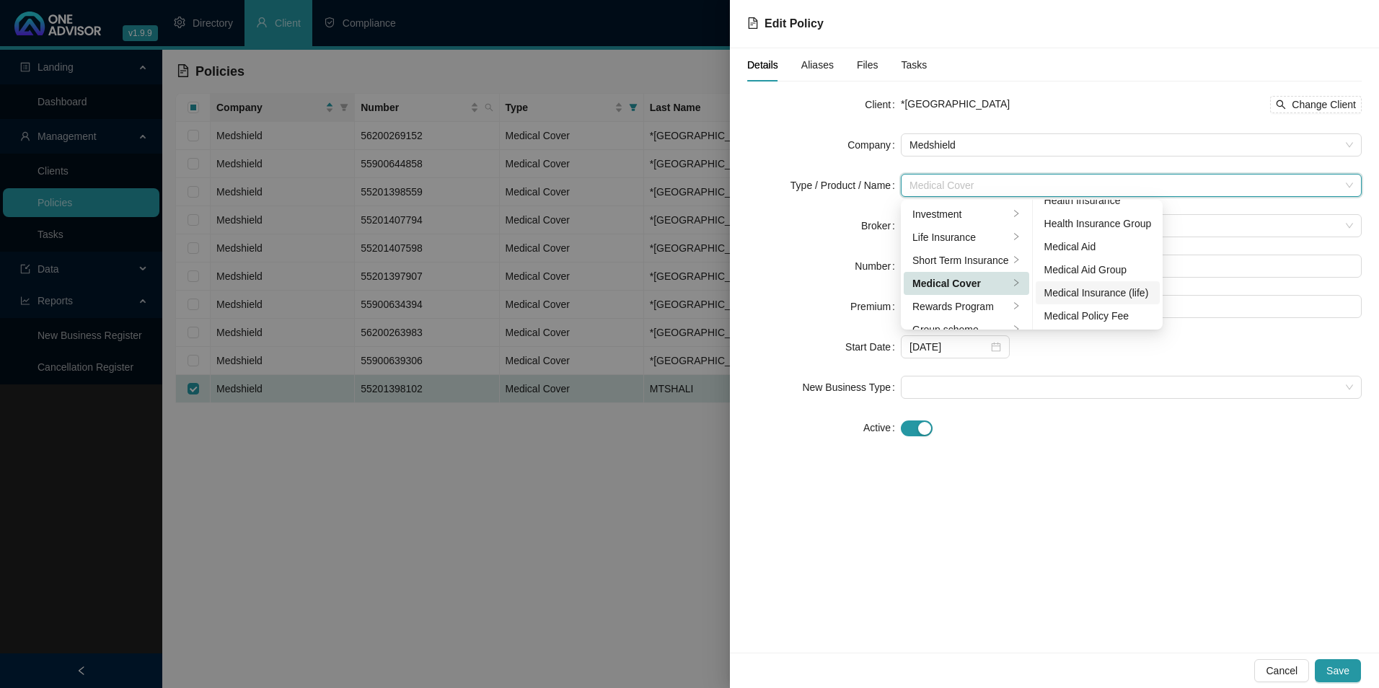
scroll to position [84, 0]
click at [1115, 273] on div "Medical Aid Group" at bounding box center [1097, 269] width 107 height 16
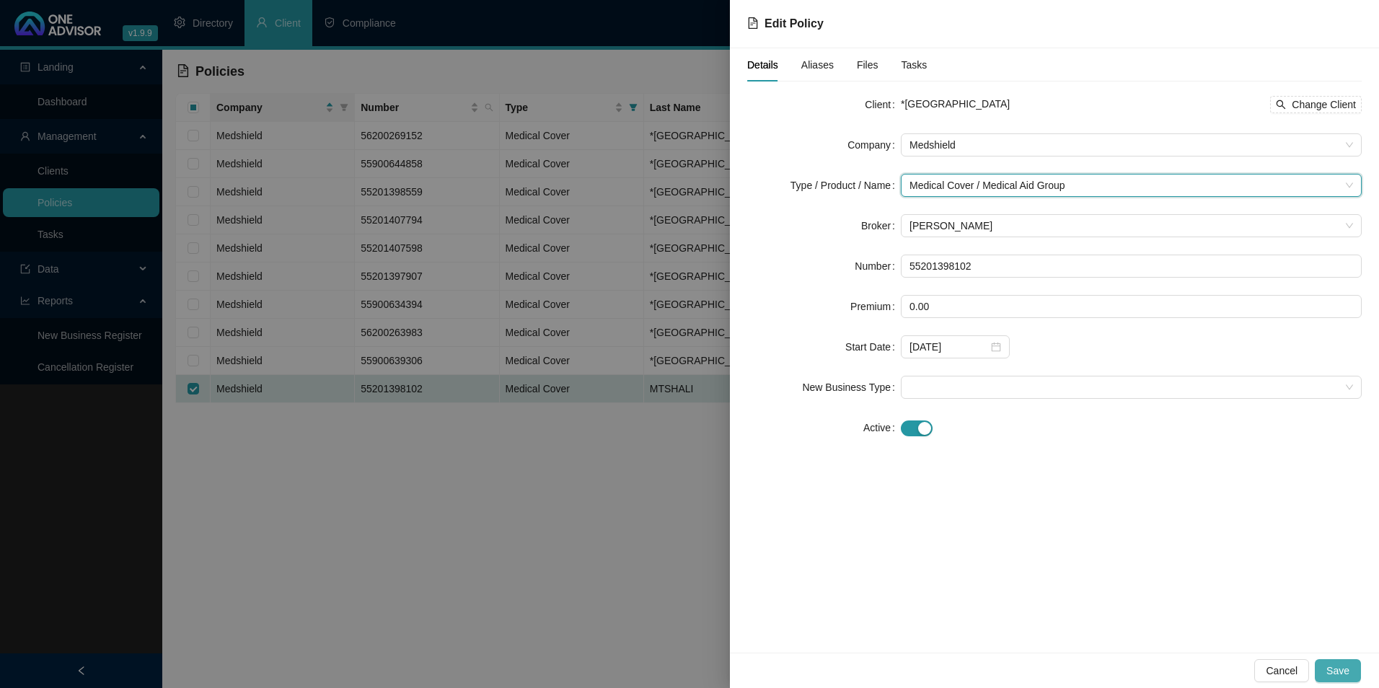
click at [1342, 672] on span "Save" at bounding box center [1337, 671] width 23 height 16
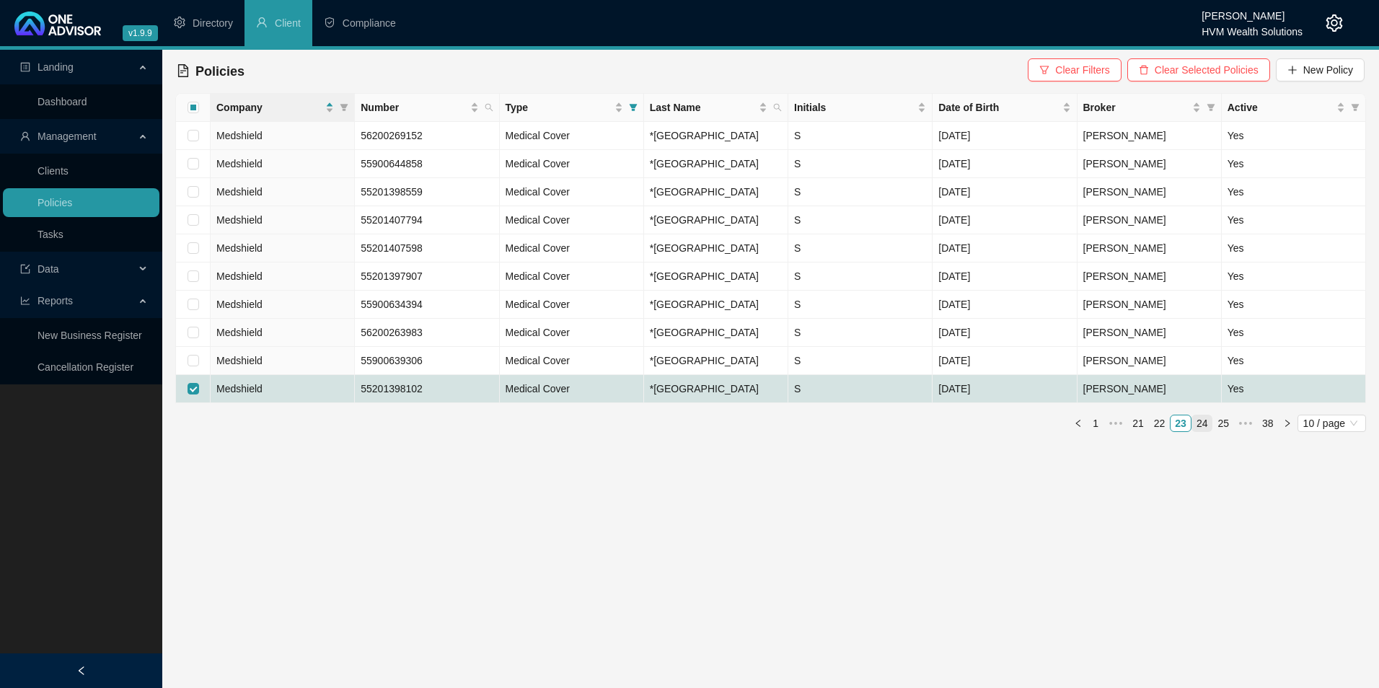
click at [1206, 431] on link "24" at bounding box center [1202, 423] width 20 height 16
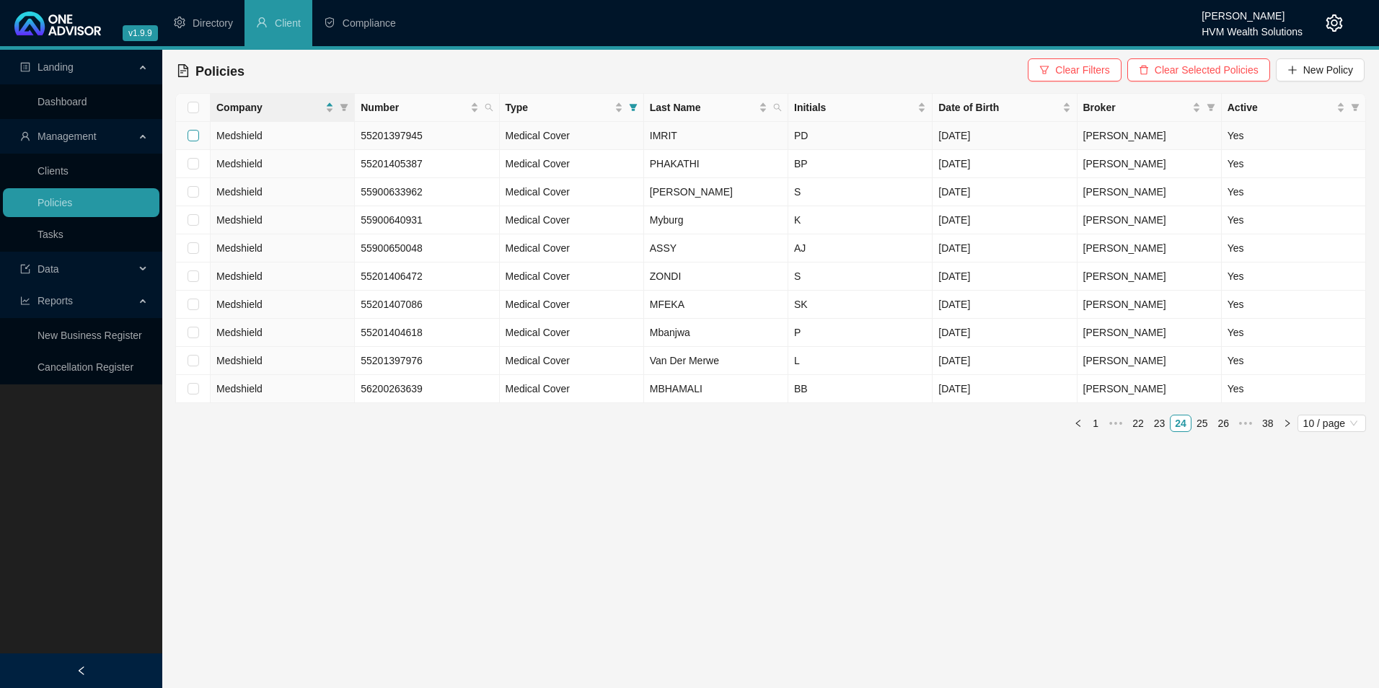
click at [195, 131] on input "checkbox" at bounding box center [193, 136] width 12 height 12
checkbox input "true"
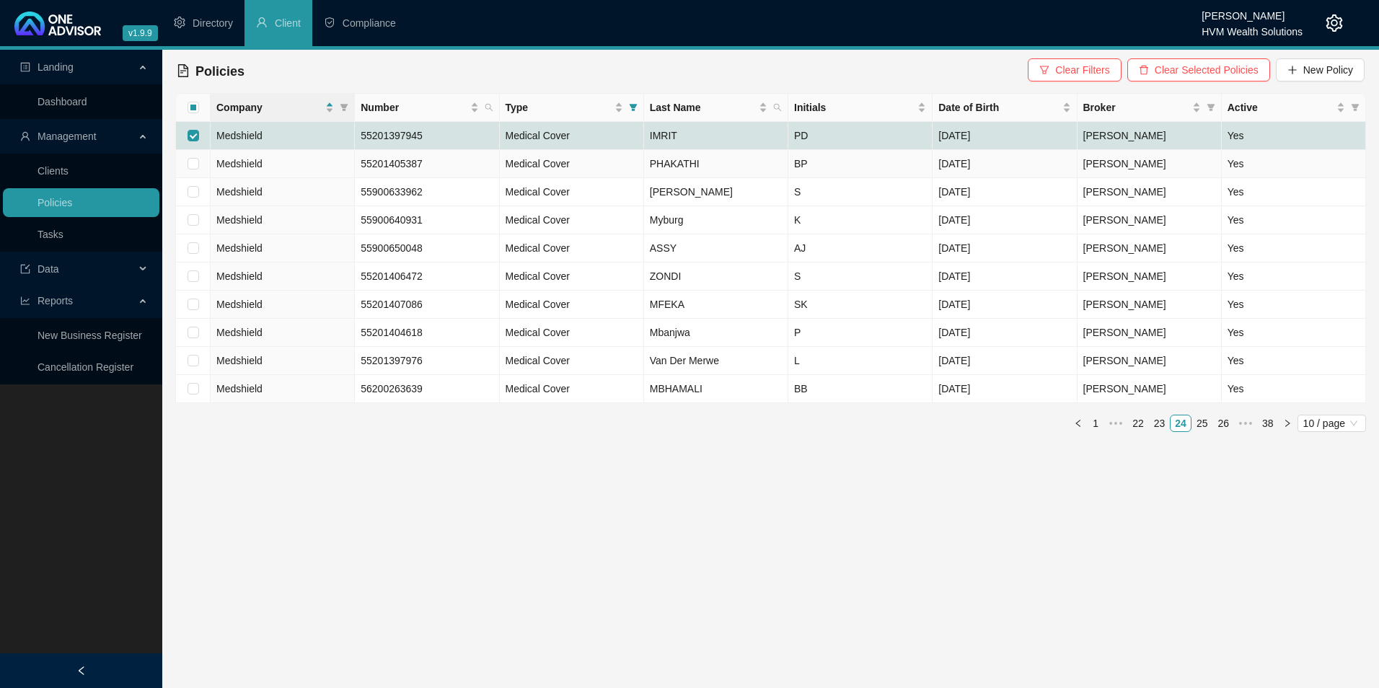
click at [276, 138] on td "Medshield" at bounding box center [283, 136] width 144 height 28
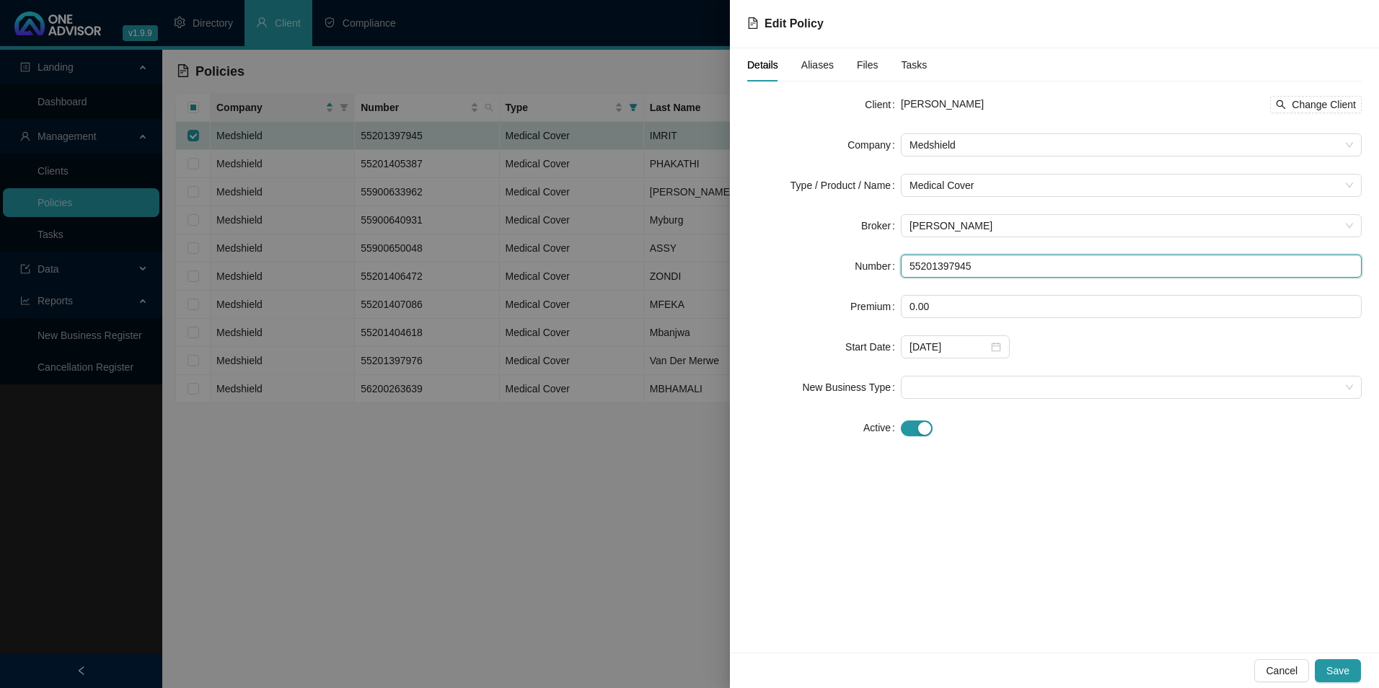
drag, startPoint x: 975, startPoint y: 267, endPoint x: 895, endPoint y: 265, distance: 80.1
click at [878, 262] on div "Number 55201397945" at bounding box center [1054, 266] width 614 height 23
click at [580, 25] on div at bounding box center [689, 344] width 1379 height 688
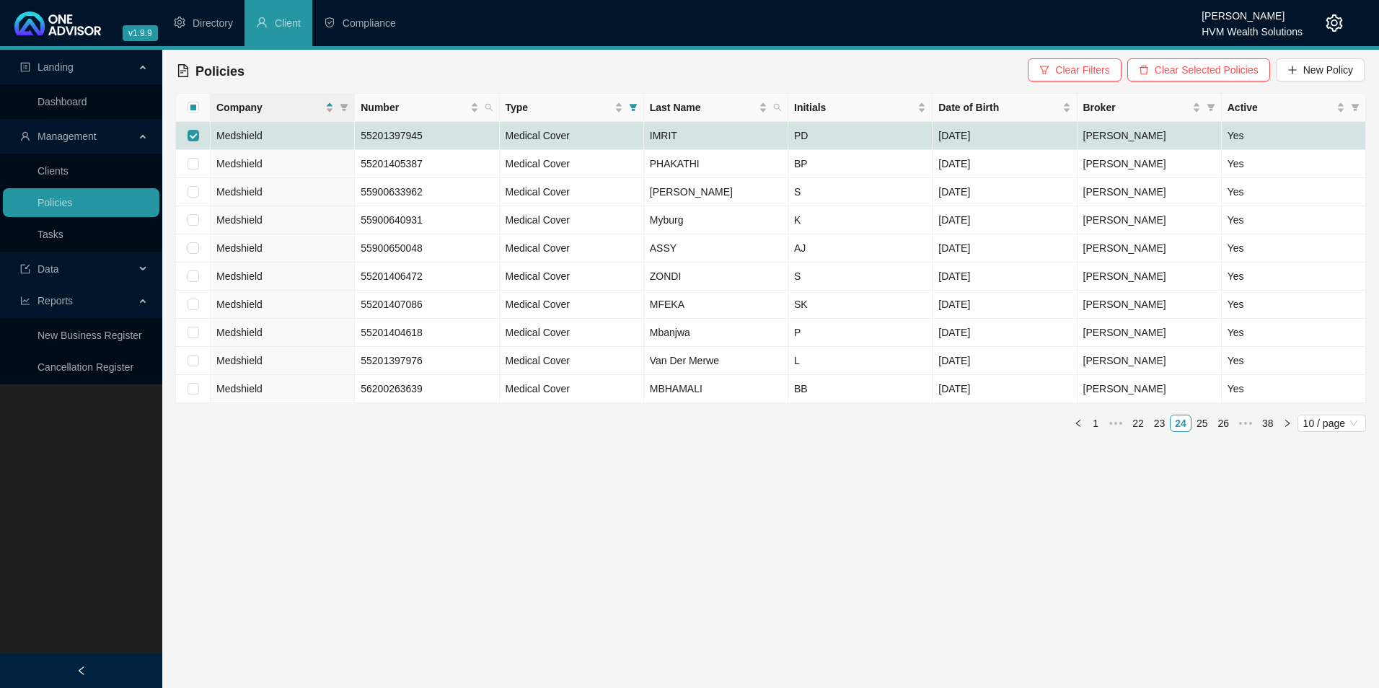
click at [1340, 22] on icon "setting" at bounding box center [1334, 22] width 17 height 17
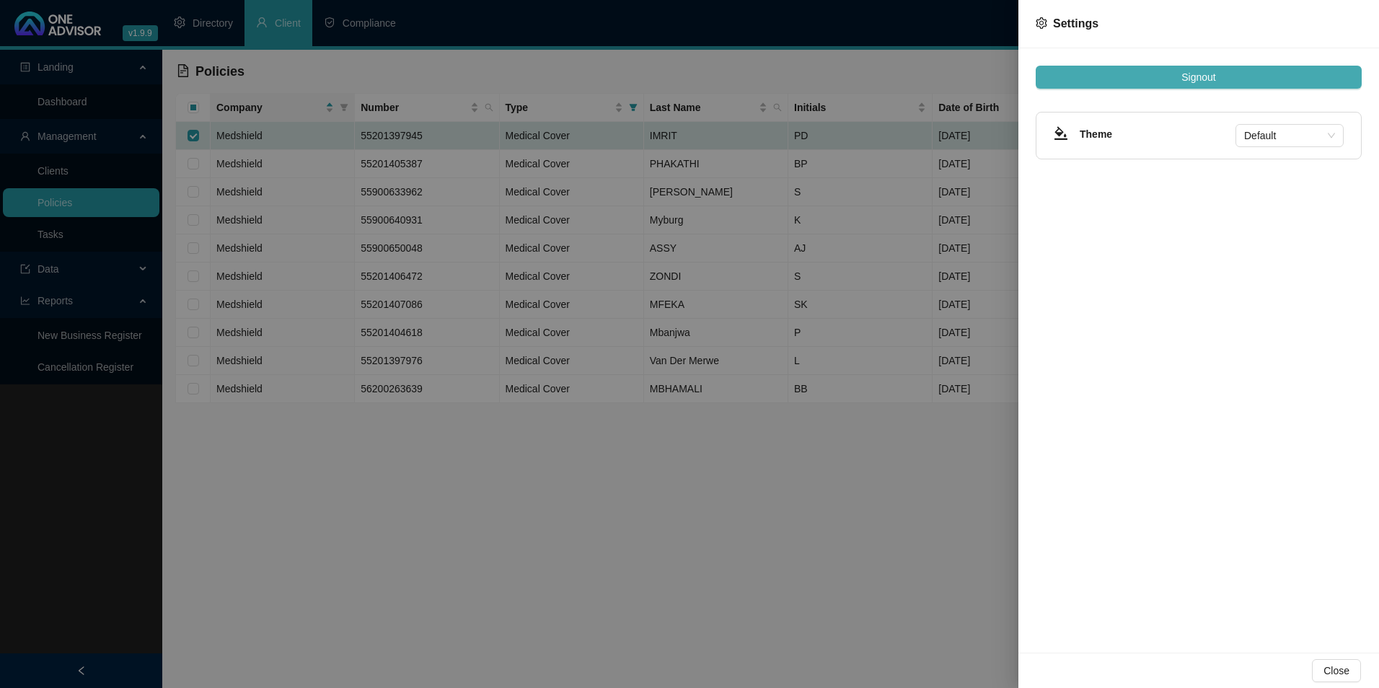
click at [1193, 76] on span "Signout" at bounding box center [1198, 77] width 34 height 16
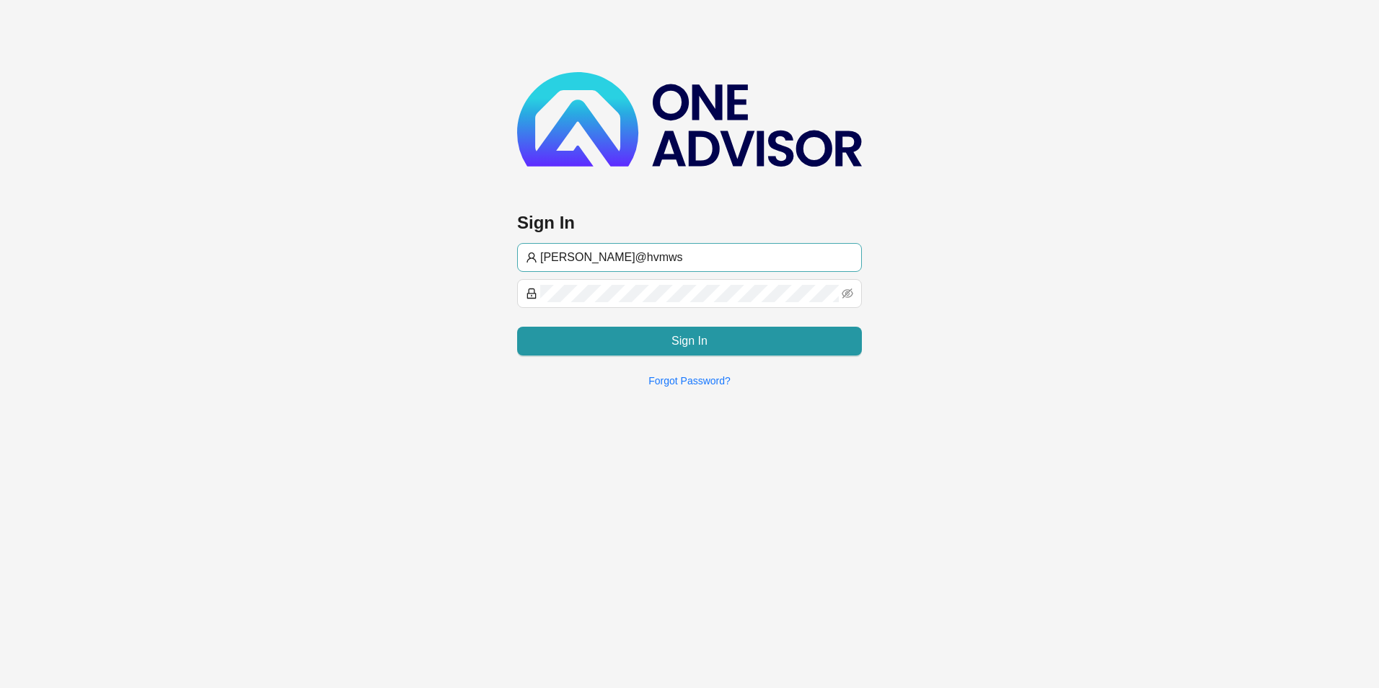
click at [607, 254] on input "[PERSON_NAME]@hvmws" at bounding box center [696, 257] width 313 height 17
type input "[EMAIL_ADDRESS][DOMAIN_NAME]"
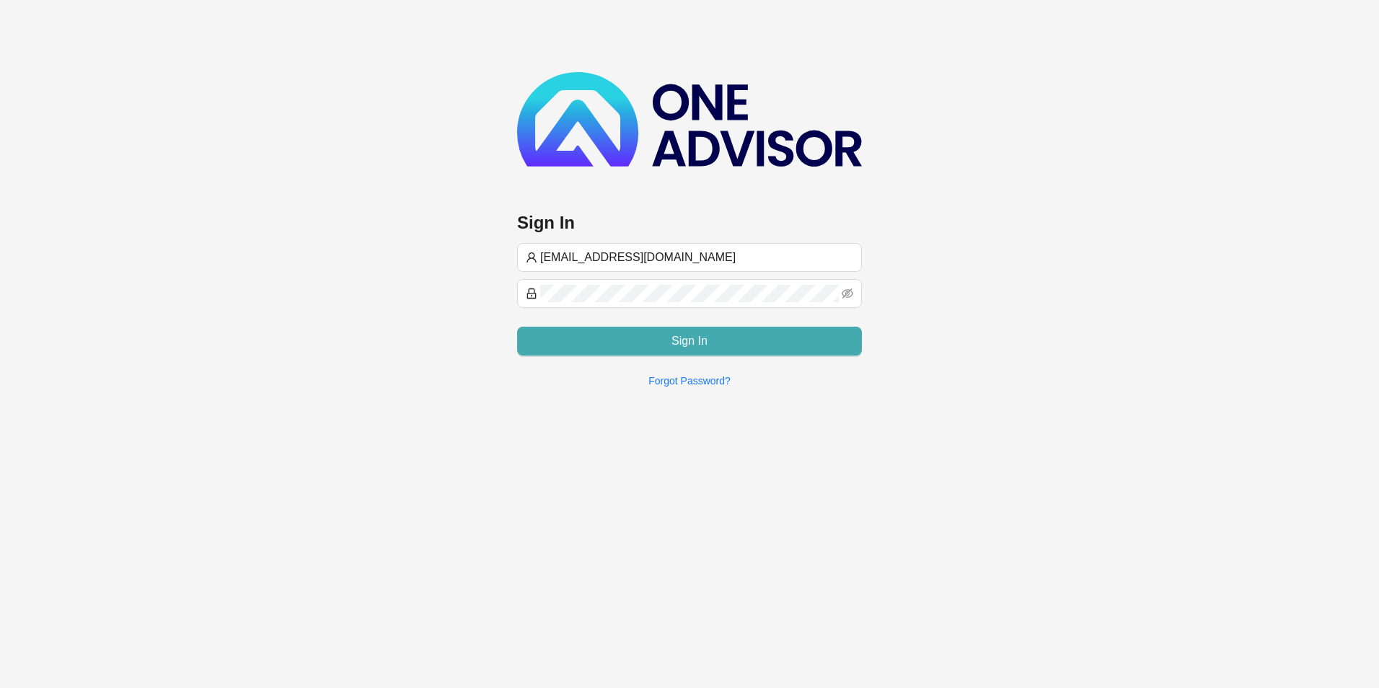
click at [611, 335] on button "Sign In" at bounding box center [689, 341] width 345 height 29
